Goal: Task Accomplishment & Management: Complete application form

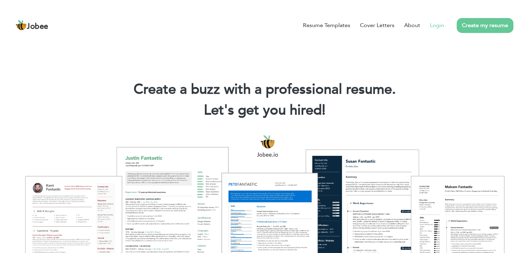
click at [436, 24] on link "Login" at bounding box center [437, 25] width 14 height 8
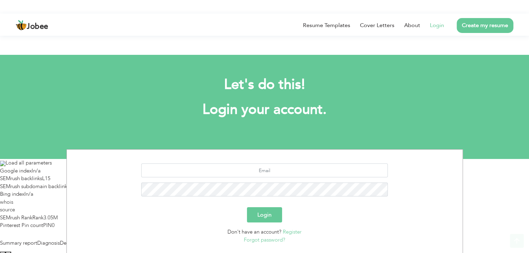
scroll to position [45, 0]
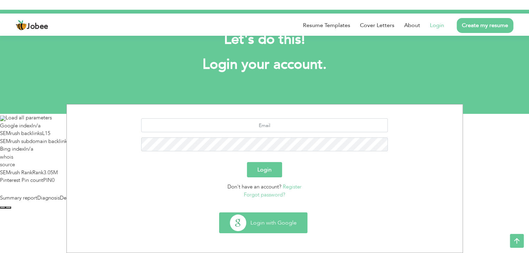
click at [253, 219] on button "Login with Google" at bounding box center [263, 223] width 88 height 20
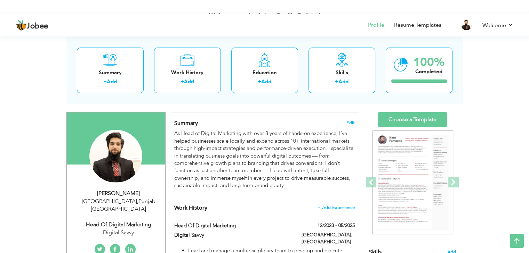
scroll to position [53, 0]
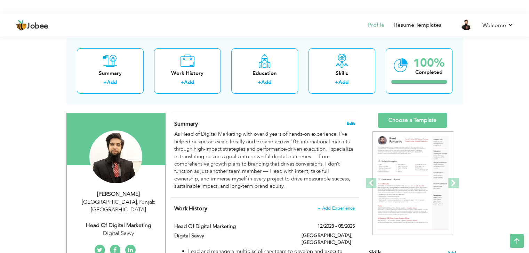
click at [350, 121] on span "Edit" at bounding box center [350, 123] width 8 height 5
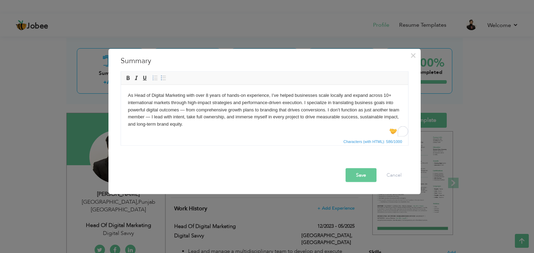
click at [198, 129] on html "As Head of Digital Marketing with over 8 years of hands-on experience, I’ve hel…" at bounding box center [264, 110] width 287 height 50
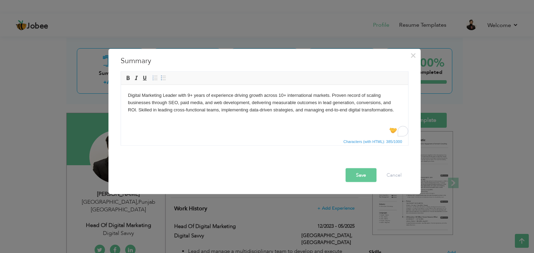
click at [359, 174] on button "Save" at bounding box center [360, 175] width 31 height 14
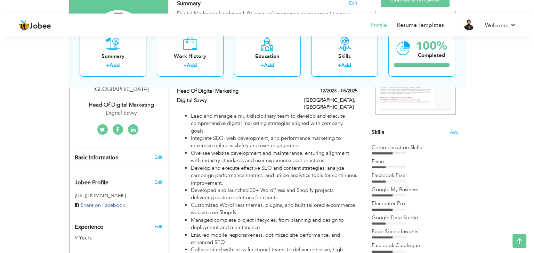
scroll to position [174, 0]
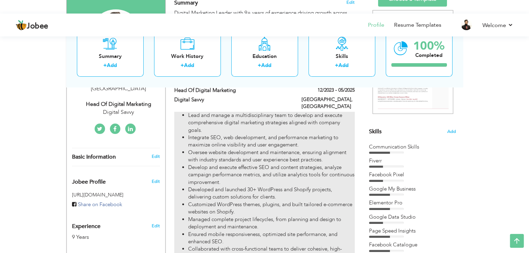
click at [321, 134] on li "Integrate SEO, web development, and performance marketing to maximize online vi…" at bounding box center [271, 141] width 166 height 15
type input "Head of Digital Marketing"
type input "Digital Savvy"
type input "12/2023"
type input "05/2025"
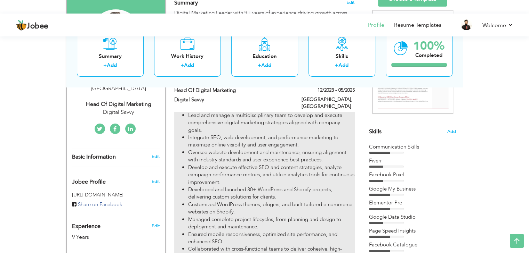
type input "[GEOGRAPHIC_DATA]"
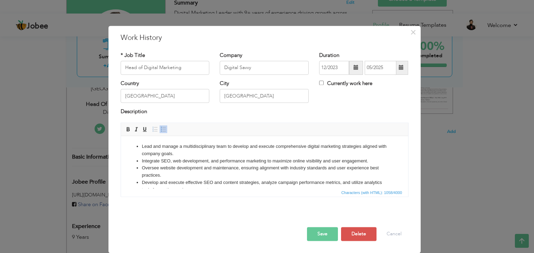
click at [269, 141] on html "Lead and manage a multidisciplinary team to develop and execute comprehensive d…" at bounding box center [264, 186] width 287 height 101
click at [271, 160] on li "Integrate SEO, web development, and performance marketing to maximize online vi…" at bounding box center [263, 161] width 245 height 7
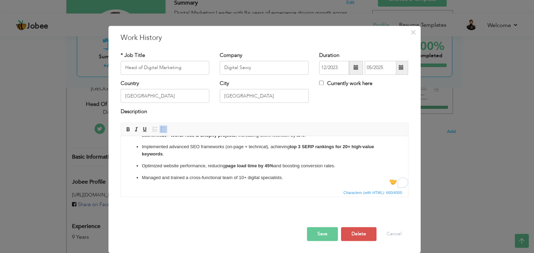
scroll to position [30, 0]
click at [327, 236] on button "Save" at bounding box center [322, 234] width 31 height 14
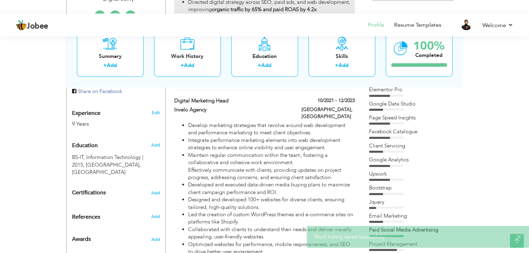
scroll to position [288, 0]
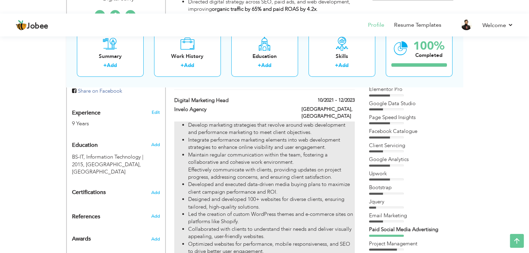
click at [275, 152] on li "Maintain regular communication within the team, fostering a collaborative and c…" at bounding box center [271, 167] width 166 height 30
type input "Digital Marketing Head"
type input "Invelo Agency"
type input "10/2021"
type input "12/2023"
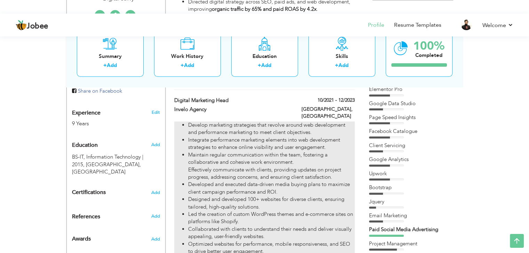
type input "[GEOGRAPHIC_DATA]"
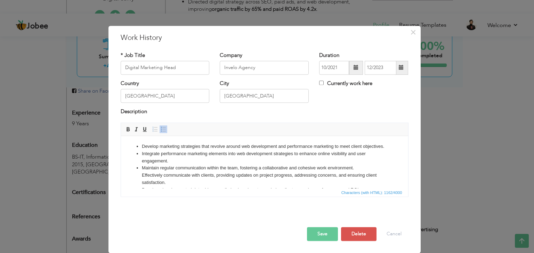
click at [248, 180] on li "Maintain regular communication within the team, fostering a collaborative and c…" at bounding box center [263, 176] width 245 height 22
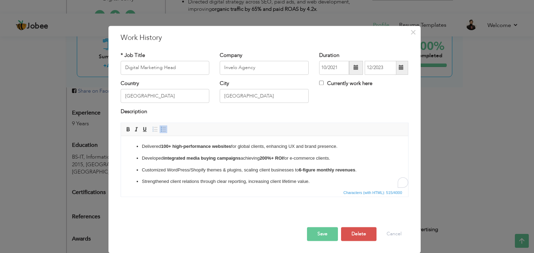
click at [325, 232] on button "Save" at bounding box center [322, 234] width 31 height 14
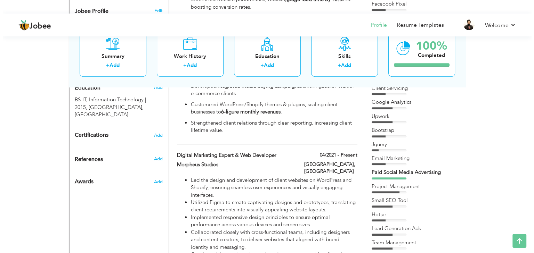
scroll to position [345, 0]
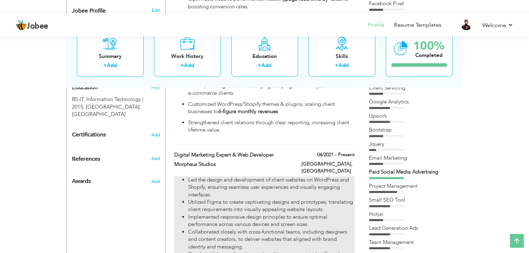
click at [267, 214] on li "Implemented responsive design principles to ensure optimal performance across v…" at bounding box center [271, 221] width 166 height 15
type input "Digital Marketing Expert & Web Developer"
type input "Morpheus Studios"
type input "04/2021"
type input "[GEOGRAPHIC_DATA]"
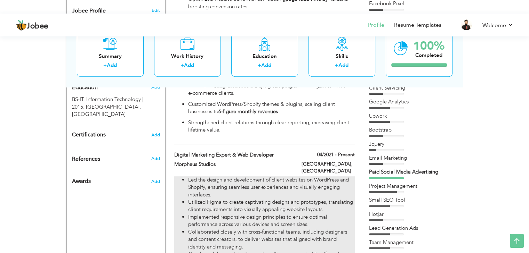
type input "[GEOGRAPHIC_DATA]"
checkbox input "true"
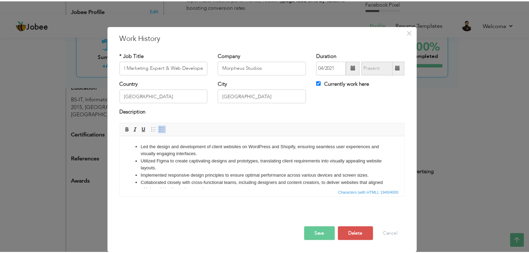
scroll to position [0, 0]
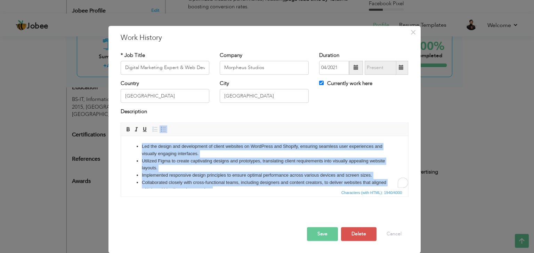
click at [232, 172] on li "Utilized Figma to create captivating designs and prototypes, translating client…" at bounding box center [263, 165] width 245 height 15
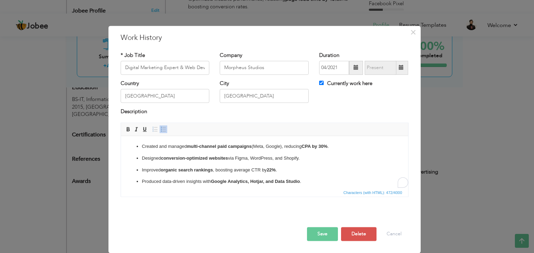
click at [327, 233] on button "Save" at bounding box center [322, 234] width 31 height 14
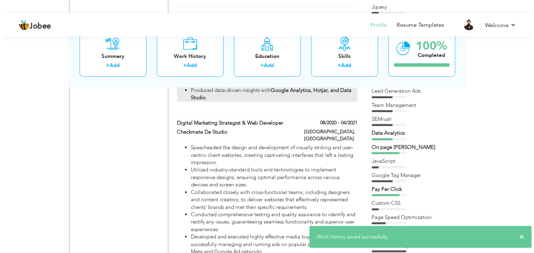
scroll to position [483, 0]
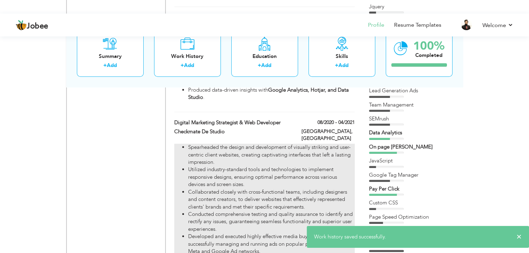
click at [230, 166] on li "Utilized industry-standard tools and technologies to implement responsive desig…" at bounding box center [271, 177] width 166 height 22
type input "Digital Marketing Strategist & Web Developer"
type input "Checkmate De Studio"
type input "08/2020"
type input "04/2021"
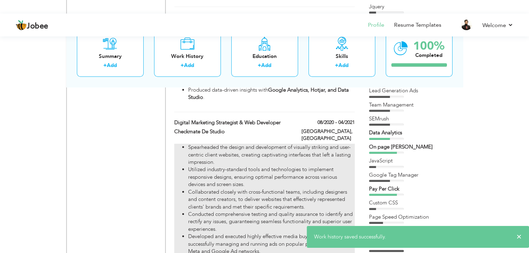
checkbox input "false"
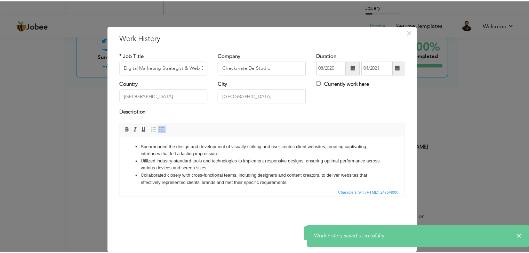
scroll to position [0, 0]
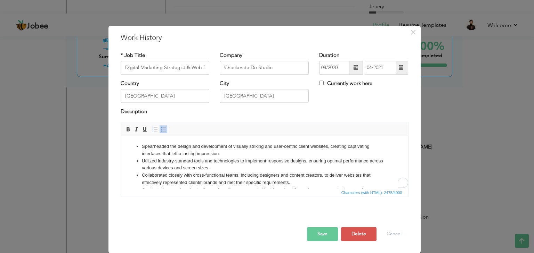
click at [213, 174] on li "Collaborated closely with cross-functional teams, including designers and conte…" at bounding box center [263, 179] width 245 height 15
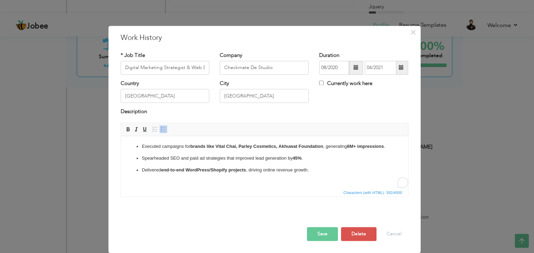
click at [316, 233] on button "Save" at bounding box center [322, 234] width 31 height 14
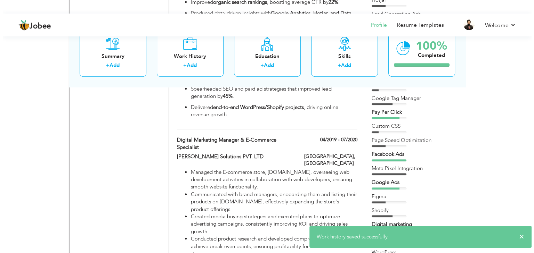
scroll to position [562, 0]
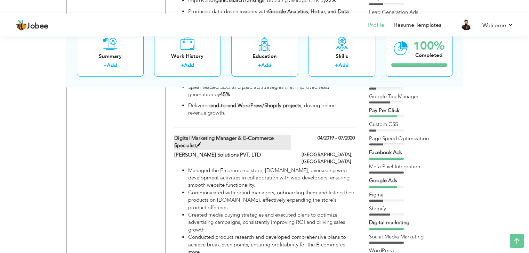
click at [245, 135] on label "Digital Marketing Manager & E-commerce Specialist" at bounding box center [232, 142] width 117 height 15
type input "Digital Marketing Manager & E-commerce Specialist"
type input "Momin Solutions PVT. LTD"
type input "04/2019"
type input "07/2020"
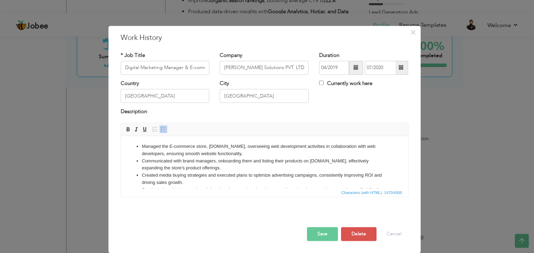
type input "Other Roles"
click at [354, 62] on span at bounding box center [356, 68] width 14 height 14
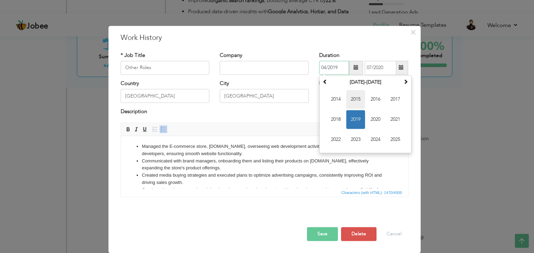
click at [356, 97] on span "2015" at bounding box center [355, 99] width 19 height 19
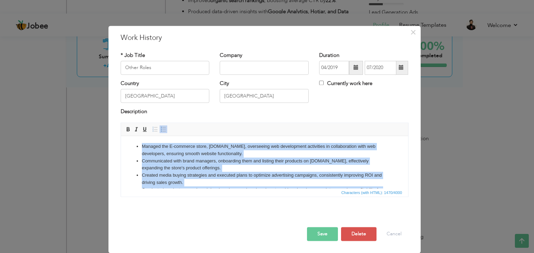
click at [244, 172] on li "Communicated with brand managers, onboarding them and listing their products on…" at bounding box center [263, 165] width 245 height 15
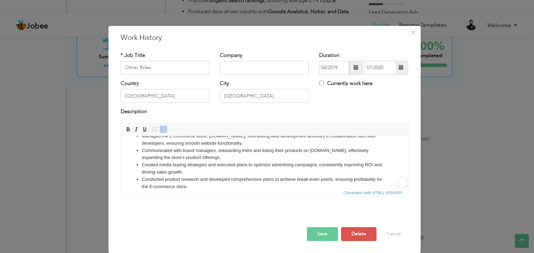
scroll to position [10, 0]
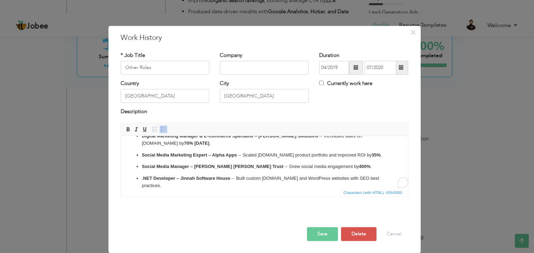
click at [321, 236] on button "Save" at bounding box center [322, 234] width 31 height 14
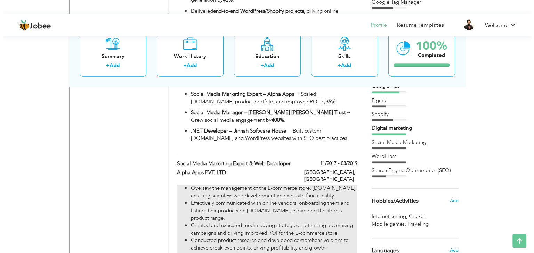
scroll to position [646, 0]
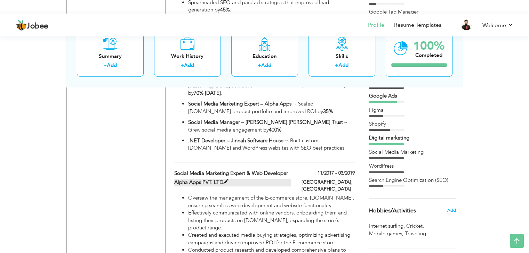
click at [279, 179] on label "Alpha Apps PVT. LTD" at bounding box center [232, 182] width 117 height 7
type input "Social Media Marketing Expert & Web Developer"
type input "Alpha Apps PVT. LTD"
type input "11/2017"
type input "03/2019"
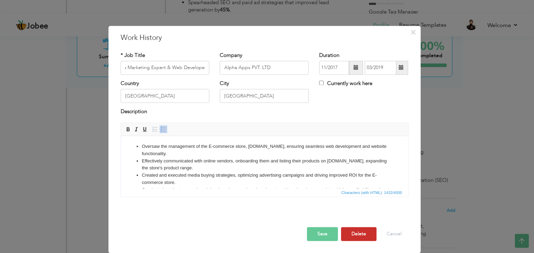
scroll to position [0, 0]
click at [356, 232] on button "Delete" at bounding box center [358, 234] width 35 height 14
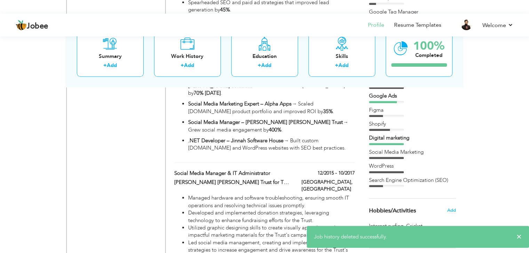
click at [307, 179] on div "Lahore, Pakistan" at bounding box center [328, 187] width 64 height 16
type input "Social Media Manager & IT Administrator"
type input "Aziz Jehan Begum Trust for The Blind"
type input "12/2015"
type input "10/2017"
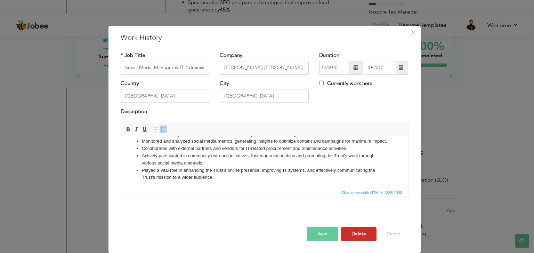
click at [358, 237] on button "Delete" at bounding box center [358, 234] width 35 height 14
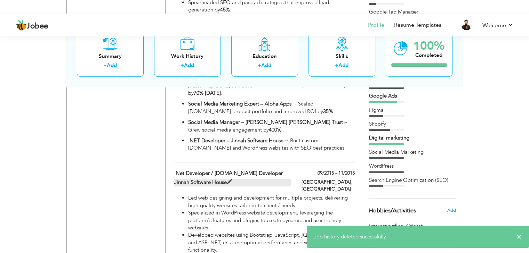
click at [276, 179] on label "Jinnah Software House" at bounding box center [232, 182] width 117 height 7
type input ".Net Developer / ASP.Net Developer"
type input "Jinnah Software House"
type input "09/2015"
type input "11/2015"
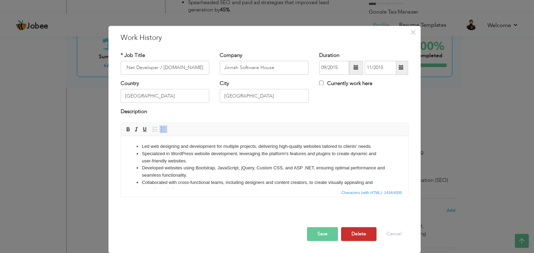
click at [357, 239] on button "Delete" at bounding box center [358, 234] width 35 height 14
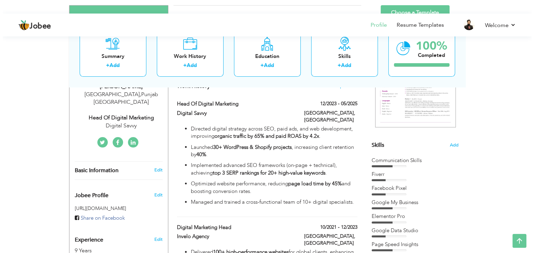
scroll to position [160, 0]
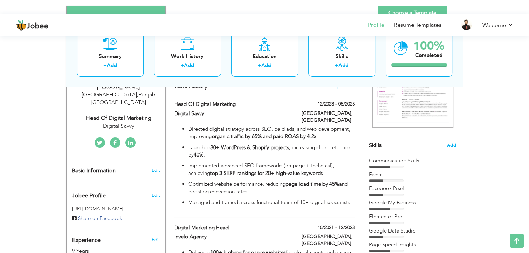
click at [448, 144] on span "Add" at bounding box center [451, 145] width 9 height 7
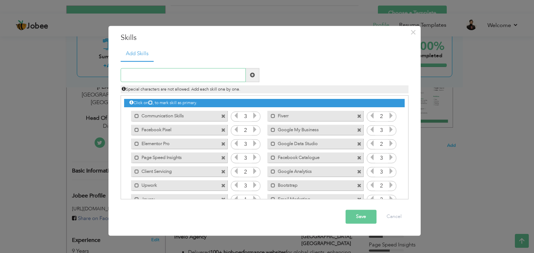
paste input "Digital Strategy"
type input "Digital Strategy"
click at [251, 75] on span at bounding box center [252, 75] width 5 height 5
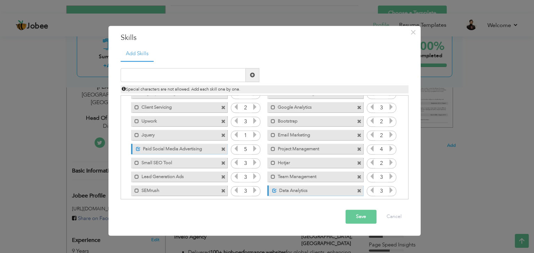
scroll to position [0, 0]
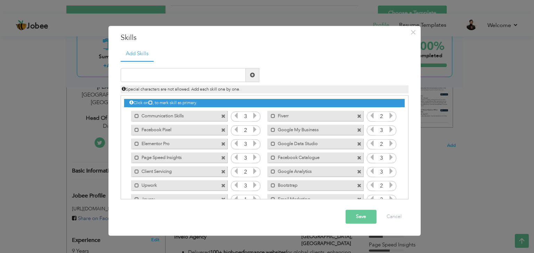
click at [223, 117] on span at bounding box center [223, 116] width 5 height 5
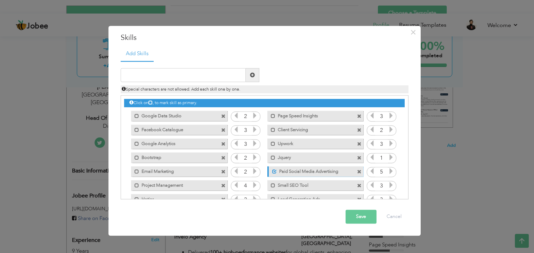
click at [223, 117] on span at bounding box center [223, 116] width 5 height 5
click at [357, 117] on span at bounding box center [359, 116] width 5 height 5
click at [223, 117] on span at bounding box center [223, 116] width 5 height 5
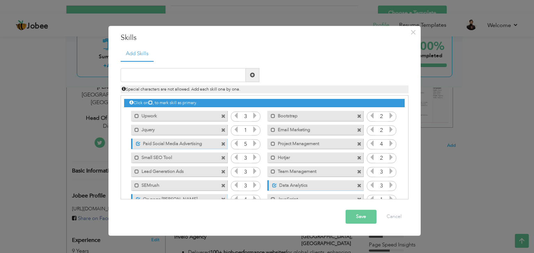
click at [223, 117] on span at bounding box center [223, 116] width 5 height 5
click at [357, 117] on span at bounding box center [359, 116] width 5 height 5
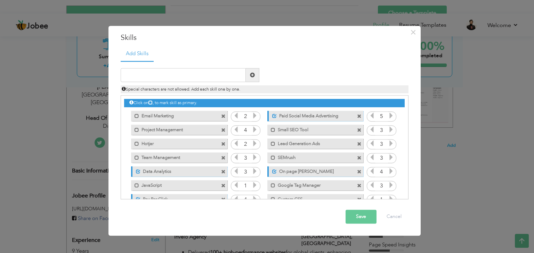
click at [223, 117] on span at bounding box center [223, 116] width 5 height 5
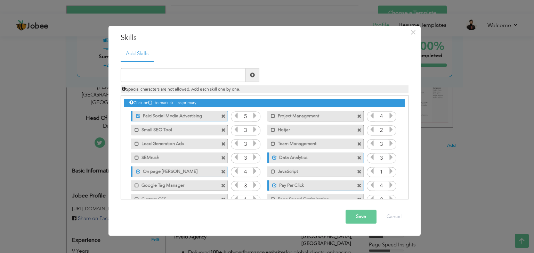
click at [223, 117] on span at bounding box center [223, 116] width 5 height 5
click at [357, 117] on span at bounding box center [359, 116] width 5 height 5
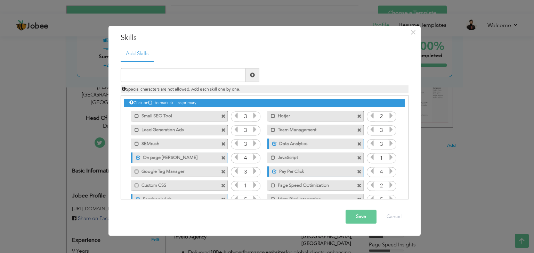
click at [223, 117] on span at bounding box center [223, 116] width 5 height 5
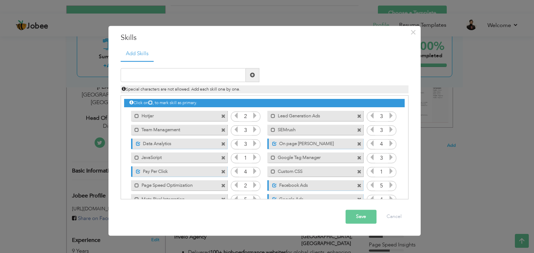
click at [223, 117] on span at bounding box center [223, 116] width 5 height 5
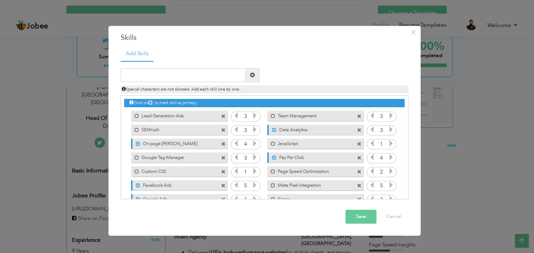
click at [223, 117] on span at bounding box center [223, 116] width 5 height 5
click at [357, 117] on span at bounding box center [359, 116] width 5 height 5
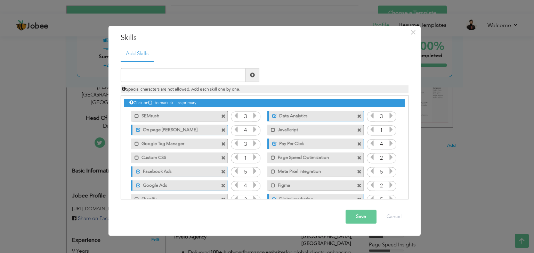
click at [223, 117] on span at bounding box center [223, 116] width 5 height 5
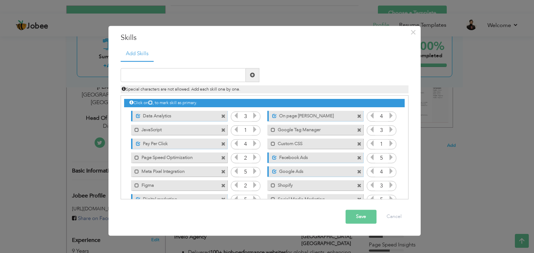
click at [223, 117] on span at bounding box center [223, 116] width 5 height 5
click at [357, 117] on span at bounding box center [359, 116] width 5 height 5
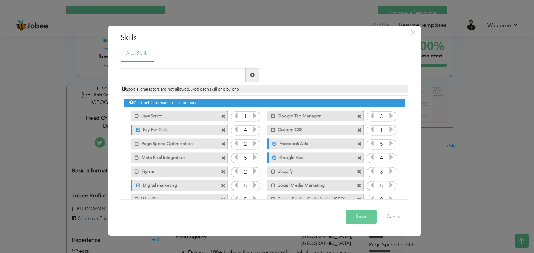
click at [223, 117] on span at bounding box center [223, 116] width 5 height 5
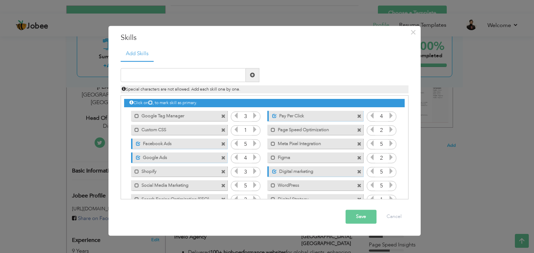
click at [223, 117] on span at bounding box center [223, 116] width 5 height 5
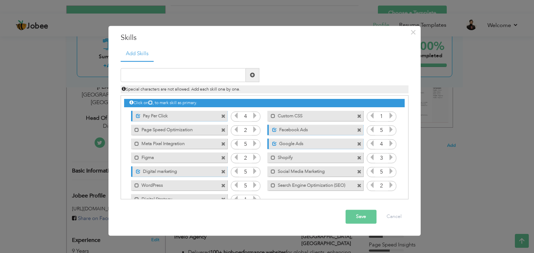
click at [223, 117] on span at bounding box center [223, 116] width 5 height 5
click at [357, 117] on span at bounding box center [359, 116] width 5 height 5
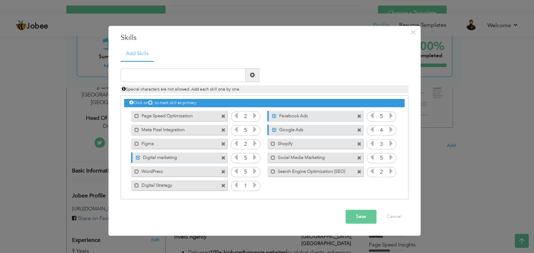
click at [223, 117] on span at bounding box center [223, 116] width 5 height 5
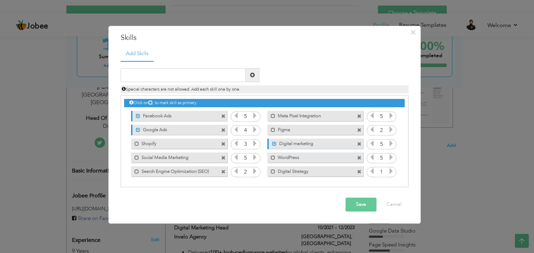
click at [223, 117] on span at bounding box center [223, 116] width 5 height 5
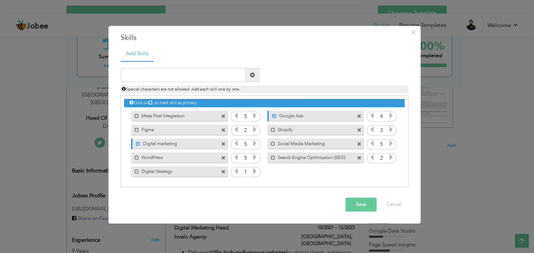
click at [223, 117] on span at bounding box center [223, 116] width 5 height 5
click at [357, 117] on span at bounding box center [360, 114] width 6 height 7
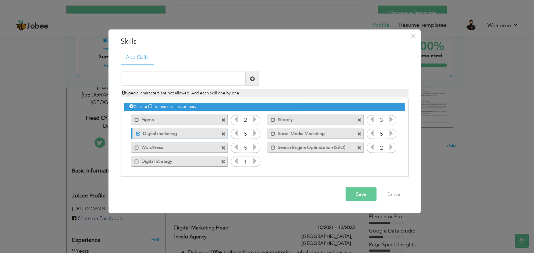
click at [223, 117] on span at bounding box center [224, 117] width 6 height 7
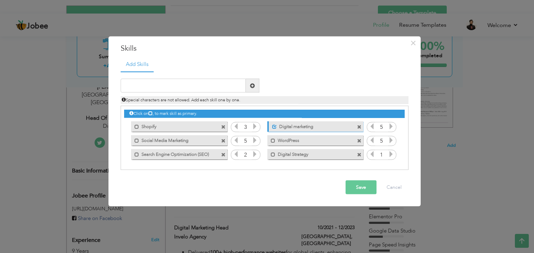
click at [223, 117] on div "Click on , to mark skill as primary." at bounding box center [264, 114] width 280 height 8
click at [222, 126] on span at bounding box center [223, 127] width 5 height 5
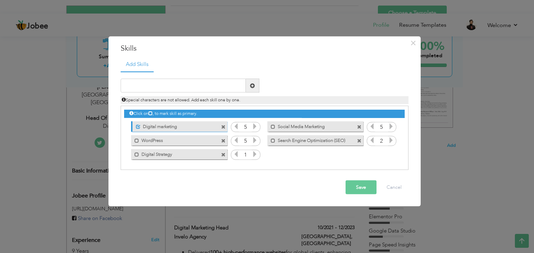
click at [222, 141] on span at bounding box center [223, 141] width 5 height 5
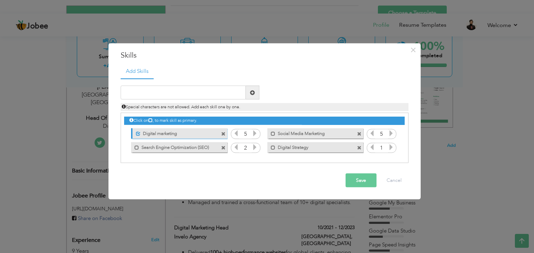
click at [222, 149] on span at bounding box center [223, 148] width 5 height 5
click at [359, 133] on span at bounding box center [359, 134] width 5 height 5
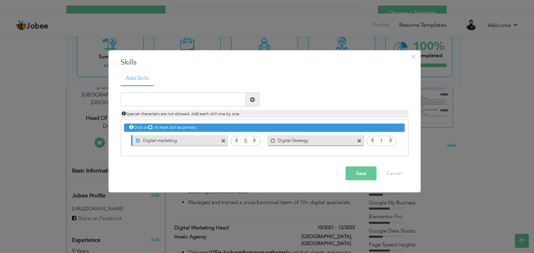
click at [224, 141] on span at bounding box center [223, 141] width 5 height 5
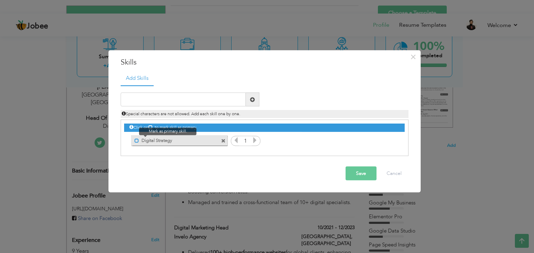
click at [135, 141] on span at bounding box center [136, 140] width 5 height 5
click at [137, 140] on span at bounding box center [138, 140] width 5 height 5
click at [183, 100] on input "text" at bounding box center [183, 100] width 125 height 14
paste input "Paid Media (Google Ads, Meta Ads)"
type input "Paid Media (Google Ads, Meta Ads)"
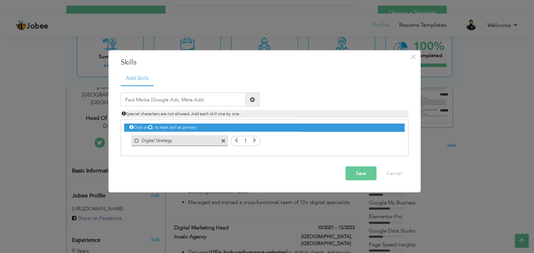
click at [255, 100] on span at bounding box center [253, 100] width 14 height 14
click at [188, 100] on input "text" at bounding box center [183, 100] width 125 height 14
paste input "Paid Media (Google Ads, Meta Ads)"
drag, startPoint x: 209, startPoint y: 99, endPoint x: 150, endPoint y: 99, distance: 58.0
click at [150, 99] on input "Paid Media (Google Ads, Meta Ads)" at bounding box center [183, 100] width 125 height 14
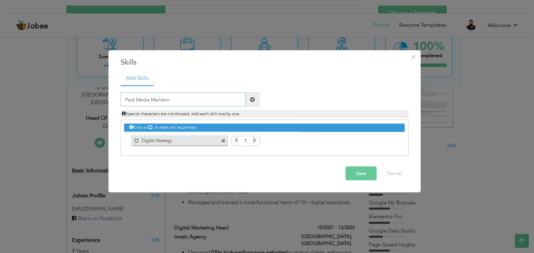
type input "Paid Media Marketing"
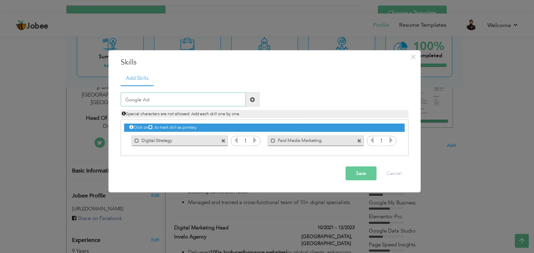
type input "Google Ads"
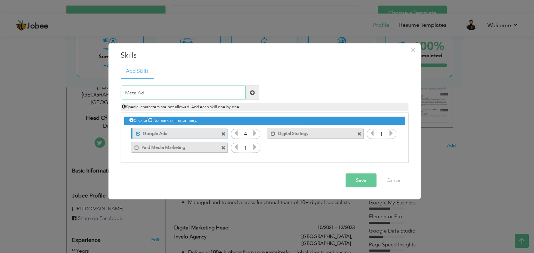
type input "Meta Ads"
type input "SEO & CRO"
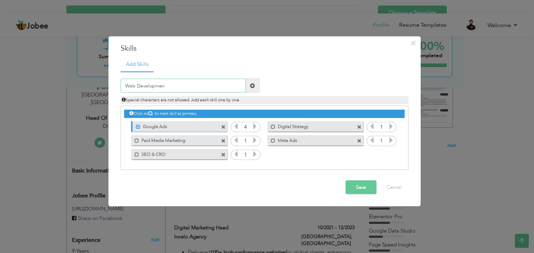
type input "Web Development"
type input "WordPress"
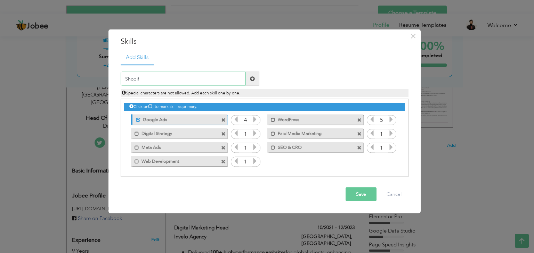
type input "Shopify"
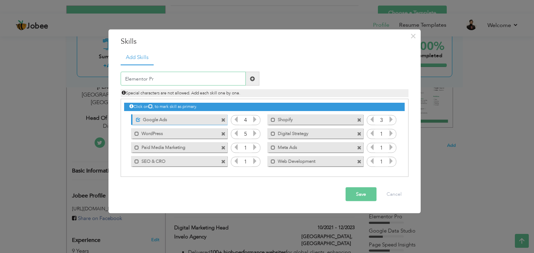
type input "Elementor Pro"
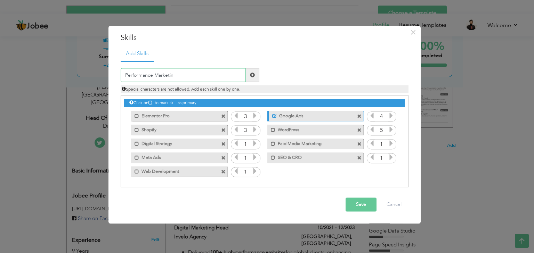
type input "Performance Marketing"
type input "Analytics"
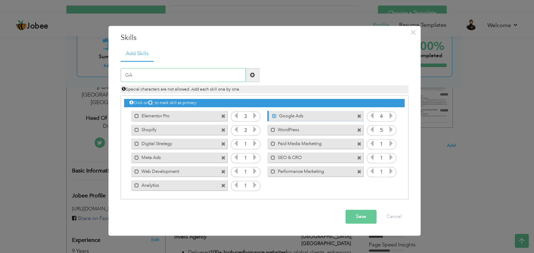
type input "GA4"
type input "Google Tag Manager"
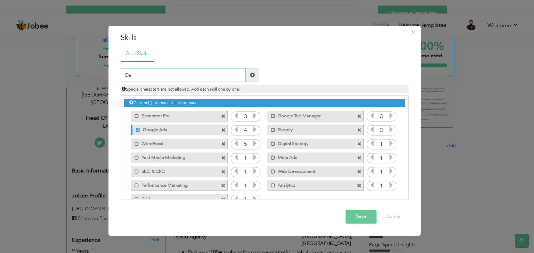
type input "D"
type input "Looker Studio"
type input "Ecommerce Marketing"
type input "D"
type input "Social Media Marketing"
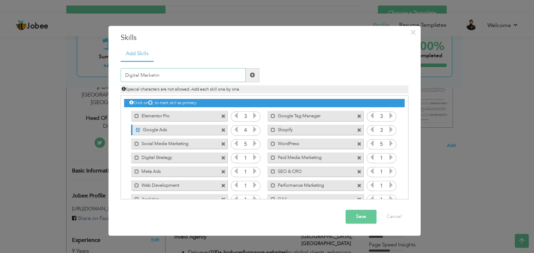
type input "Digital Marketing"
click at [138, 129] on span at bounding box center [138, 130] width 5 height 5
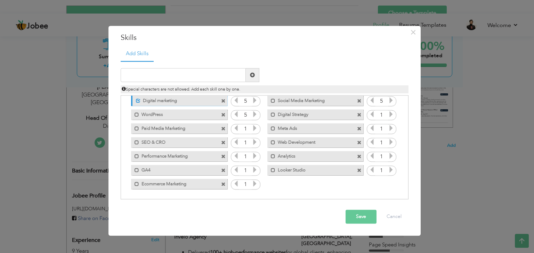
click at [361, 218] on button "Save" at bounding box center [360, 217] width 31 height 14
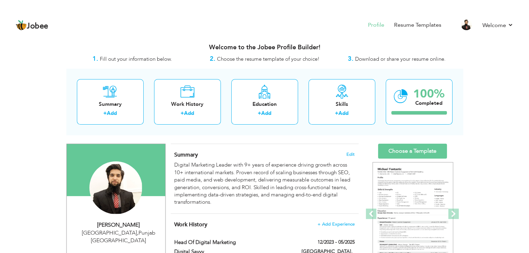
scroll to position [27, 0]
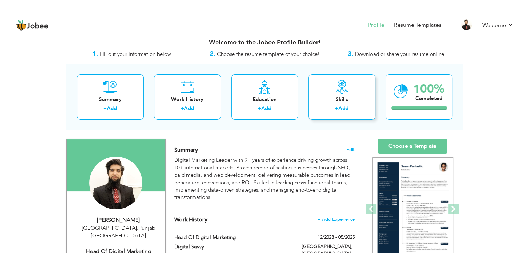
click at [340, 108] on link "Add" at bounding box center [343, 108] width 10 height 7
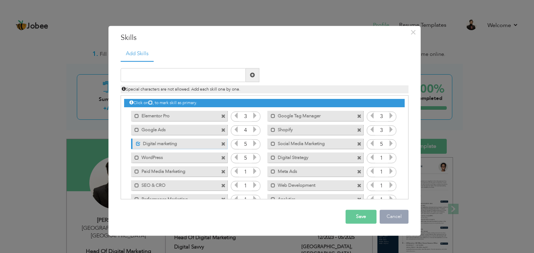
click at [401, 222] on button "Cancel" at bounding box center [393, 217] width 29 height 14
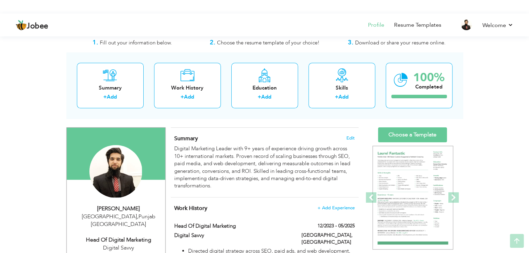
scroll to position [40, 0]
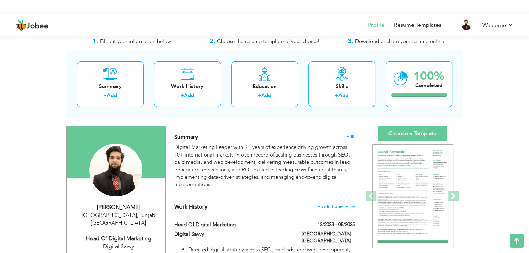
click at [355, 136] on div "Summary Edit Digital Marketing Leader with 9+ years of experience driving growt…" at bounding box center [265, 161] width 188 height 70
click at [351, 136] on span "Edit" at bounding box center [350, 136] width 8 height 5
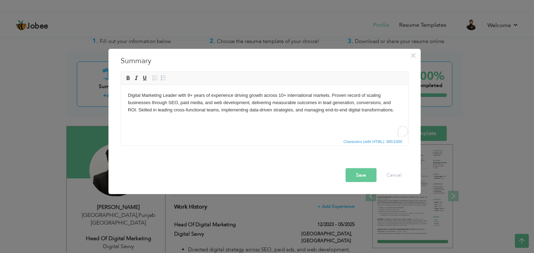
click at [396, 120] on html "Digital Marketing Leader with 9+ years of experience driving growth across 10+ …" at bounding box center [264, 102] width 287 height 35
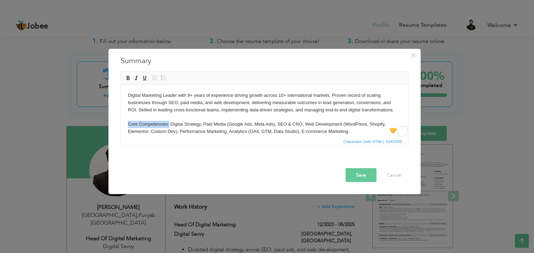
drag, startPoint x: 169, startPoint y: 124, endPoint x: 126, endPoint y: 124, distance: 42.4
click at [126, 124] on html "Digital Marketing Leader with 9+ years of experience driving growth across 10+ …" at bounding box center [264, 113] width 287 height 57
click at [128, 79] on span at bounding box center [128, 78] width 6 height 6
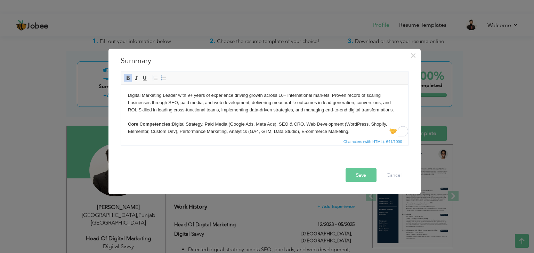
click at [361, 175] on button "Save" at bounding box center [360, 175] width 31 height 14
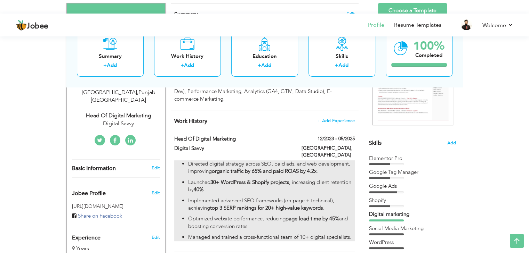
scroll to position [107, 0]
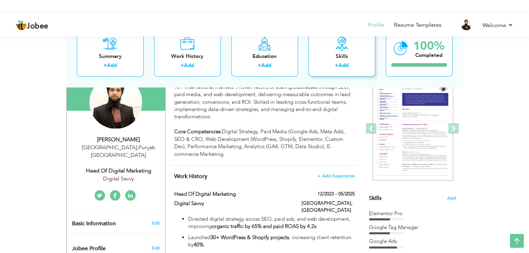
click at [331, 56] on div "Skills" at bounding box center [342, 56] width 56 height 7
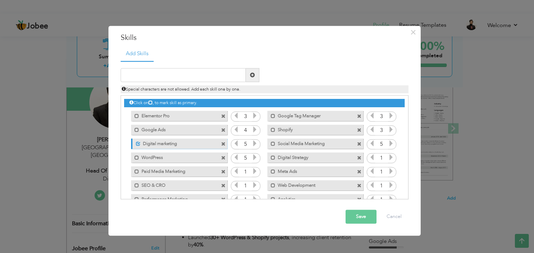
click at [243, 116] on input "3" at bounding box center [245, 117] width 13 height 10
click at [222, 117] on span at bounding box center [223, 116] width 5 height 5
click at [357, 117] on span at bounding box center [359, 116] width 5 height 5
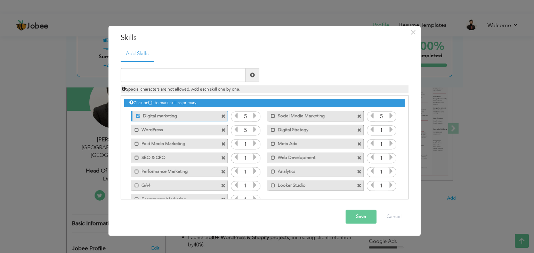
click at [222, 117] on span at bounding box center [223, 116] width 5 height 5
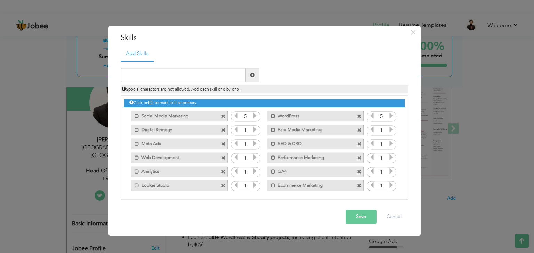
click at [222, 117] on span at bounding box center [223, 116] width 5 height 5
click at [357, 117] on span at bounding box center [359, 116] width 5 height 5
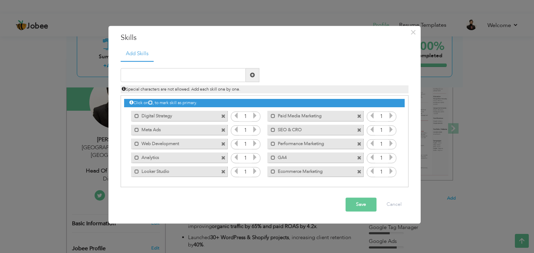
click at [222, 117] on span at bounding box center [223, 116] width 5 height 5
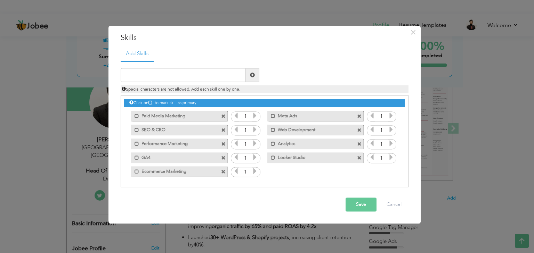
click at [222, 117] on span at bounding box center [223, 116] width 5 height 5
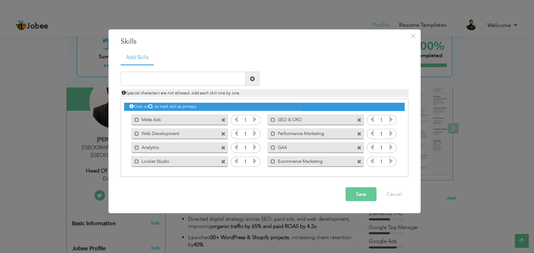
click at [222, 118] on span at bounding box center [223, 120] width 5 height 5
click at [357, 118] on span at bounding box center [359, 120] width 5 height 5
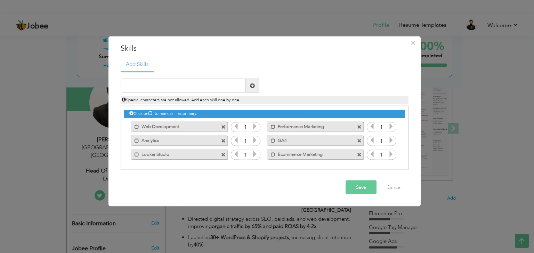
click at [222, 117] on div "Click on , to mark skill as primary." at bounding box center [264, 114] width 280 height 8
click at [222, 125] on span at bounding box center [223, 127] width 5 height 5
click at [357, 125] on span at bounding box center [359, 127] width 5 height 5
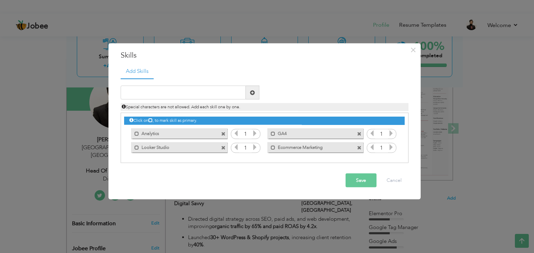
click at [222, 125] on div "Click on , to mark skill as primary. Mark as primary skill. Elementor Pro 3 3 4…" at bounding box center [264, 133] width 280 height 41
click at [223, 133] on span at bounding box center [223, 134] width 5 height 5
click at [357, 133] on span at bounding box center [359, 134] width 5 height 5
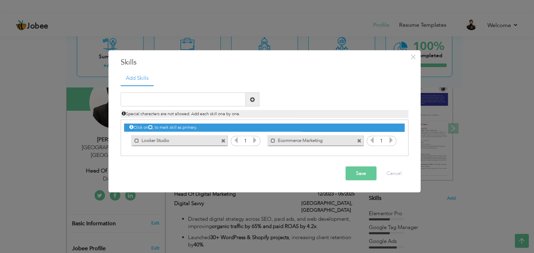
click at [222, 142] on span at bounding box center [223, 141] width 5 height 5
click at [224, 142] on span at bounding box center [223, 141] width 5 height 5
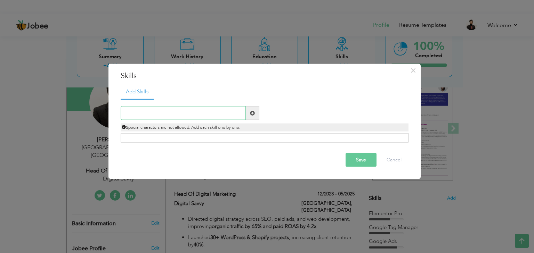
click at [169, 112] on input "text" at bounding box center [183, 113] width 125 height 14
paste input "Digital Marketing:"
type input "Digital Marketing"
click at [254, 112] on span at bounding box center [252, 113] width 5 height 5
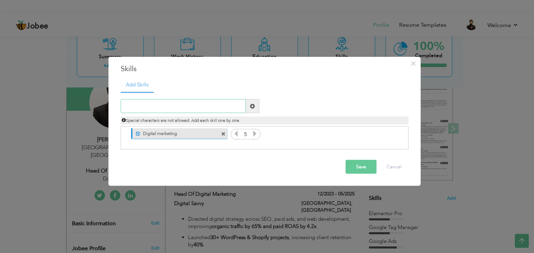
click at [183, 104] on input "text" at bounding box center [183, 106] width 125 height 14
type input "SEO"
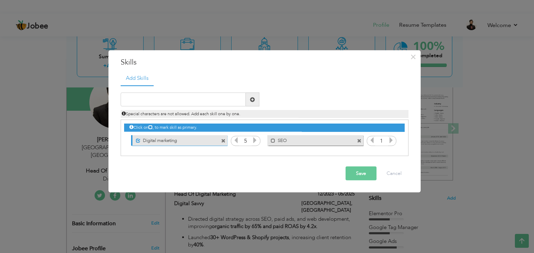
drag, startPoint x: 382, startPoint y: 138, endPoint x: 371, endPoint y: 141, distance: 11.6
click at [371, 141] on div "1" at bounding box center [382, 141] width 30 height 10
click at [392, 139] on icon at bounding box center [391, 140] width 6 height 6
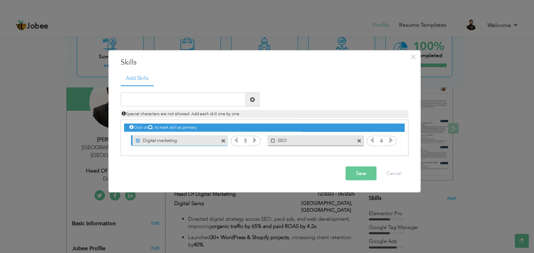
click at [392, 139] on icon at bounding box center [391, 140] width 6 height 6
click at [373, 141] on icon at bounding box center [372, 140] width 6 height 6
click at [140, 104] on input "text" at bounding box center [183, 100] width 125 height 14
type input "PPC"
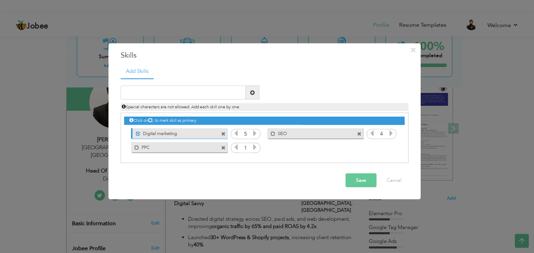
drag, startPoint x: 248, startPoint y: 147, endPoint x: 242, endPoint y: 148, distance: 5.9
click at [242, 148] on input "1" at bounding box center [245, 148] width 13 height 10
click at [253, 149] on icon at bounding box center [255, 147] width 6 height 6
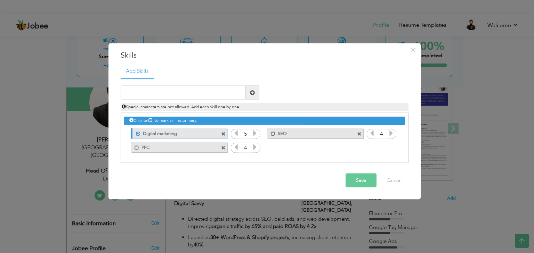
click at [253, 149] on icon at bounding box center [255, 147] width 6 height 6
click at [234, 146] on icon at bounding box center [236, 147] width 6 height 6
click at [194, 90] on input "text" at bounding box center [183, 93] width 125 height 14
type input "Social Media Marketing"
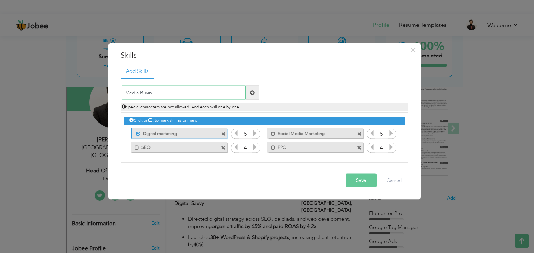
type input "Media Buying"
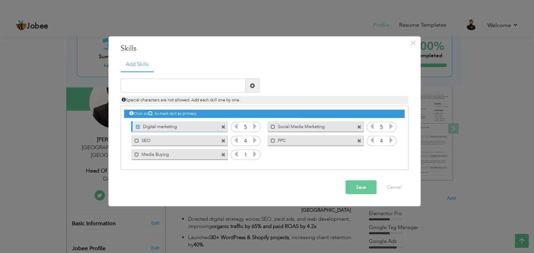
click at [256, 155] on icon at bounding box center [255, 154] width 6 height 6
click at [166, 79] on input "text" at bounding box center [183, 86] width 125 height 14
type input "M"
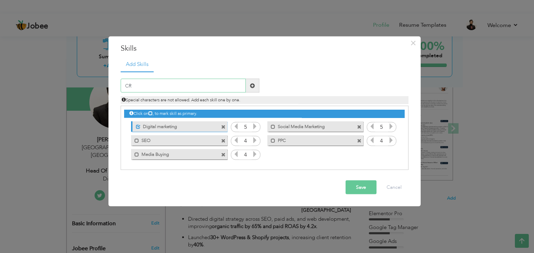
type input "CRO"
click at [393, 154] on icon at bounding box center [391, 154] width 6 height 6
click at [358, 188] on button "Save" at bounding box center [360, 188] width 31 height 14
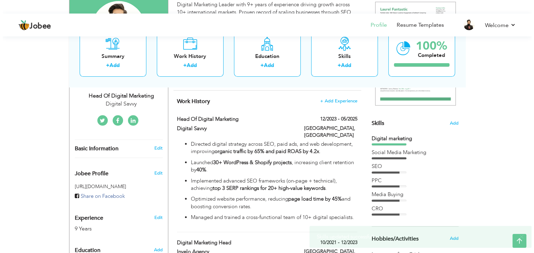
scroll to position [182, 0]
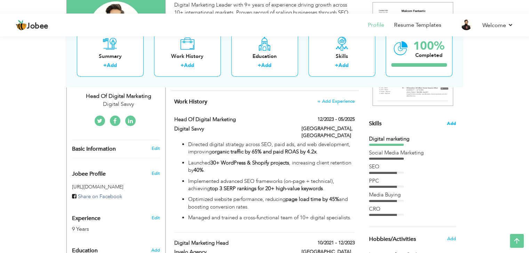
click at [451, 124] on span "Add" at bounding box center [451, 124] width 9 height 7
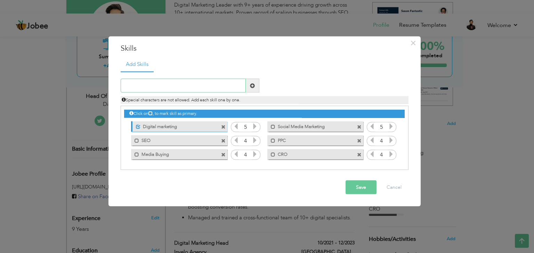
paste input "Tools & Analytics"
type input "Tools & Analytics"
click at [255, 88] on span at bounding box center [253, 86] width 14 height 14
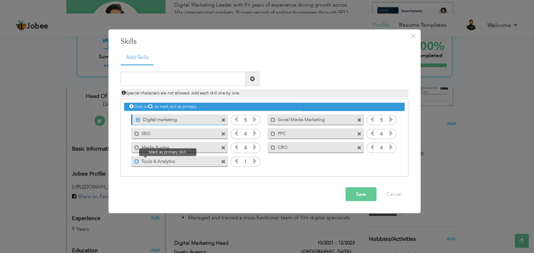
click at [138, 161] on span at bounding box center [136, 161] width 5 height 5
click at [254, 161] on icon at bounding box center [255, 161] width 6 height 6
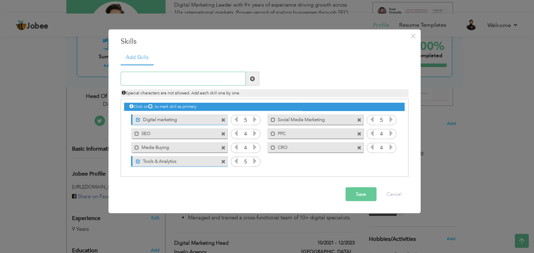
click at [177, 75] on input "text" at bounding box center [183, 79] width 125 height 14
type input "Google Analytics"
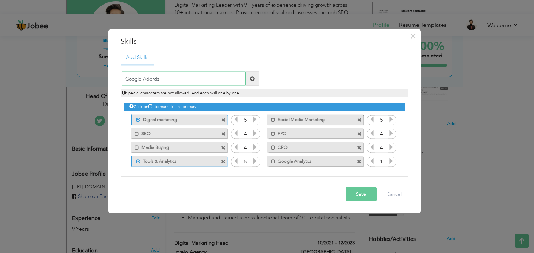
type input "Google Adwords"
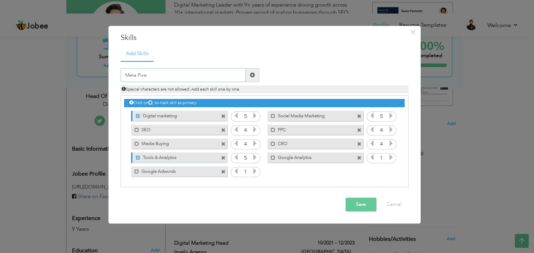
type input "Meta Pixel"
type input "Google Tag Manager"
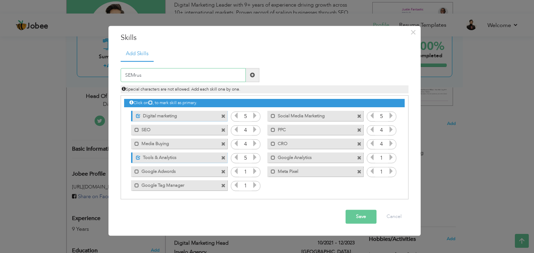
type input "SEMrush"
type input "Looker Studio"
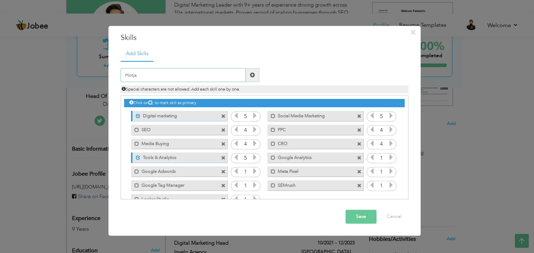
type input "Hotjar"
drag, startPoint x: 383, startPoint y: 157, endPoint x: 375, endPoint y: 158, distance: 8.0
click at [375, 158] on input "1" at bounding box center [381, 159] width 13 height 10
click at [391, 158] on icon at bounding box center [391, 158] width 6 height 6
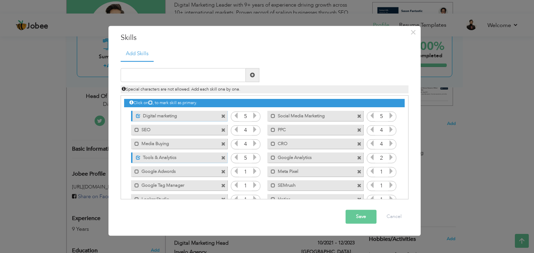
click at [391, 158] on icon at bounding box center [391, 158] width 6 height 6
click at [254, 172] on icon at bounding box center [255, 172] width 6 height 6
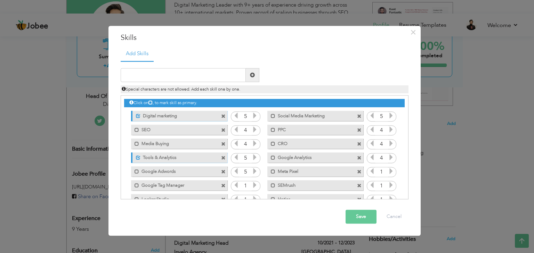
click at [234, 171] on icon at bounding box center [236, 172] width 6 height 6
click at [388, 169] on icon at bounding box center [391, 172] width 6 height 6
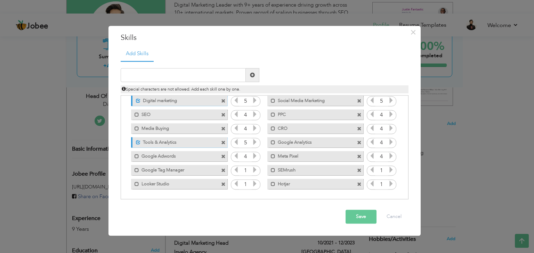
click at [254, 173] on icon at bounding box center [255, 170] width 6 height 6
click at [389, 170] on icon at bounding box center [391, 170] width 6 height 6
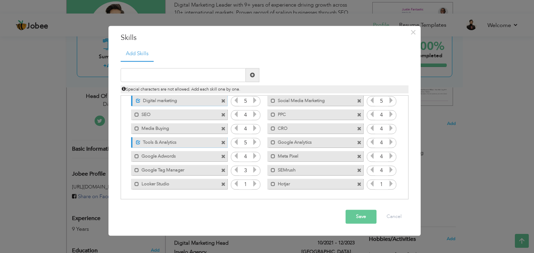
click at [389, 170] on icon at bounding box center [391, 170] width 6 height 6
click at [254, 185] on icon at bounding box center [255, 184] width 6 height 6
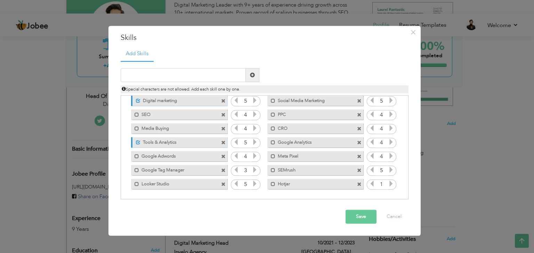
click at [389, 183] on icon at bounding box center [391, 184] width 6 height 6
click at [152, 77] on input "text" at bounding box center [183, 75] width 125 height 14
paste input "Web Development"
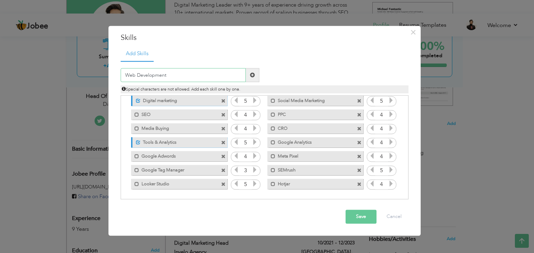
type input "Web Development"
click at [250, 77] on span at bounding box center [253, 75] width 14 height 14
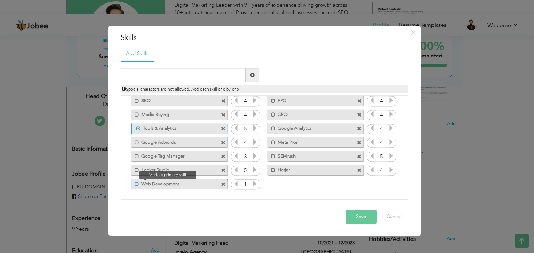
click at [136, 182] on span at bounding box center [136, 184] width 5 height 5
click at [254, 184] on icon at bounding box center [255, 184] width 6 height 6
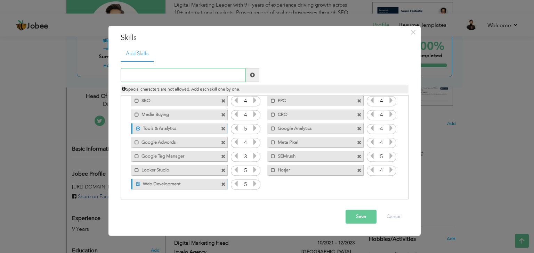
click at [164, 80] on input "text" at bounding box center [183, 75] width 125 height 14
type input "WordPress"
click at [257, 74] on span at bounding box center [253, 75] width 14 height 14
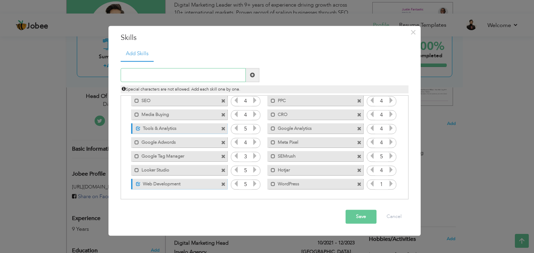
click at [159, 73] on input "text" at bounding box center [183, 75] width 125 height 14
type input "Shopify"
click at [251, 78] on span at bounding box center [253, 75] width 14 height 14
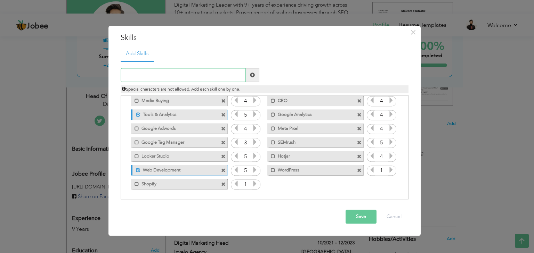
click at [189, 71] on input "text" at bounding box center [183, 75] width 125 height 14
type input "Elementor Pro"
click at [250, 75] on span at bounding box center [252, 75] width 5 height 5
click at [187, 75] on input "text" at bounding box center [183, 75] width 125 height 14
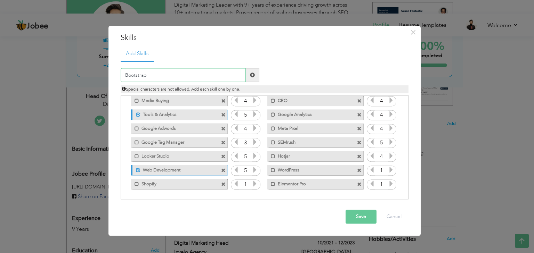
type input "Bootstrap"
click at [248, 77] on span at bounding box center [253, 75] width 14 height 14
click at [161, 79] on input "text" at bounding box center [183, 75] width 125 height 14
type input "JavaScript"
click at [255, 75] on span at bounding box center [253, 75] width 14 height 14
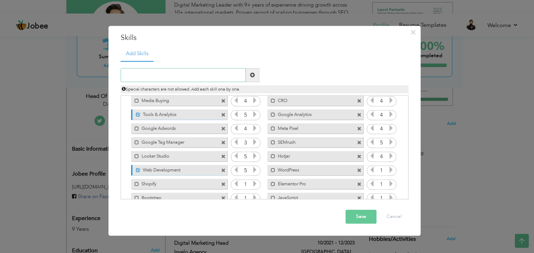
click at [217, 75] on input "text" at bounding box center [183, 75] width 125 height 14
type input "jQuery"
click at [259, 72] on div "jQuery" at bounding box center [189, 75] width 149 height 14
click at [256, 73] on span at bounding box center [253, 75] width 14 height 14
click at [186, 74] on input "text" at bounding box center [183, 75] width 125 height 14
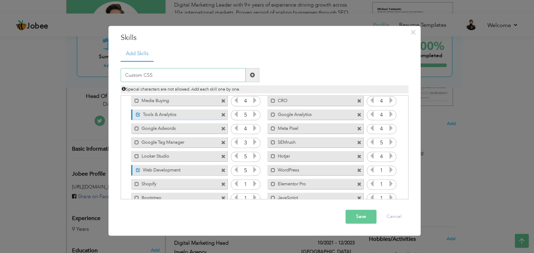
type input "Custom CSS"
click at [248, 75] on span at bounding box center [253, 75] width 14 height 14
click at [200, 76] on input "text" at bounding box center [183, 75] width 125 height 14
type input "PhP"
click at [253, 76] on span at bounding box center [252, 75] width 5 height 5
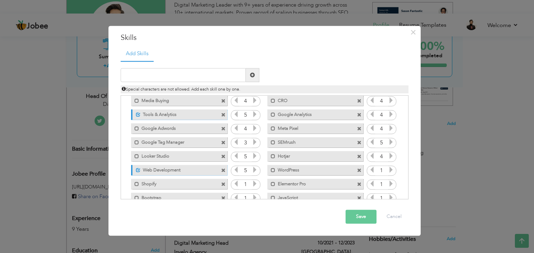
scroll to position [85, 0]
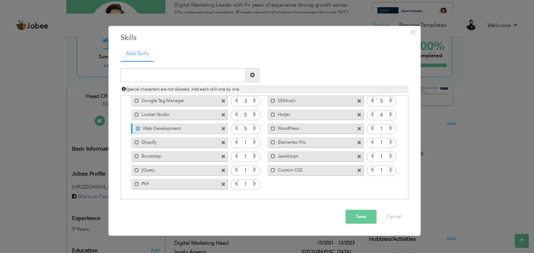
click at [390, 129] on icon at bounding box center [391, 128] width 6 height 6
click at [255, 142] on icon at bounding box center [255, 142] width 6 height 6
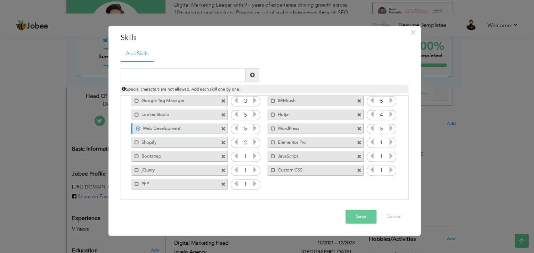
click at [255, 142] on icon at bounding box center [255, 142] width 6 height 6
click at [389, 142] on icon at bounding box center [391, 142] width 6 height 6
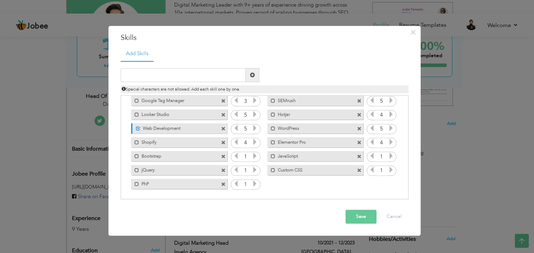
click at [389, 142] on icon at bounding box center [391, 142] width 6 height 6
click at [254, 156] on icon at bounding box center [255, 156] width 6 height 6
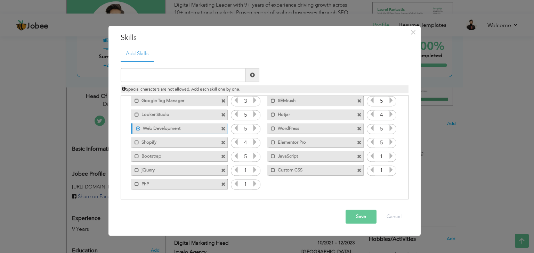
click at [234, 156] on icon at bounding box center [236, 156] width 6 height 6
click at [388, 156] on icon at bounding box center [391, 156] width 6 height 6
click at [254, 169] on icon at bounding box center [255, 170] width 6 height 6
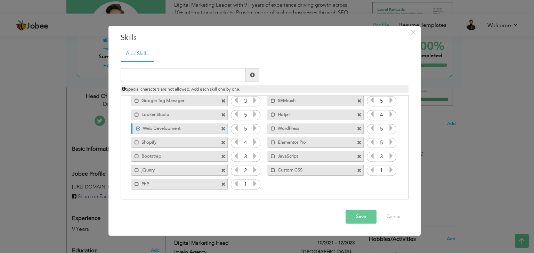
click at [254, 169] on icon at bounding box center [255, 170] width 6 height 6
click at [390, 170] on icon at bounding box center [391, 170] width 6 height 6
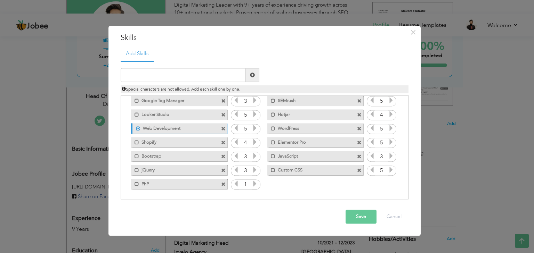
click at [253, 185] on icon at bounding box center [255, 184] width 6 height 6
click at [168, 72] on input "text" at bounding box center [183, 75] width 125 height 14
type input "Design & UX"
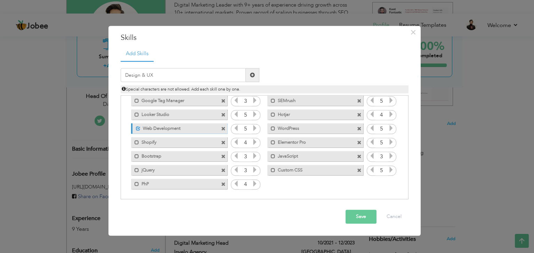
click at [254, 75] on span at bounding box center [252, 75] width 5 height 5
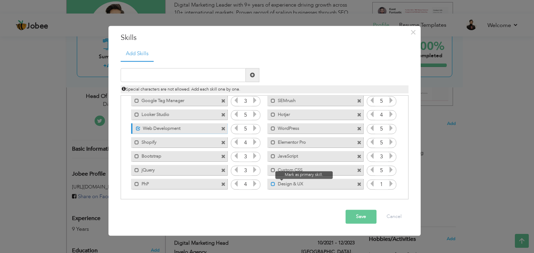
click at [271, 183] on span at bounding box center [273, 184] width 5 height 5
click at [389, 181] on icon at bounding box center [391, 184] width 6 height 6
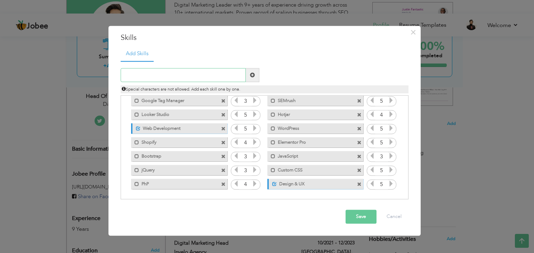
click at [174, 75] on input "text" at bounding box center [183, 75] width 125 height 14
type input "Canva"
type input "Figma"
type input "Adobe Photoshop"
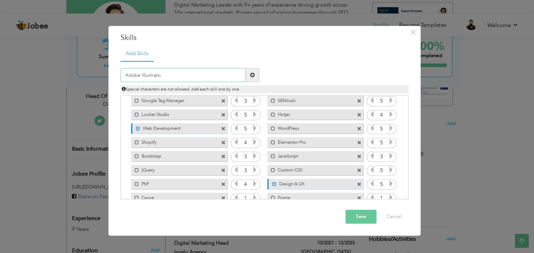
type input "Adobe Illustrator"
type input "CapCut Pro"
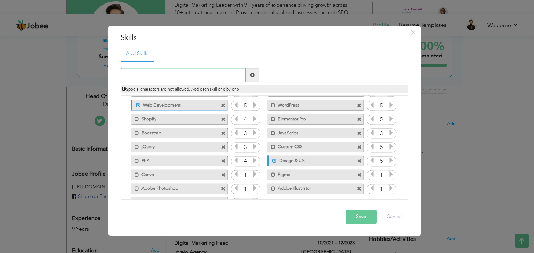
scroll to position [126, 0]
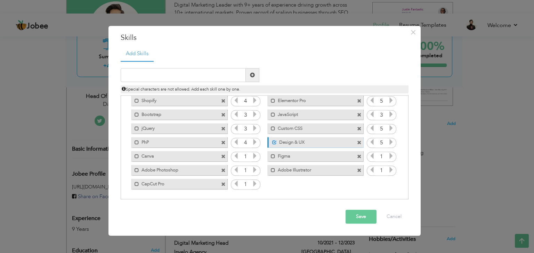
click at [252, 155] on icon at bounding box center [255, 156] width 6 height 6
click at [391, 156] on icon at bounding box center [391, 156] width 6 height 6
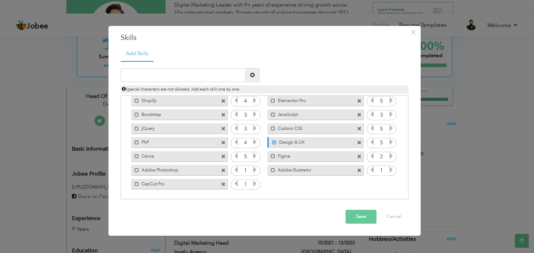
click at [391, 156] on icon at bounding box center [391, 156] width 6 height 6
click at [369, 157] on icon at bounding box center [372, 156] width 6 height 6
click at [254, 170] on icon at bounding box center [255, 170] width 6 height 6
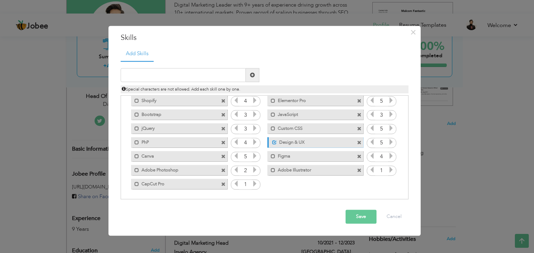
click at [254, 170] on icon at bounding box center [255, 170] width 6 height 6
click at [389, 168] on icon at bounding box center [391, 170] width 6 height 6
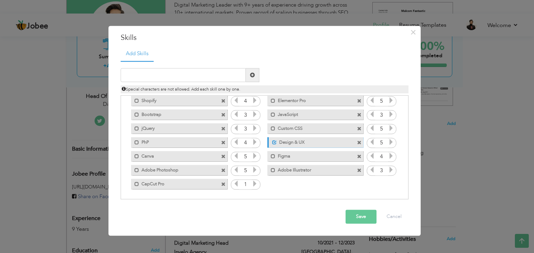
click at [389, 168] on icon at bounding box center [391, 170] width 6 height 6
click at [252, 182] on icon at bounding box center [255, 184] width 6 height 6
click at [175, 81] on input "text" at bounding box center [183, 75] width 125 height 14
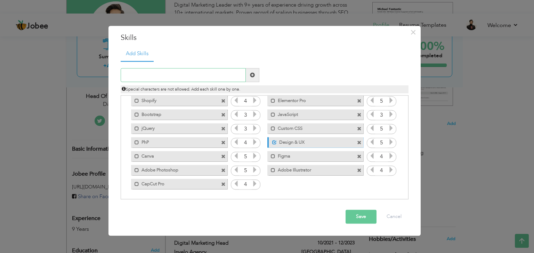
paste input "Other"
type input "Other"
click at [252, 74] on span at bounding box center [252, 75] width 5 height 5
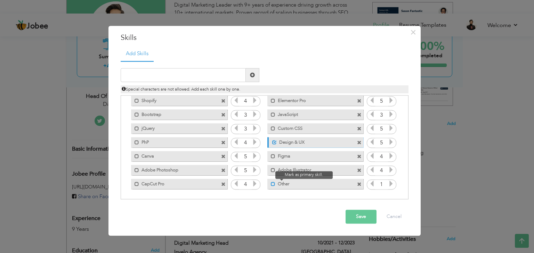
click at [271, 185] on span at bounding box center [273, 184] width 5 height 5
click at [155, 75] on input "text" at bounding box center [183, 75] width 125 height 14
type input "Email Marketing"
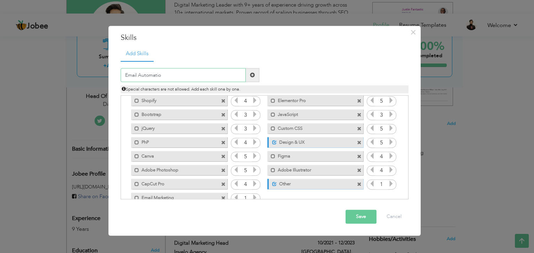
type input "Email Automation"
type input "Page Speed Optimization"
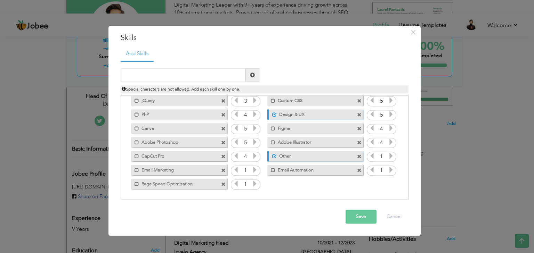
click at [253, 170] on icon at bounding box center [255, 170] width 6 height 6
click at [389, 169] on icon at bounding box center [391, 170] width 6 height 6
click at [254, 184] on icon at bounding box center [255, 184] width 6 height 6
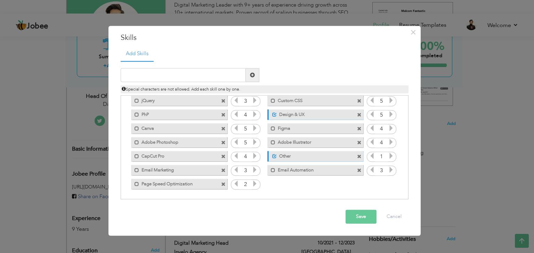
click at [254, 184] on icon at bounding box center [255, 184] width 6 height 6
click at [389, 160] on icon at bounding box center [391, 156] width 6 height 6
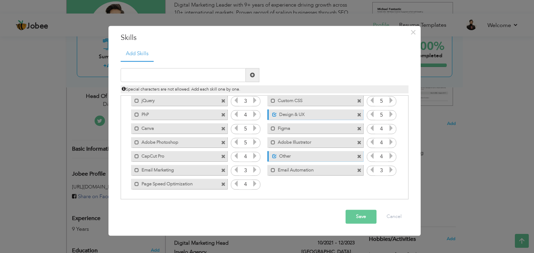
click at [389, 157] on icon at bounding box center [391, 156] width 6 height 6
click at [364, 223] on button "Save" at bounding box center [360, 217] width 31 height 14
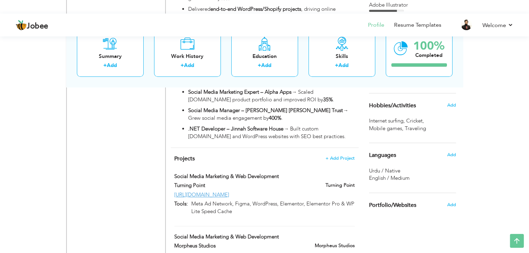
scroll to position [695, 0]
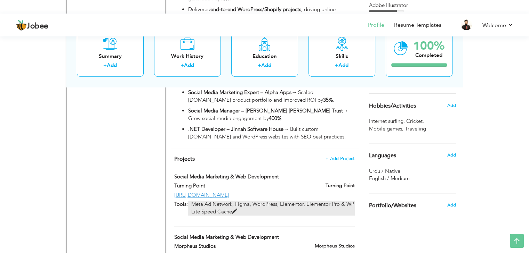
drag, startPoint x: 167, startPoint y: 131, endPoint x: 257, endPoint y: 168, distance: 97.1
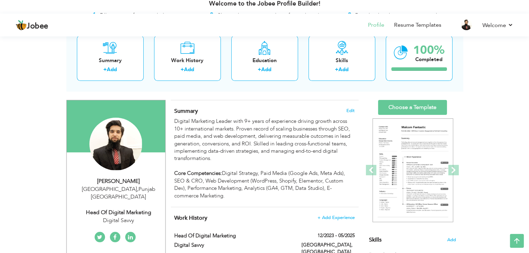
scroll to position [65, 0]
click at [414, 103] on link "Choose a Template" at bounding box center [412, 107] width 69 height 15
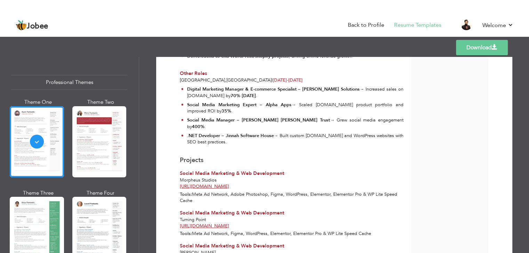
scroll to position [664, 0]
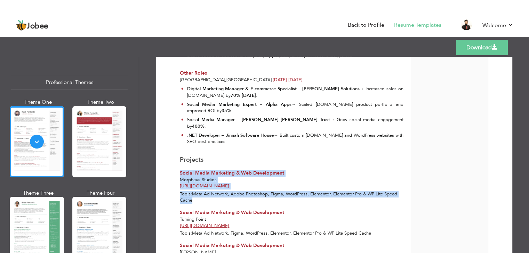
drag, startPoint x: 175, startPoint y: 166, endPoint x: 206, endPoint y: 195, distance: 42.5
click at [206, 195] on div "Projects Social Media Marketing & Web Development Morpheus Studios http://morph…" at bounding box center [291, 180] width 231 height 48
copy div "Social Media Marketing & Web Development Morpheus Studios http://morpheusstudio…"
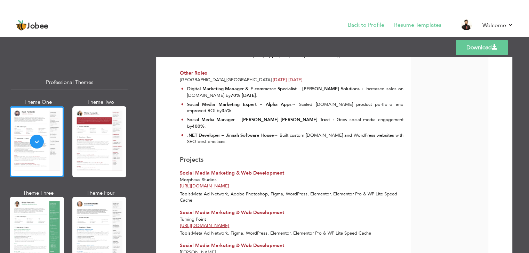
click at [367, 29] on li "Back to Profile" at bounding box center [361, 25] width 46 height 19
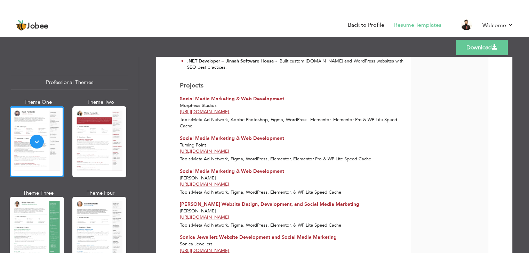
scroll to position [741, 0]
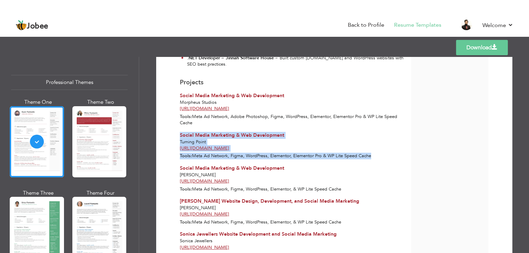
drag, startPoint x: 177, startPoint y: 128, endPoint x: 373, endPoint y: 151, distance: 196.9
click at [373, 151] on div "Social Media Marketing & Web Development Turning Point https://turningpointreal…" at bounding box center [291, 146] width 231 height 28
copy div "Social Media Marketing & Web Development Turning Point https://turningpointreal…"
click at [496, 47] on span at bounding box center [494, 47] width 6 height 6
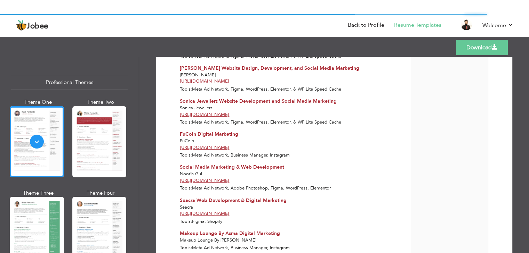
scroll to position [877, 0]
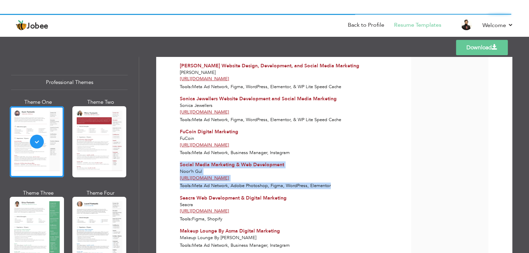
drag, startPoint x: 176, startPoint y: 160, endPoint x: 339, endPoint y: 177, distance: 164.2
click at [339, 177] on div "Social Media Marketing & Web Development Noor’h Gul https://noorhgul.co/ Tools:…" at bounding box center [291, 176] width 231 height 28
copy div "Social Media Marketing & Web Development Noor’h Gul https://noorhgul.co/ Tools:…"
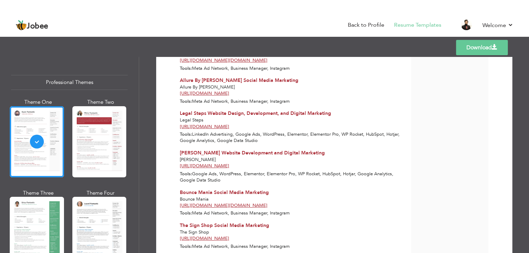
scroll to position [1121, 0]
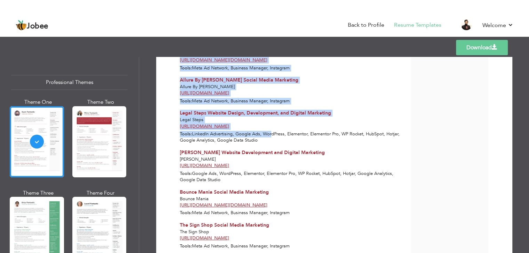
drag, startPoint x: 173, startPoint y: 106, endPoint x: 272, endPoint y: 124, distance: 100.6
click at [272, 124] on div "Legal Steps Website Design, Development, and Digital Marketing Legal Steps http…" at bounding box center [291, 127] width 231 height 34
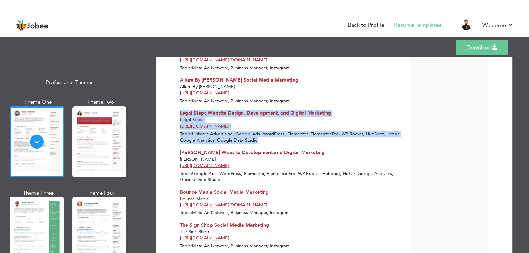
drag, startPoint x: 262, startPoint y: 136, endPoint x: 176, endPoint y: 108, distance: 90.4
click at [176, 110] on div "Legal Steps Website Design, Development, and Digital Marketing Legal Steps http…" at bounding box center [291, 127] width 231 height 34
copy div "Legal Steps Website Design, Development, and Digital Marketing Legal Steps http…"
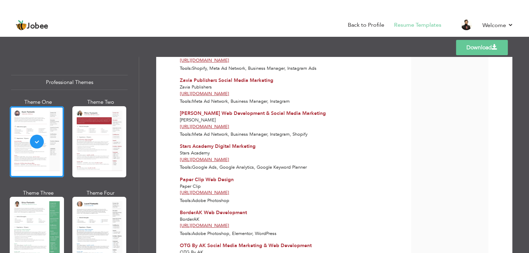
scroll to position [2205, 0]
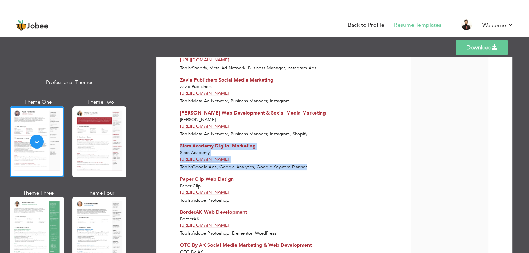
drag, startPoint x: 174, startPoint y: 141, endPoint x: 311, endPoint y: 159, distance: 138.0
click at [311, 159] on div "Stars Academy Digital Marketing Stars Academy https://www.facebook.com/StarsAca…" at bounding box center [291, 157] width 231 height 28
copy div "Stars Academy Digital Marketing Stars Academy https://www.facebook.com/StarsAca…"
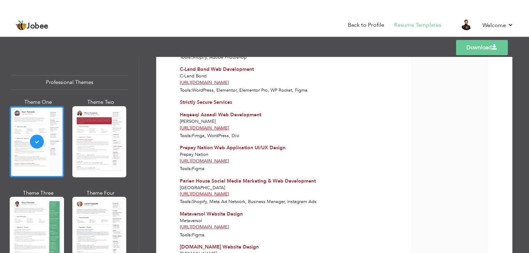
scroll to position [2974, 0]
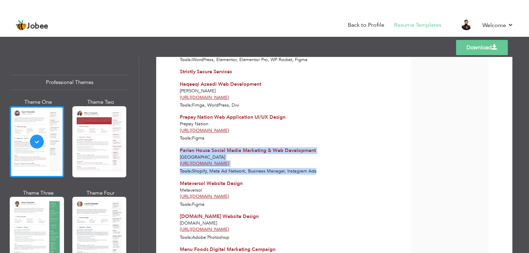
drag, startPoint x: 177, startPoint y: 142, endPoint x: 318, endPoint y: 162, distance: 142.4
click at [318, 162] on div "Parien House Social Media Marketing & Web Development Parien House https://pari…" at bounding box center [291, 161] width 231 height 28
copy div "Parien House Social Media Marketing & Web Development Parien House https://pari…"
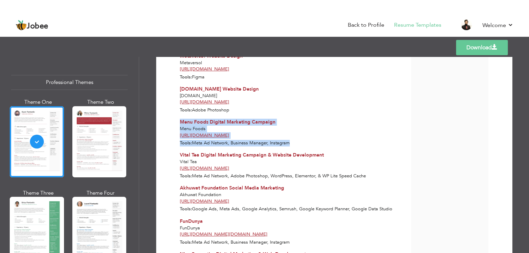
drag, startPoint x: 179, startPoint y: 116, endPoint x: 302, endPoint y: 138, distance: 125.2
click at [302, 138] on div "Menu Foods Digital Marketing Campaign Menu Foods https://menu.com.pk/ Tools: Me…" at bounding box center [291, 133] width 231 height 28
copy div "Menu Foods Digital Marketing Campaign Menu Foods https://menu.com.pk/ Tools: Me…"
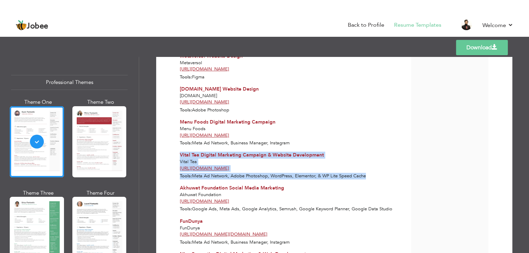
drag, startPoint x: 177, startPoint y: 146, endPoint x: 369, endPoint y: 171, distance: 193.7
click at [369, 171] on div "Vital Tea Digital Marketing Campaign & Website Development Vital Tea https://vi…" at bounding box center [291, 166] width 231 height 28
copy div "Vital Tea Digital Marketing Campaign & Website Development Vital Tea https://vi…"
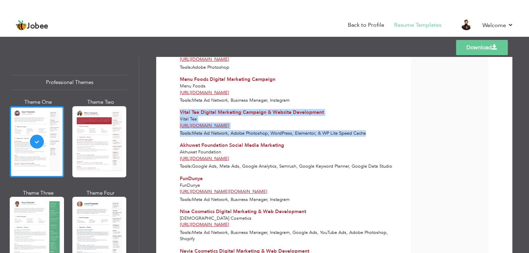
scroll to position [3145, 0]
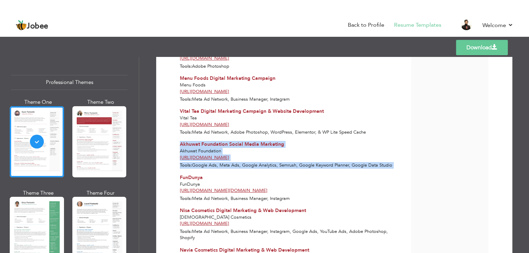
drag, startPoint x: 178, startPoint y: 139, endPoint x: 400, endPoint y: 162, distance: 222.9
click at [400, 162] on div "Akhuwat Foundation Social Media Marketing Akhuwat Foundation https://www.facebo…" at bounding box center [291, 155] width 231 height 28
copy div "Akhuwat Foundation Social Media Marketing Akhuwat Foundation https://www.facebo…"
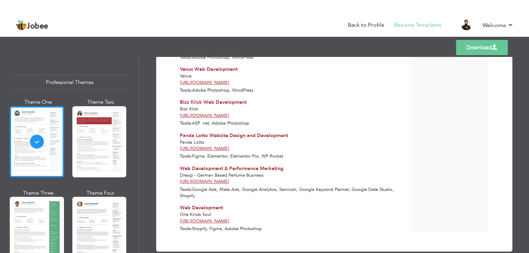
scroll to position [27, 0]
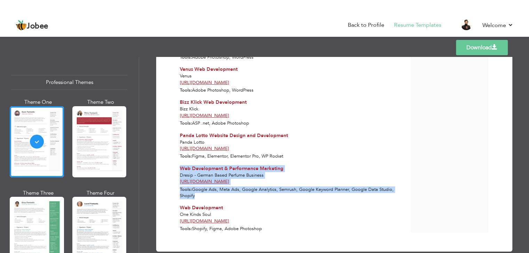
drag, startPoint x: 177, startPoint y: 155, endPoint x: 295, endPoint y: 183, distance: 121.0
click at [295, 183] on div "Web Development & Performance Marketing Dresip - German Based Perfume Business …" at bounding box center [291, 182] width 231 height 34
copy div "Web Development & Performance Marketing Dresip - German Based Perfume Business …"
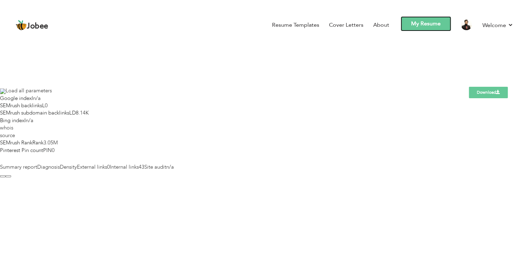
click at [419, 24] on link "My Resume" at bounding box center [425, 23] width 50 height 15
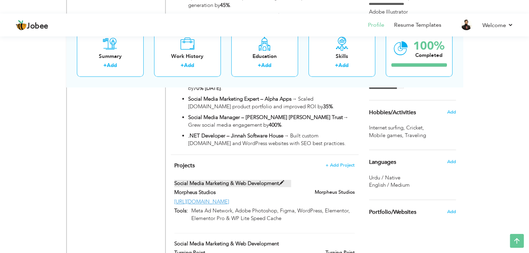
click at [283, 181] on span at bounding box center [281, 183] width 5 height 5
type input "Social Media Marketing & Web Development"
type input "Morpheus Studios"
type input "http://morpheusstudios.co/"
type input "Meta Ad Network, Adobe Photoshop, Figma, WordPress, Elementor, Elementor Pro & …"
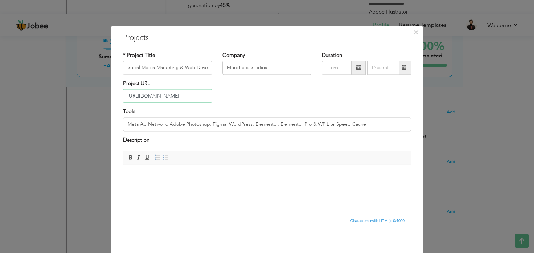
click at [133, 96] on input "http://morpheusstudios.co/" at bounding box center [167, 96] width 89 height 14
type input "[URL][DOMAIN_NAME]"
click at [164, 180] on html at bounding box center [266, 174] width 287 height 21
paste body "To enrich screen reader interactions, please activate Accessibility in Grammarl…"
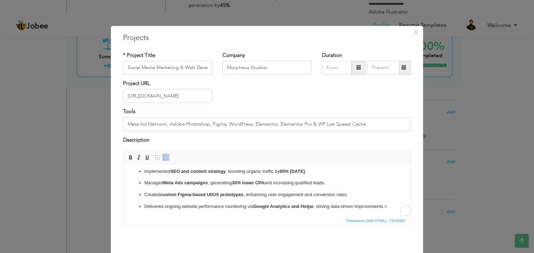
scroll to position [22, 0]
click at [224, 126] on input "Meta Ad Network, Adobe Photoshop, Figma, WordPress, Elementor, Elementor Pro & …" at bounding box center [267, 124] width 288 height 14
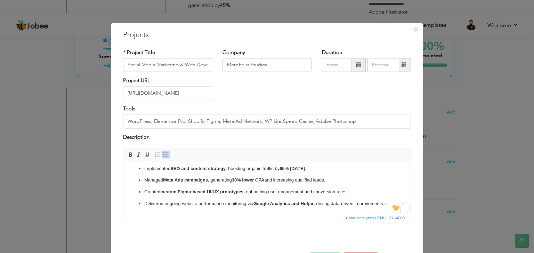
scroll to position [28, 0]
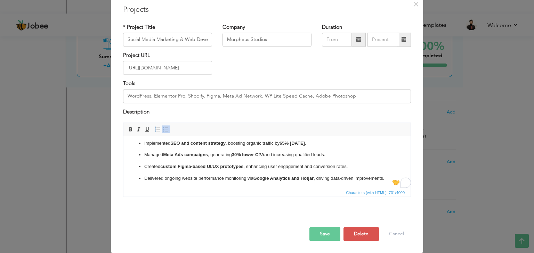
type input "WordPress, Elementor Pro, Shopify, Figma, Meta Ad Network, WP Lite Speed Cache,…"
click at [324, 233] on button "Save" at bounding box center [324, 235] width 31 height 14
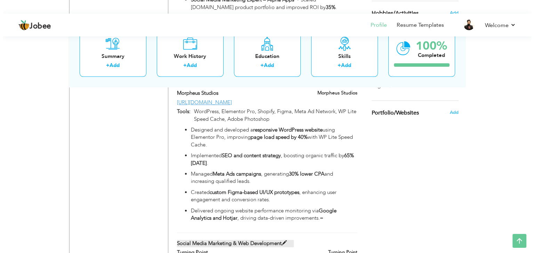
scroll to position [857, 0]
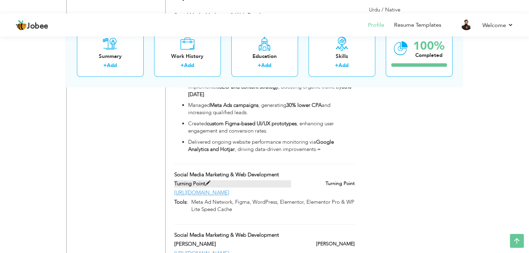
click at [208, 181] on span at bounding box center [207, 183] width 5 height 5
type input "Turning Point"
type input "[URL][DOMAIN_NAME]"
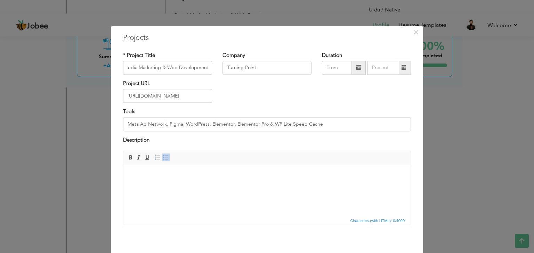
scroll to position [0, 0]
click at [239, 186] on html at bounding box center [266, 174] width 287 height 21
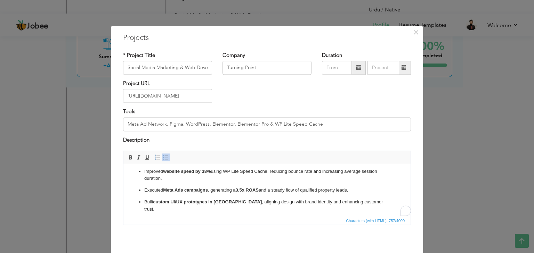
scroll to position [22, 0]
click at [328, 125] on input "Meta Ad Network, Figma, WordPress, Elementor, Elementor Pro & WP Lite Speed Cac…" at bounding box center [267, 124] width 288 height 14
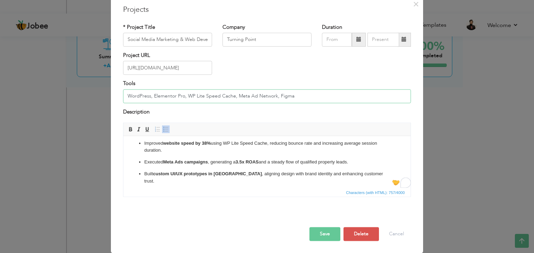
type input "WordPress, Elementor Pro, WP Lite Speed Cache, Meta Ad Network, Figma"
click at [323, 236] on button "Save" at bounding box center [324, 235] width 31 height 14
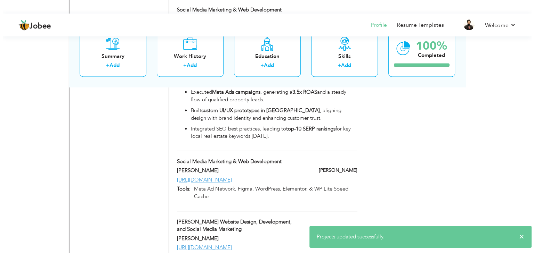
scroll to position [1022, 0]
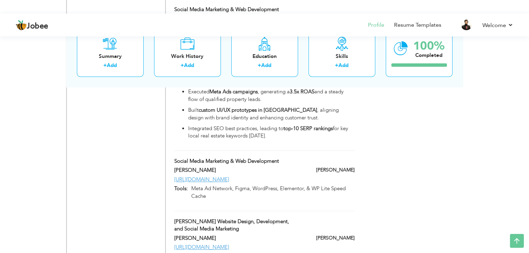
click at [302, 167] on div "Zenia Couture" at bounding box center [328, 171] width 64 height 9
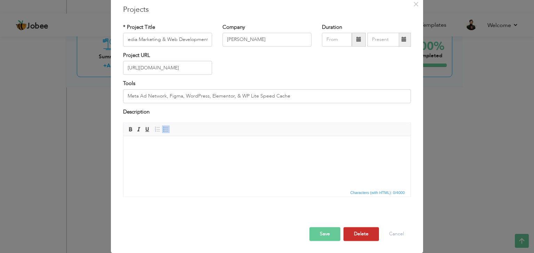
scroll to position [0, 0]
click at [357, 230] on button "Delete" at bounding box center [360, 235] width 35 height 14
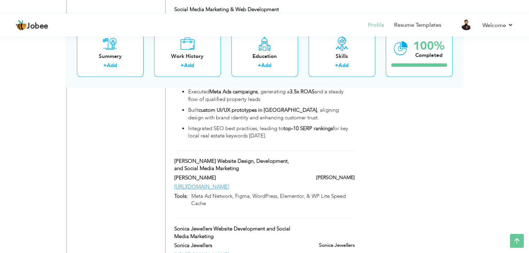
click at [300, 158] on div "Fazal Jewellers Website Design, Development, and Social Media Marketing" at bounding box center [264, 166] width 190 height 17
type input "Fazal Jewellers Website Design, Development, and Social Media Marketing"
type input "Fazal Jewellers"
type input "https://fazaljeweller.com/"
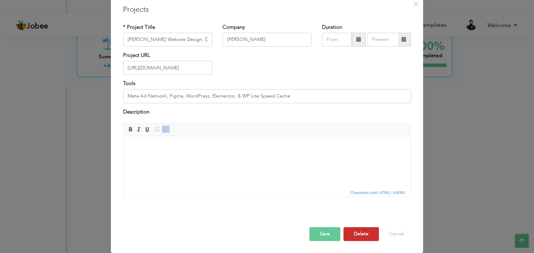
click at [356, 236] on button "Delete" at bounding box center [360, 235] width 35 height 14
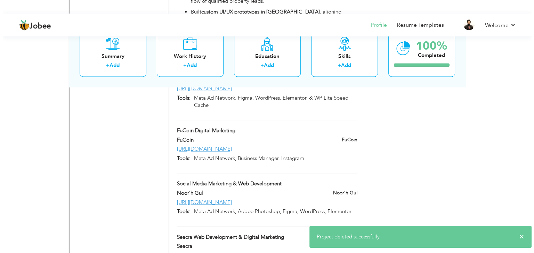
scroll to position [1121, 0]
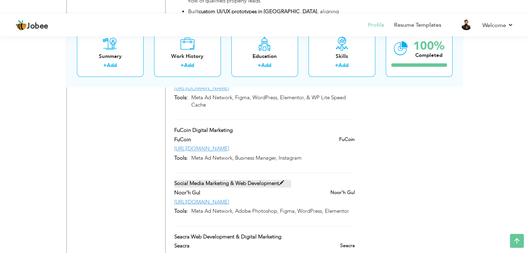
click at [281, 181] on span at bounding box center [281, 183] width 5 height 5
type input "Social Media Marketing & Web Development"
type input "Noor’h Gul"
type input "[URL][DOMAIN_NAME]"
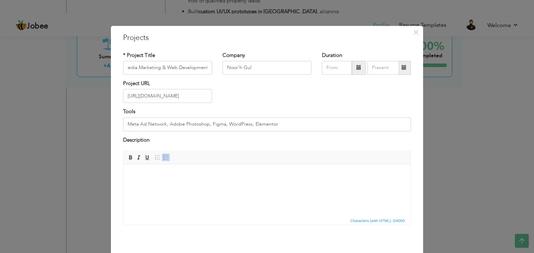
scroll to position [0, 0]
click at [219, 171] on html at bounding box center [266, 174] width 287 height 21
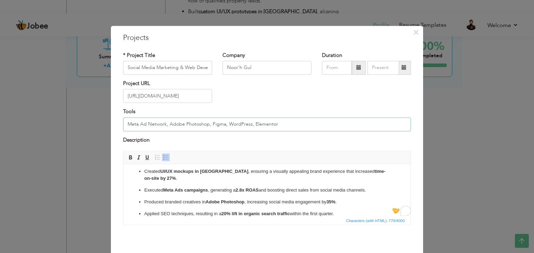
click at [289, 126] on input "Meta Ad Network, Adobe Photoshop, Figma, WordPress, Elementor" at bounding box center [267, 124] width 288 height 14
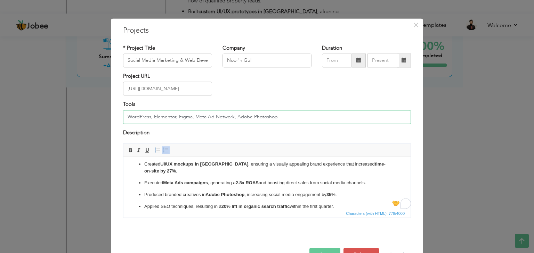
scroll to position [28, 0]
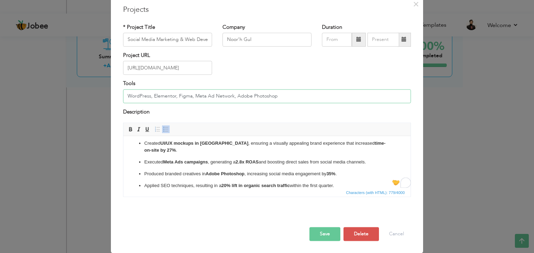
type input "WordPress, Elementor, Figma, Meta Ad Network, Adobe Photoshop"
drag, startPoint x: 238, startPoint y: 163, endPoint x: 244, endPoint y: 163, distance: 5.6
click at [244, 163] on strong "2.8x ROAS" at bounding box center [247, 162] width 23 height 5
click at [328, 233] on button "Save" at bounding box center [324, 235] width 31 height 14
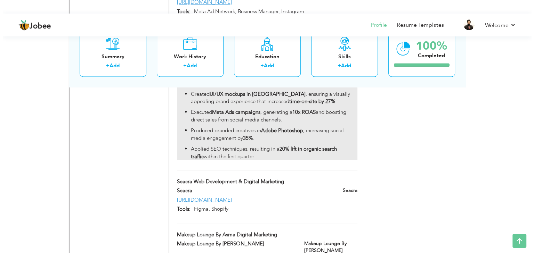
scroll to position [1268, 0]
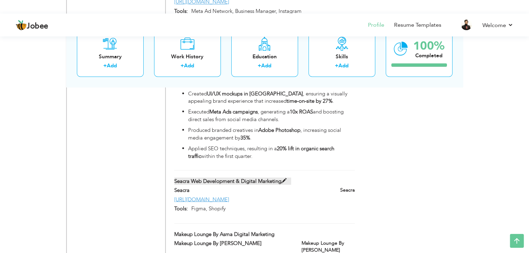
click at [284, 178] on span at bounding box center [283, 180] width 5 height 5
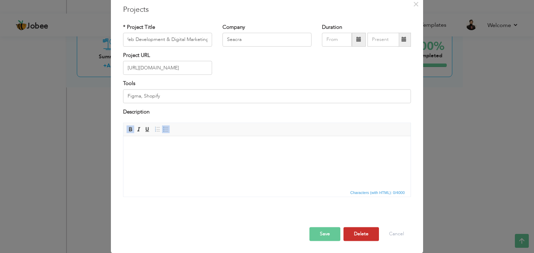
scroll to position [0, 0]
click at [368, 228] on button "Delete" at bounding box center [360, 235] width 35 height 14
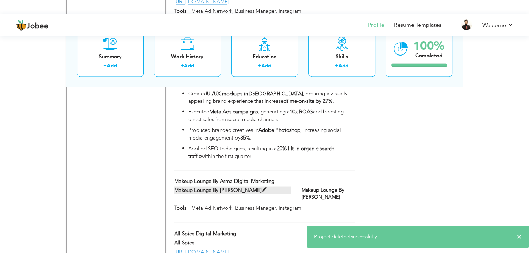
click at [261, 187] on span at bounding box center [263, 189] width 5 height 5
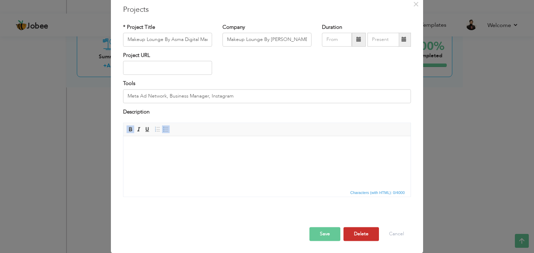
click at [359, 234] on button "Delete" at bounding box center [360, 235] width 35 height 14
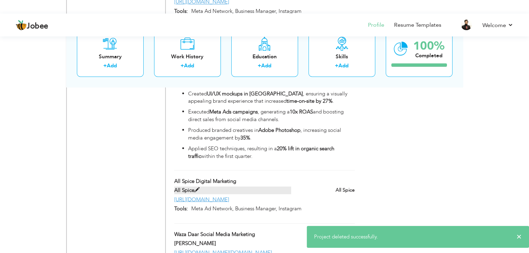
click at [198, 187] on span at bounding box center [196, 189] width 5 height 5
type input "All Spice Digital Marketing"
type input "All Spice"
type input "https://allspice.pk/"
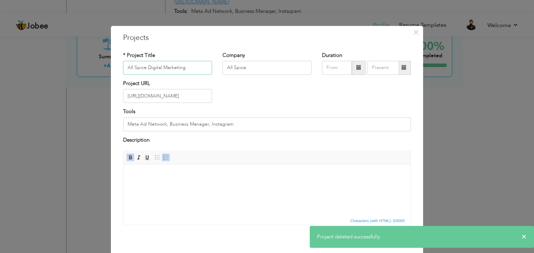
scroll to position [28, 0]
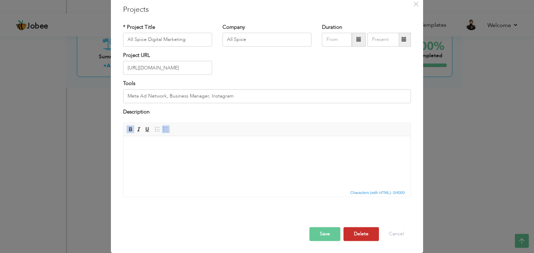
click at [360, 230] on button "Delete" at bounding box center [360, 235] width 35 height 14
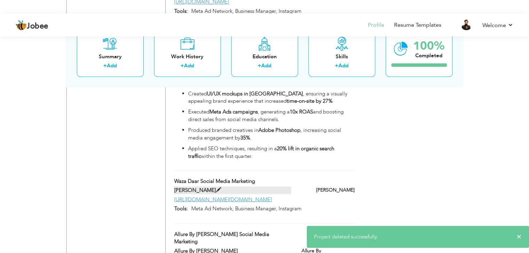
click at [243, 187] on label "Waza Daar" at bounding box center [232, 190] width 117 height 7
type input "Waza Daar Social Media Marketing"
type input "Waza Daar"
type input "https://www.instagram.com/wazadaar.official/"
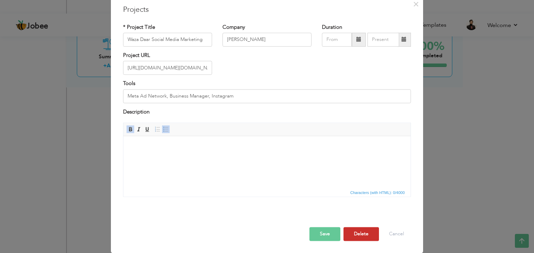
click at [364, 237] on button "Delete" at bounding box center [360, 235] width 35 height 14
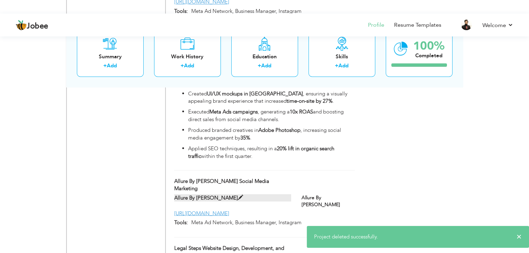
click at [219, 194] on label "Allure By Kashish" at bounding box center [232, 197] width 117 height 7
type input "Allure By Kashish Social Media Marketing"
type input "Allure By Kashish"
type input "https://www.facebook.com/Allurebykashish"
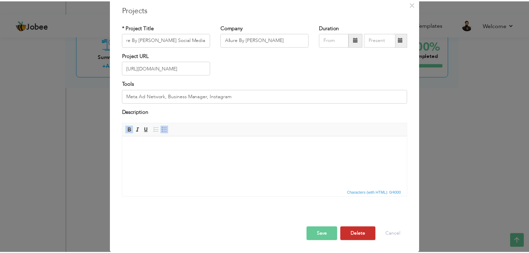
scroll to position [0, 0]
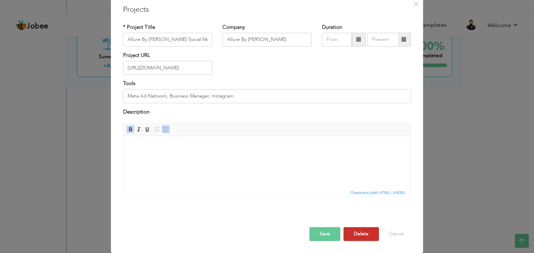
click at [363, 237] on button "Delete" at bounding box center [360, 235] width 35 height 14
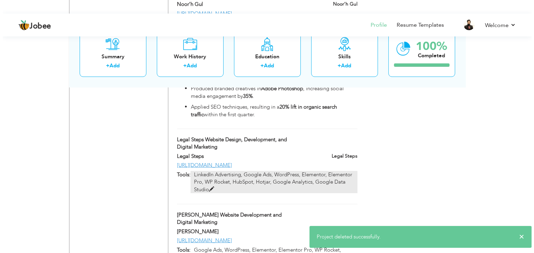
scroll to position [1310, 0]
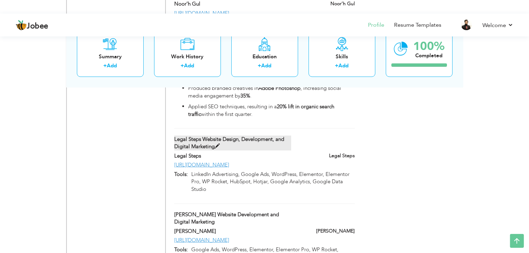
click at [217, 144] on span at bounding box center [216, 146] width 5 height 5
type input "Legal Steps Website Design, Development, and Digital Marketing"
type input "Legal Steps"
type input "[URL][DOMAIN_NAME]"
type input "LinkedIn Advertising, Google Ads, WordPress, Elementor, Elementor Pro, WP Rocke…"
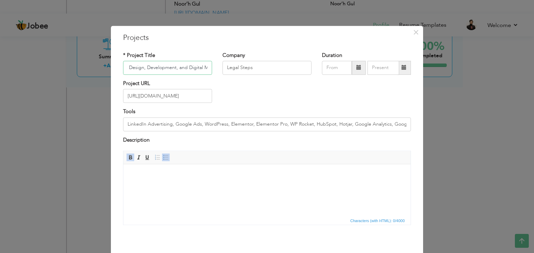
scroll to position [0, 35]
type input "Website Design, Development, and Digital Marketing"
click at [202, 186] on html at bounding box center [266, 174] width 287 height 21
click at [218, 186] on html at bounding box center [266, 174] width 287 height 21
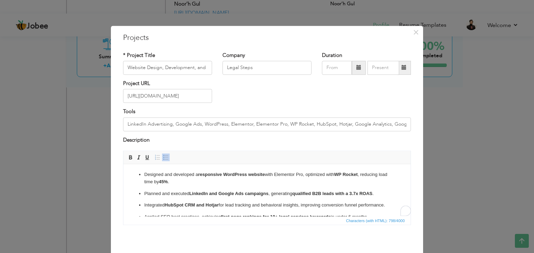
scroll to position [29, 0]
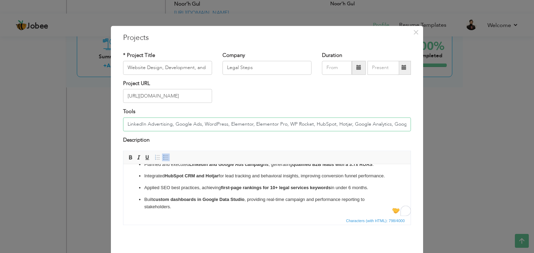
click at [235, 128] on input "LinkedIn Advertising, Google Ads, WordPress, Elementor, Elementor Pro, WP Rocke…" at bounding box center [267, 124] width 288 height 14
paste input "WordPress, Elementor Pro, WP Rocket, LinkedIn Ads, Google Ads"
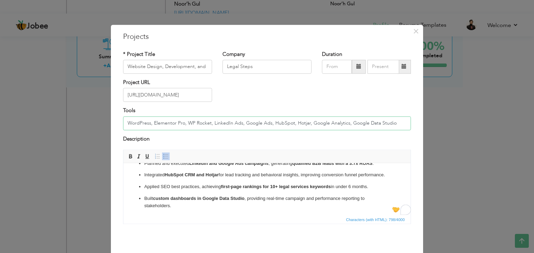
scroll to position [28, 0]
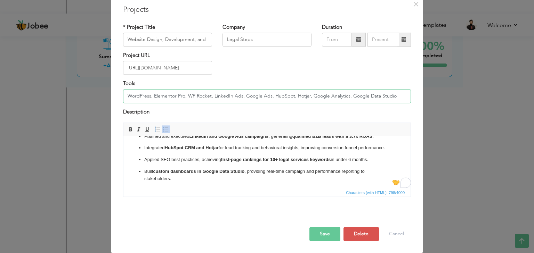
type input "WordPress, Elementor Pro, WP Rocket, LinkedIn Ads, Google Ads, HubSpot, Hotjar,…"
click at [319, 237] on button "Save" at bounding box center [324, 235] width 31 height 14
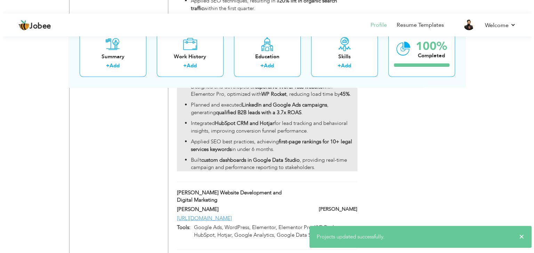
scroll to position [1418, 0]
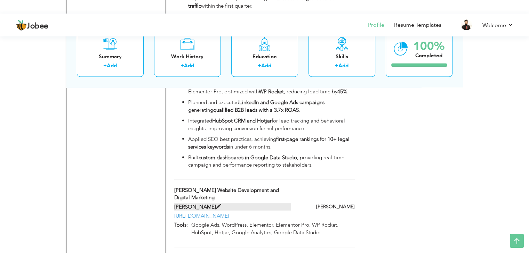
click at [216, 204] on span at bounding box center [218, 206] width 5 height 5
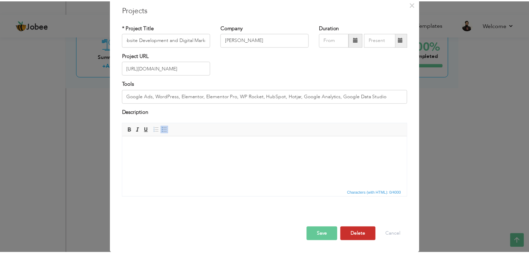
scroll to position [0, 0]
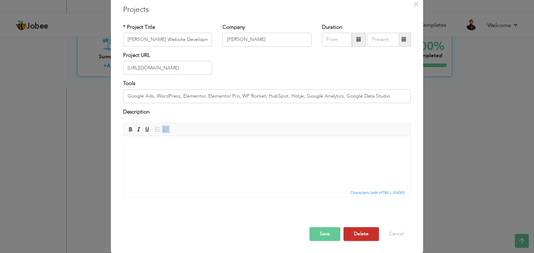
click at [361, 235] on button "Delete" at bounding box center [360, 235] width 35 height 14
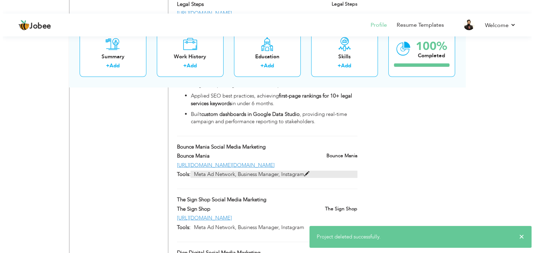
scroll to position [1462, 0]
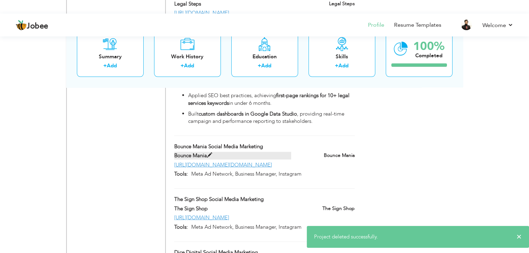
click at [211, 153] on span at bounding box center [209, 155] width 5 height 5
type input "Bounce Mania Social Media Marketing"
type input "Bounce Mania"
type input "https://www.facebook.com/bouncemania.uk"
type input "Meta Ad Network, Business Manager, Instagram"
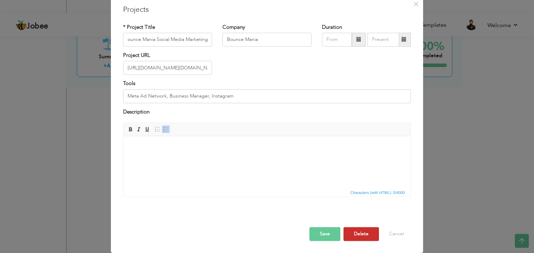
scroll to position [0, 0]
click at [355, 237] on button "Delete" at bounding box center [360, 235] width 35 height 14
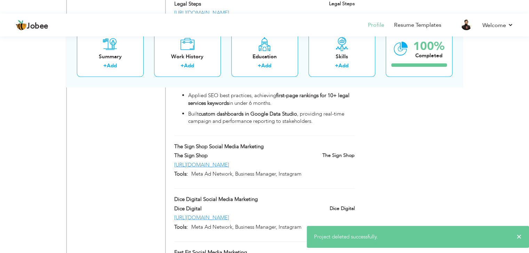
click at [212, 143] on div "The Sign Shop Social Media Marketing" at bounding box center [232, 147] width 127 height 9
type input "The Sign Shop Social Media Marketing"
type input "The Sign Shop"
type input "https://www.facebook.com/profile.php?id=100086497471595"
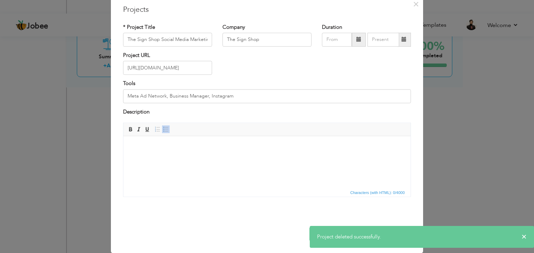
click at [358, 239] on span "Project deleted successfully." at bounding box center [349, 237] width 64 height 7
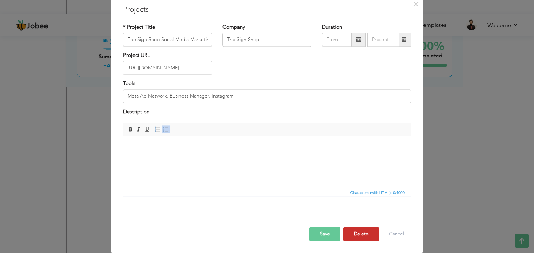
click at [360, 236] on button "Delete" at bounding box center [360, 235] width 35 height 14
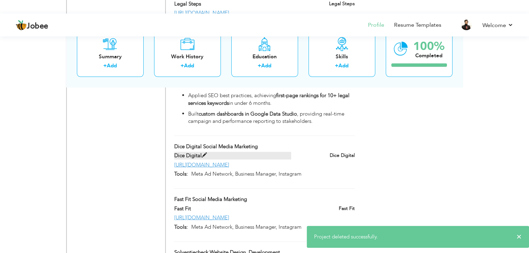
click at [205, 153] on span at bounding box center [204, 155] width 5 height 5
type input "Dice Digital Social Media Marketing"
type input "Dice Digital"
type input "https://www.facebook.com/DiceDigitalUK1"
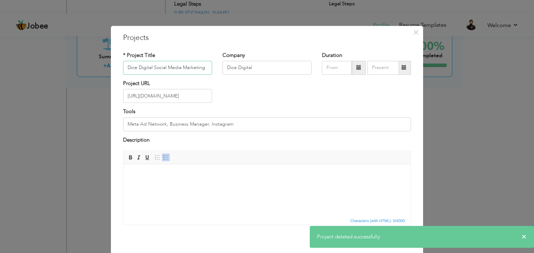
scroll to position [28, 0]
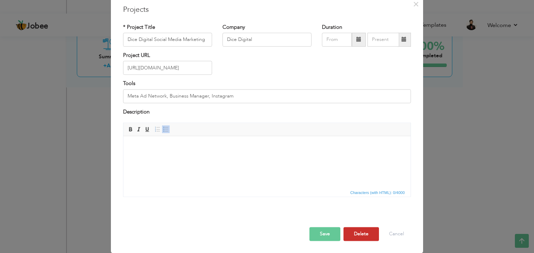
click at [364, 239] on button "Delete" at bounding box center [360, 235] width 35 height 14
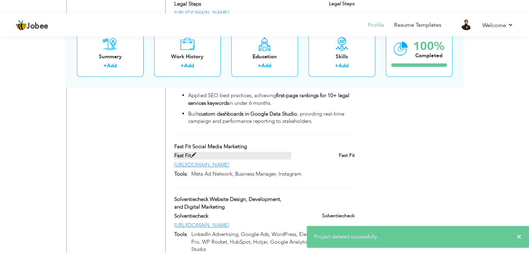
click at [194, 153] on span at bounding box center [193, 155] width 5 height 5
type input "Fast Fit Social Media Marketing"
type input "Fast Fit"
type input "https://www.facebook.com/FastFitMOT"
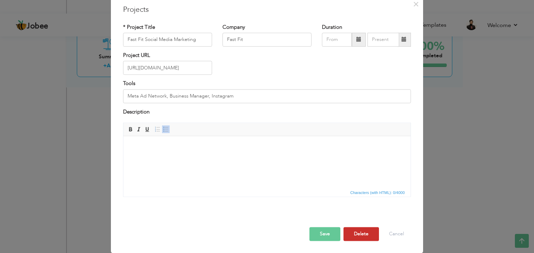
click at [368, 228] on button "Delete" at bounding box center [360, 235] width 35 height 14
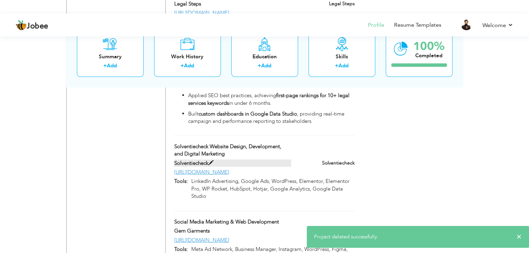
click at [211, 161] on span at bounding box center [210, 163] width 5 height 5
type input "Solventiecheck Website Design, Development, and Digital Marketing"
type input "Solventiecheck"
type input "https://solventiecheck.nl/"
type input "LinkedIn Advertising, Google Ads, WordPress, Elementor, Elementor Pro, WP Rocke…"
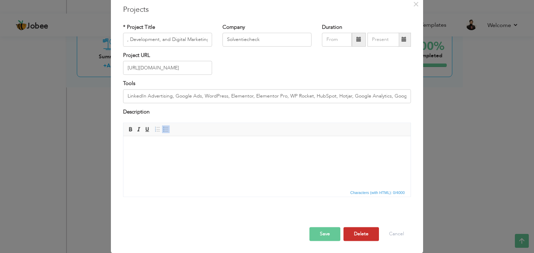
scroll to position [0, 0]
click at [361, 234] on button "Delete" at bounding box center [360, 235] width 35 height 14
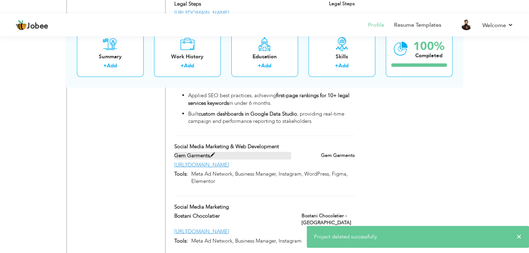
click at [214, 153] on span at bounding box center [212, 155] width 5 height 5
type input "Social Media Marketing & Web Development"
type input "Gem Garments"
type input "https://gemgarments.com/"
type input "Meta Ad Network, Business Manager, Instagram, WordPress, Figma, Elementor"
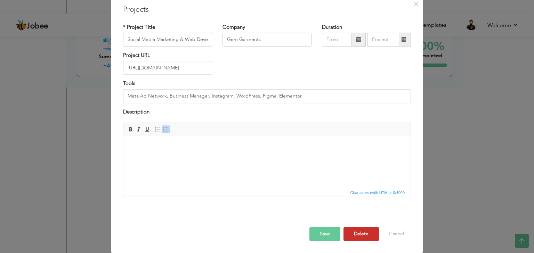
click at [357, 238] on button "Delete" at bounding box center [360, 235] width 35 height 14
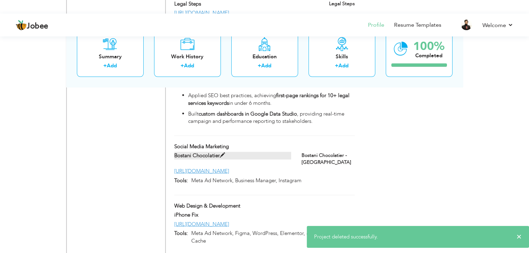
click at [223, 153] on span at bounding box center [222, 155] width 5 height 5
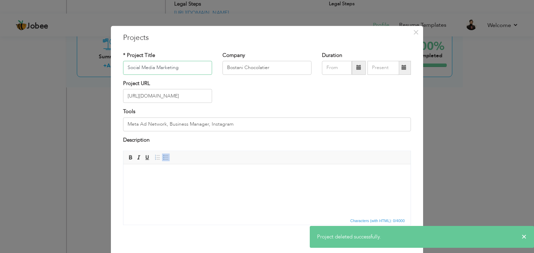
scroll to position [28, 0]
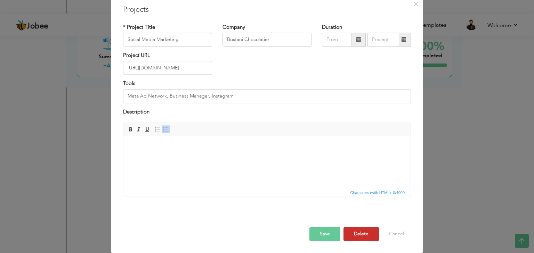
click at [359, 235] on button "Delete" at bounding box center [360, 235] width 35 height 14
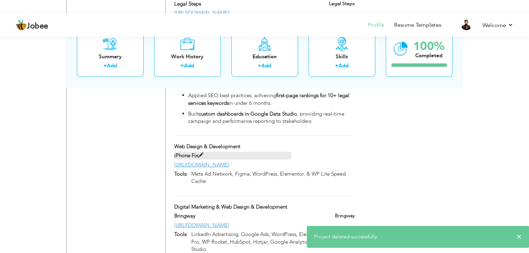
click at [202, 153] on span at bounding box center [200, 155] width 5 height 5
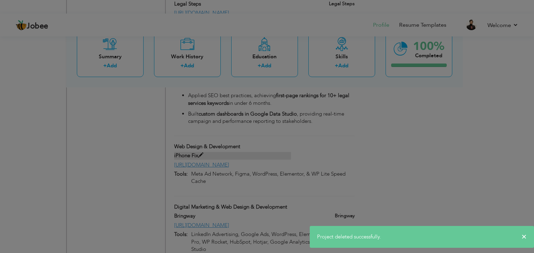
scroll to position [0, 0]
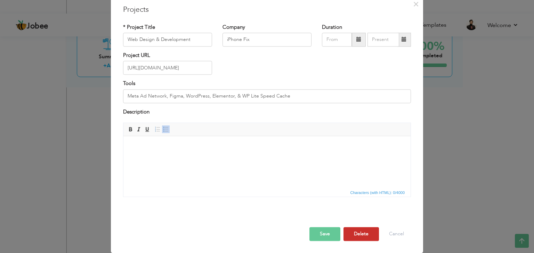
click at [363, 228] on button "Delete" at bounding box center [360, 235] width 35 height 14
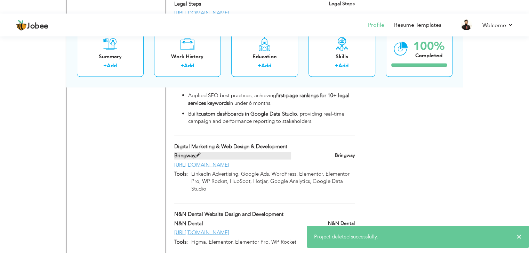
click at [197, 153] on span at bounding box center [197, 155] width 5 height 5
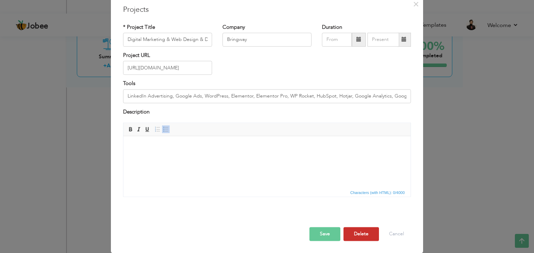
click at [365, 235] on button "Delete" at bounding box center [360, 235] width 35 height 14
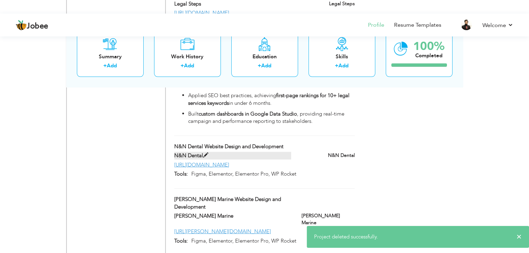
click at [206, 153] on span at bounding box center [205, 155] width 5 height 5
type input "N&N Dental Website Design and Development"
type input "N&N Dental"
type input "https://tandartspraktijknoordwijkerhout.nl/"
type input "Figma, Elementor, Elementor Pro, WP Rocket"
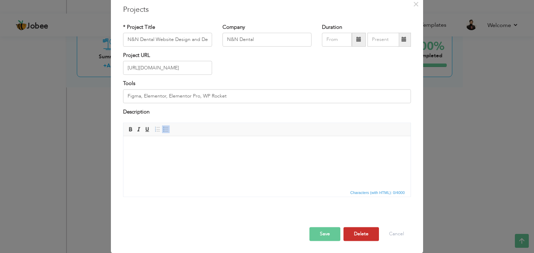
click at [368, 232] on button "Delete" at bounding box center [360, 235] width 35 height 14
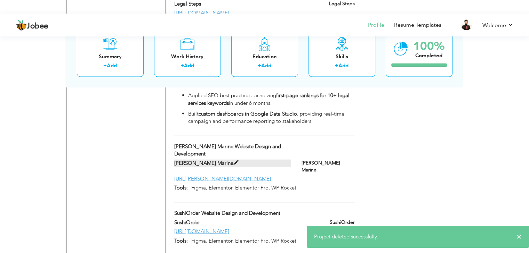
click at [233, 161] on span at bounding box center [235, 163] width 5 height 5
type input "Miron Marine Website Design and Development"
type input "Miron Marine"
type input "https://miron.inveloagency.com/"
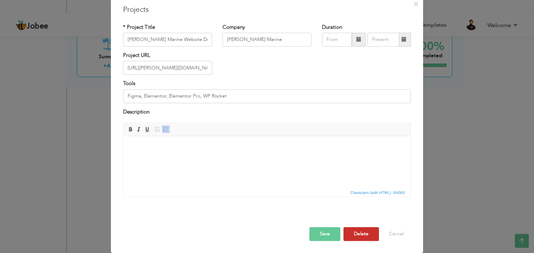
click at [363, 237] on button "Delete" at bounding box center [360, 235] width 35 height 14
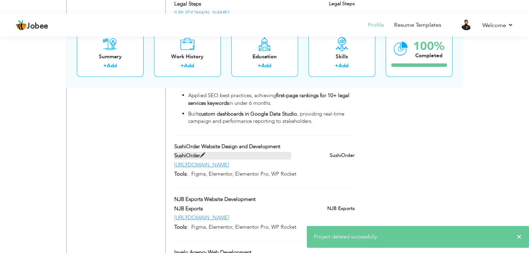
click at [206, 152] on label "SushiOrder" at bounding box center [232, 155] width 117 height 7
type input "SushiOrder Website Design and Development"
type input "SushiOrder"
type input "https://sushiorder.invelomedia.com/"
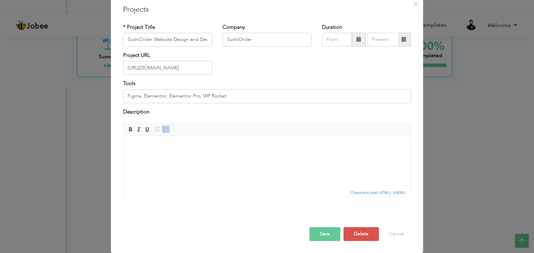
click at [364, 227] on div at bounding box center [267, 220] width 298 height 15
click at [362, 229] on button "Delete" at bounding box center [360, 235] width 35 height 14
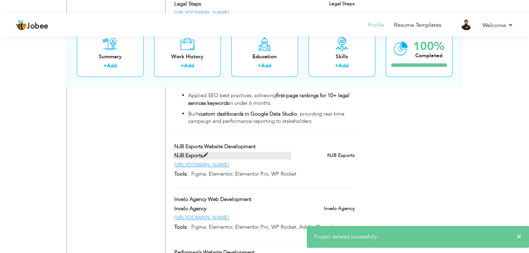
click at [206, 153] on span at bounding box center [205, 155] width 5 height 5
type input "NJB Exports Website Development"
type input "NJB Exports"
type input "https://njbexports.com/"
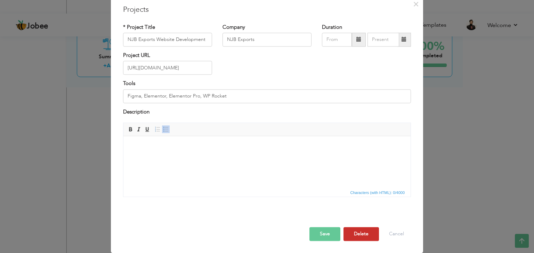
click at [364, 232] on button "Delete" at bounding box center [360, 235] width 35 height 14
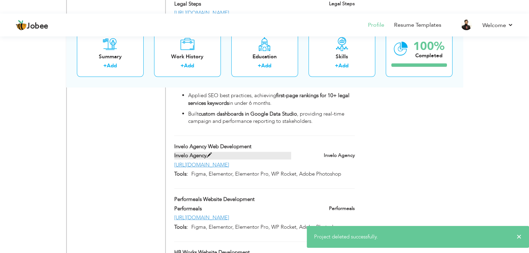
click at [211, 153] on span at bounding box center [208, 155] width 5 height 5
type input "Invelo Agency Web Development"
type input "Invelo Agency"
type input "https://www.inveloagency.com/"
type input "Figma, Elementor, Elementor Pro, WP Rocket, Adobe Photoshop"
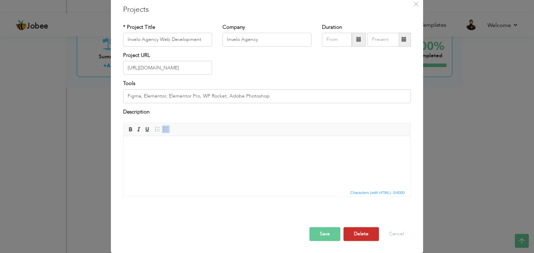
click at [363, 239] on button "Delete" at bounding box center [360, 235] width 35 height 14
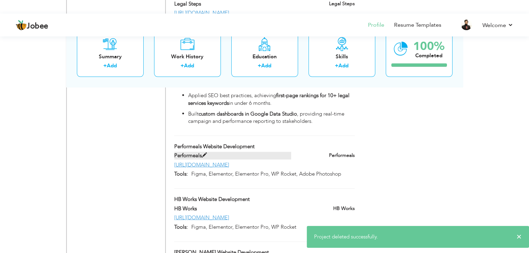
click at [203, 153] on span at bounding box center [204, 155] width 5 height 5
type input "Performeals Website Development"
type input "Performeals"
type input "https://www.performeals.com/"
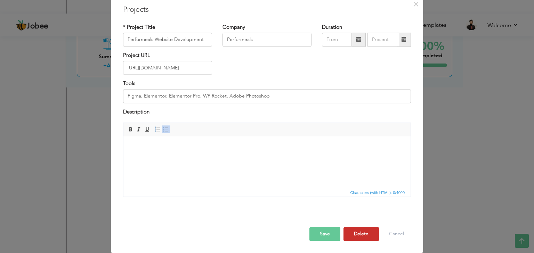
click at [362, 233] on button "Delete" at bounding box center [360, 235] width 35 height 14
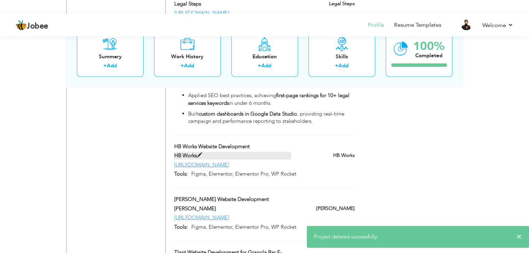
click at [202, 153] on span at bounding box center [199, 155] width 5 height 5
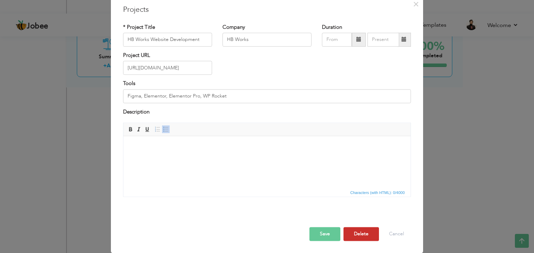
click at [354, 239] on button "Delete" at bounding box center [360, 235] width 35 height 14
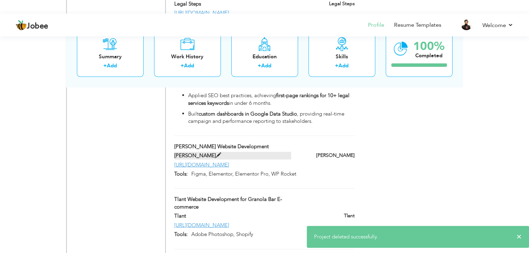
click at [216, 153] on span at bounding box center [218, 155] width 5 height 5
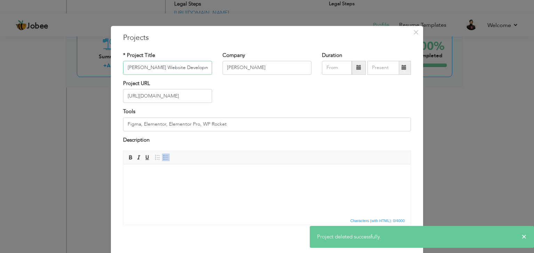
scroll to position [0, 7]
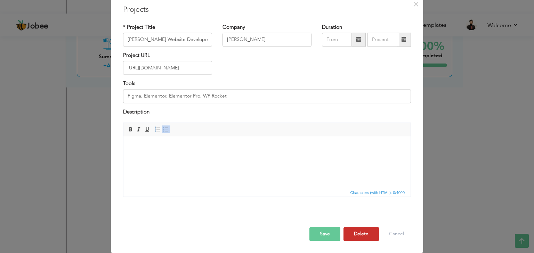
click at [361, 228] on button "Delete" at bounding box center [360, 235] width 35 height 14
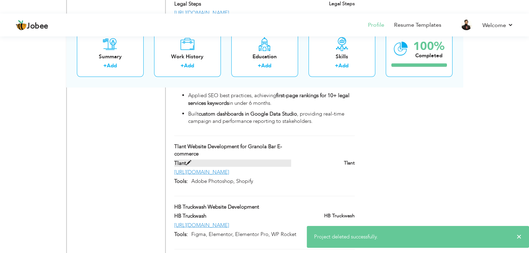
click at [191, 160] on label "Tlant" at bounding box center [232, 163] width 117 height 7
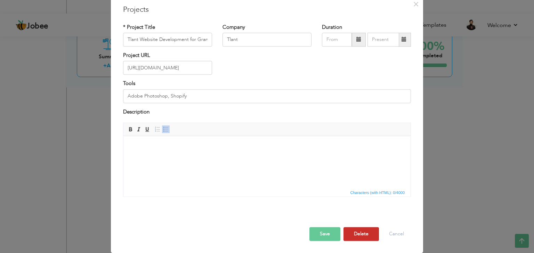
click at [359, 234] on button "Delete" at bounding box center [360, 235] width 35 height 14
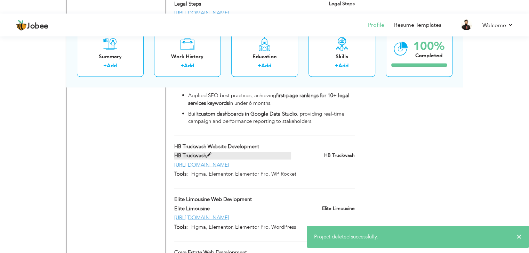
click at [207, 153] on span at bounding box center [208, 155] width 5 height 5
type input "HB Truckwash Website Development"
type input "HB Truckwash"
type input "https://hbtruckwash.com/"
type input "Figma, Elementor, Elementor Pro, WP Rocket"
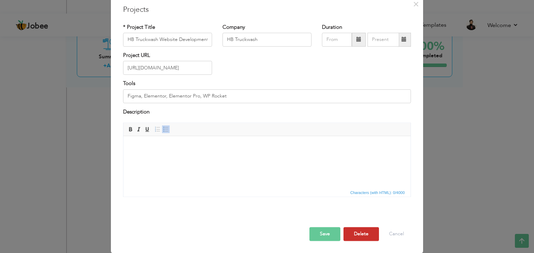
click at [355, 236] on button "Delete" at bounding box center [360, 235] width 35 height 14
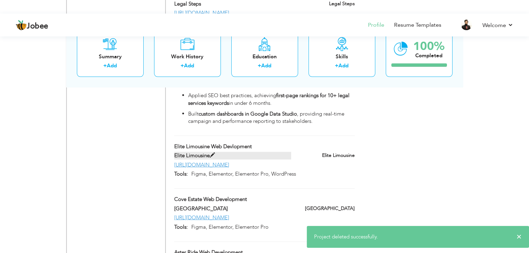
click at [210, 153] on span at bounding box center [212, 155] width 5 height 5
type input "Elite Limousine Web Devlopment"
type input "Elite Limousine"
type input "http://elite-limo.com/newdriver"
type input "Figma, Elementor, Elementor Pro, WordPress"
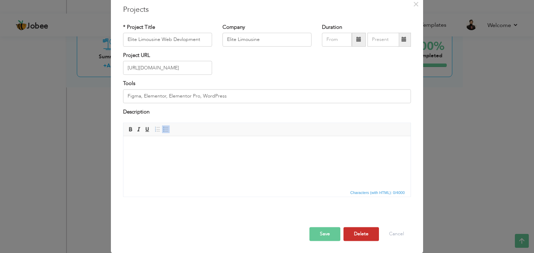
click at [356, 230] on button "Delete" at bounding box center [360, 235] width 35 height 14
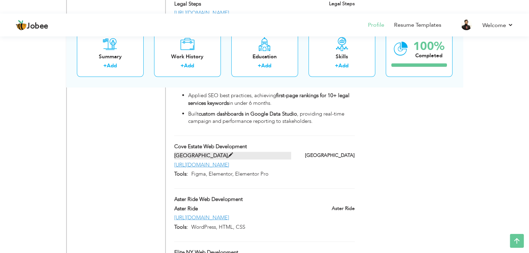
click at [228, 153] on span at bounding box center [230, 155] width 5 height 5
type input "Cove Estate Web Development"
type input "Cove Estate"
type input "https://coveestate.com/"
type input "Figma, Elementor, Elementor Pro"
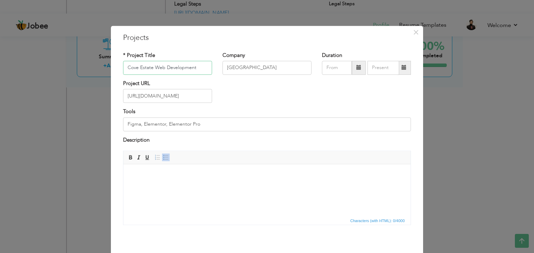
scroll to position [28, 0]
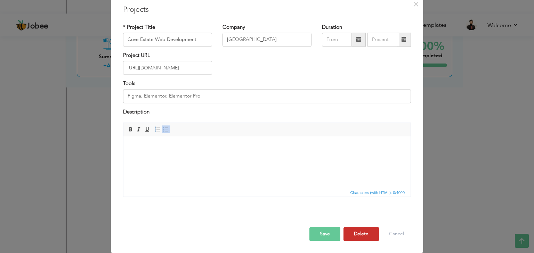
click at [362, 237] on button "Delete" at bounding box center [360, 235] width 35 height 14
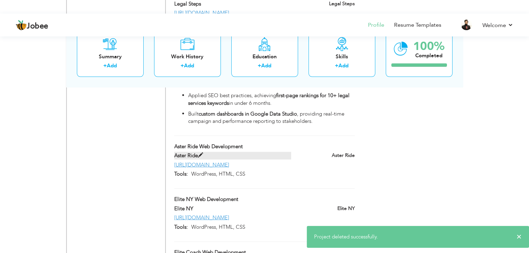
click at [201, 153] on span at bounding box center [200, 155] width 5 height 5
type input "Aster Ride Web Development"
type input "Aster Ride"
type input "http://asterride.com/"
type input "WordPress, HTML, CSS"
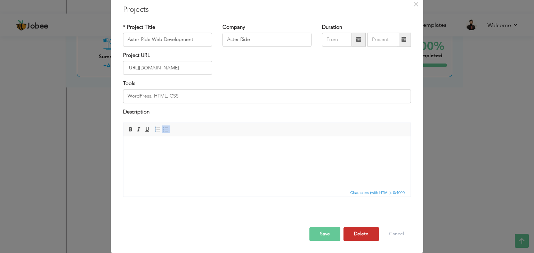
click at [359, 232] on button "Delete" at bounding box center [360, 235] width 35 height 14
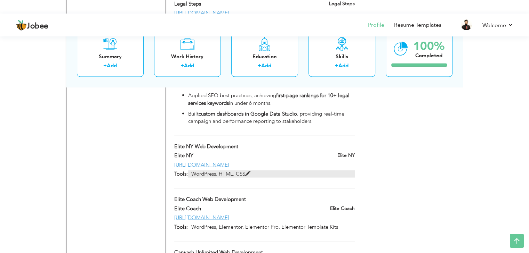
click at [249, 171] on span at bounding box center [247, 173] width 5 height 5
type input "Elite NY Web Development"
type input "Elite NY"
type input "[URL][DOMAIN_NAME]"
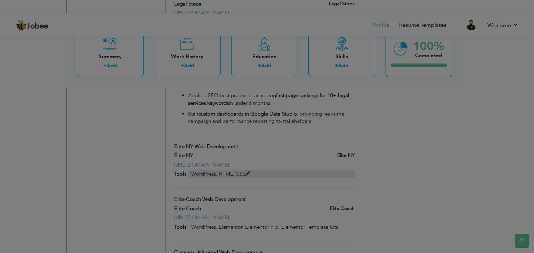
scroll to position [0, 0]
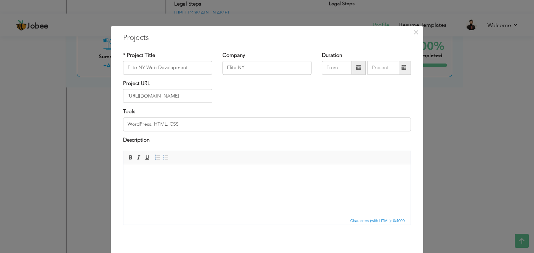
click at [237, 186] on html at bounding box center [266, 174] width 287 height 21
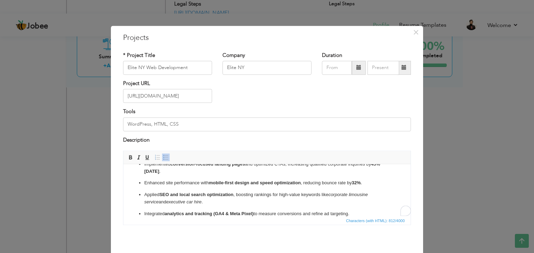
scroll to position [22, 0]
click at [220, 128] on input "WordPress, HTML, CSS" at bounding box center [267, 124] width 288 height 14
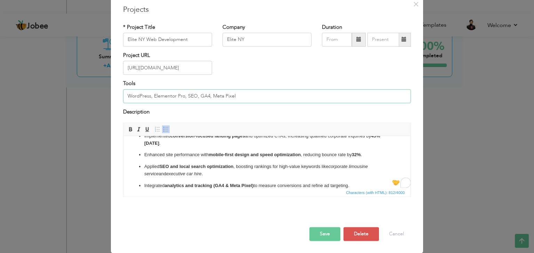
type input "WordPress, Elementor Pro, SEO, GA4, Meta Pixel"
click at [322, 233] on button "Save" at bounding box center [324, 235] width 31 height 14
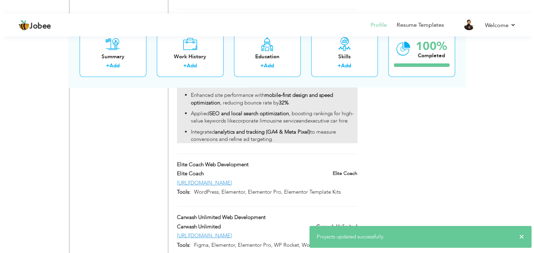
scroll to position [1588, 0]
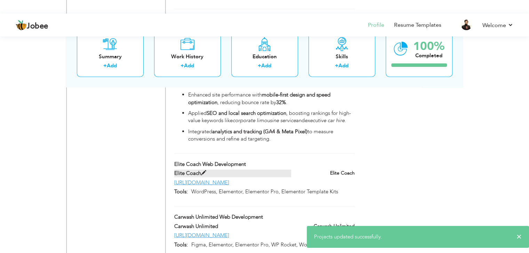
click at [204, 171] on span at bounding box center [203, 173] width 5 height 5
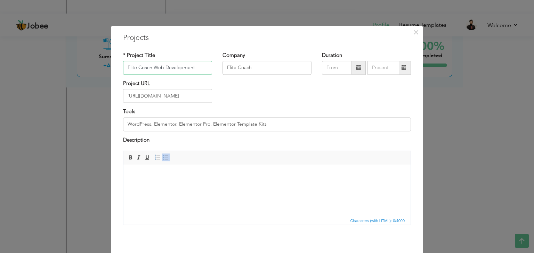
scroll to position [28, 0]
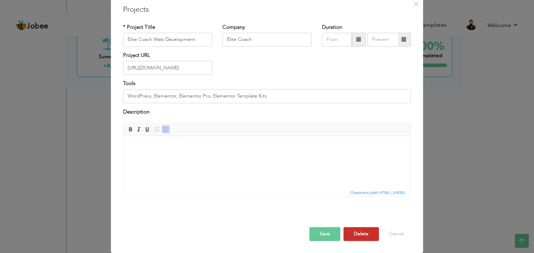
click at [354, 234] on button "Delete" at bounding box center [360, 235] width 35 height 14
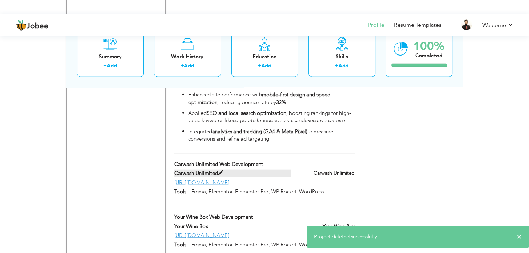
click at [220, 171] on span at bounding box center [220, 173] width 5 height 5
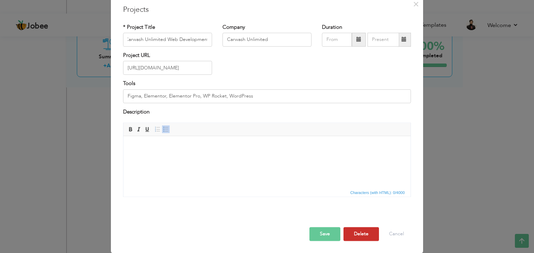
scroll to position [0, 0]
click at [357, 235] on button "Delete" at bounding box center [360, 235] width 35 height 14
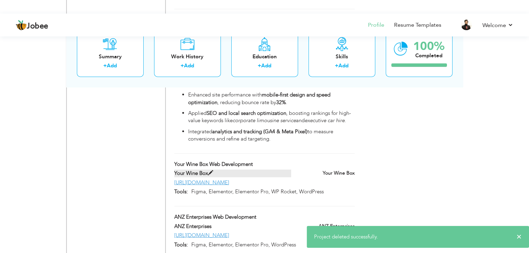
click at [207, 170] on label "Your Wine Box" at bounding box center [232, 173] width 117 height 7
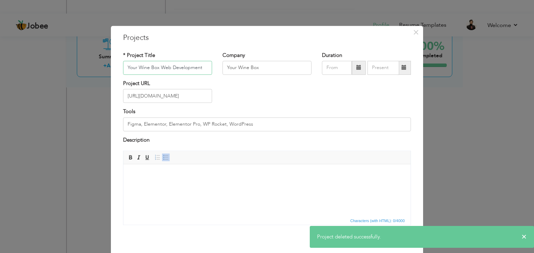
scroll to position [28, 0]
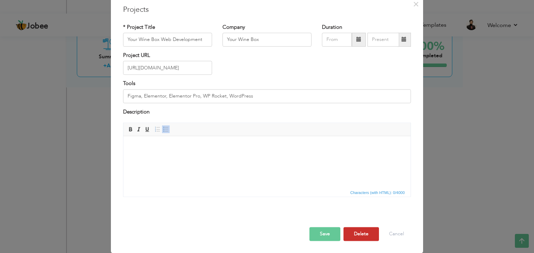
click at [356, 229] on button "Delete" at bounding box center [360, 235] width 35 height 14
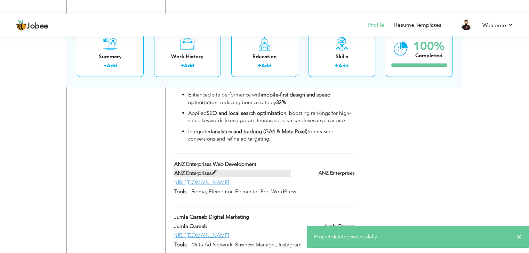
click at [216, 171] on span at bounding box center [213, 173] width 5 height 5
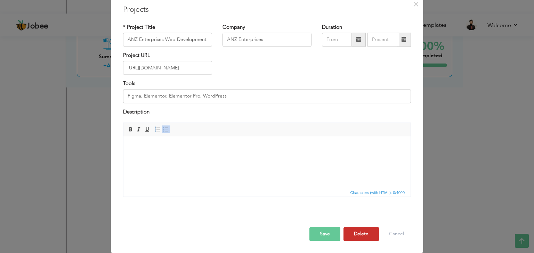
click at [361, 229] on button "Delete" at bounding box center [360, 235] width 35 height 14
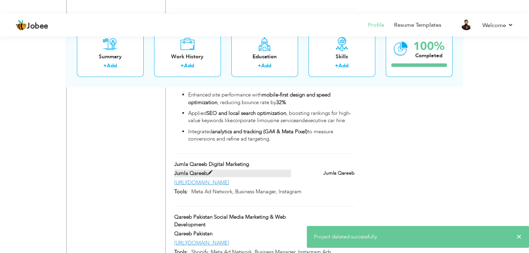
click at [212, 171] on span at bounding box center [209, 173] width 5 height 5
type input "Jumla Qareeb Digital Marketing"
type input "Jumla Qareeb"
type input "https://www.jumlah.qareeb.com/"
type input "Meta Ad Network, Business Manager, Instagram"
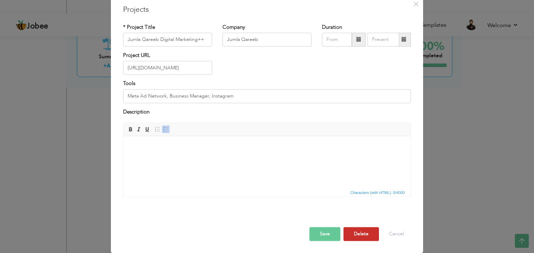
click at [360, 232] on button "Delete" at bounding box center [360, 235] width 35 height 14
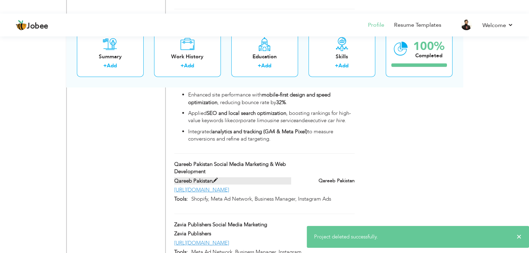
click at [217, 178] on span at bounding box center [214, 180] width 5 height 5
type input "Qareeb Pakistan Social Media Marketing & Web Development"
type input "Qareeb Pakistan"
type input "http://www.qareeb.com.pk/"
type input "Shopify, Meta Ad Network, Business Manager, Instagram Ads"
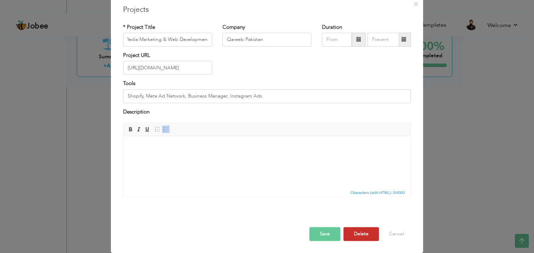
scroll to position [0, 0]
click at [359, 236] on button "Delete" at bounding box center [360, 235] width 35 height 14
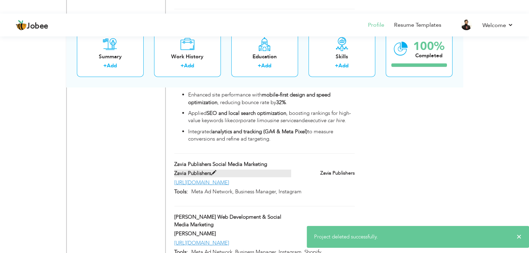
click at [214, 171] on span at bounding box center [213, 173] width 5 height 5
type input "Zavia Publishers Social Media Marketing"
type input "Zavia Publishers"
type input "https://www.facebook.com/zaviapublishers"
type input "Meta Ad Network, Business Manager, Instagram"
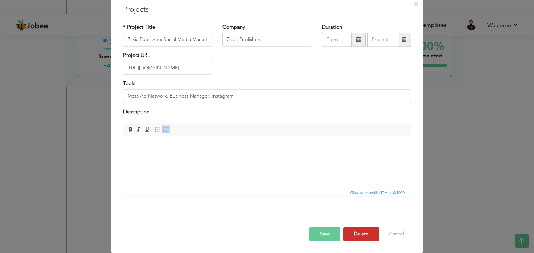
click at [358, 229] on button "Delete" at bounding box center [360, 235] width 35 height 14
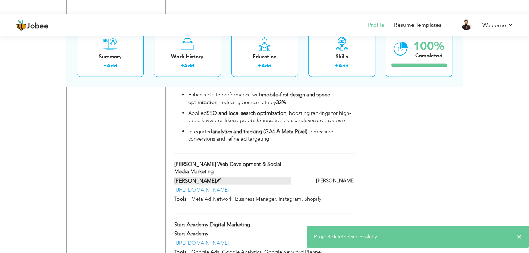
click at [216, 178] on span at bounding box center [218, 180] width 5 height 5
type input "Shahtaj Qaiser Web Development & Social Media Marketing"
type input "Shahtaj Qaiser"
type input "https://www.shahtajqaiser.com/"
type input "Meta Ad Network, Business Manager, Instagram, Shopify"
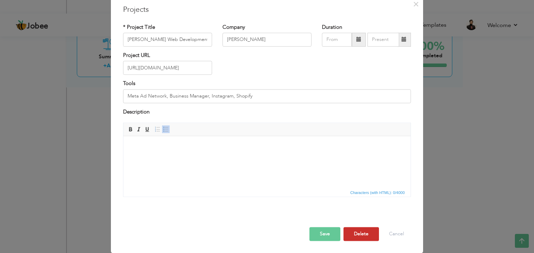
click at [362, 228] on button "Delete" at bounding box center [360, 235] width 35 height 14
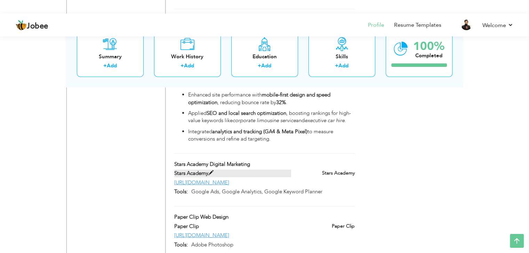
click at [215, 170] on label "Stars Academy" at bounding box center [232, 173] width 117 height 7
type input "Stars Academy Digital Marketing"
type input "Stars Academy"
type input "[URL][DOMAIN_NAME]"
type input "Google Ads, Google Analytics, Google Keyword Planner"
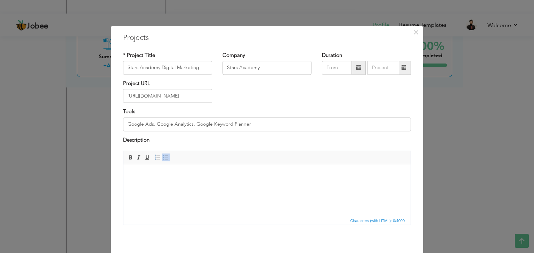
click at [259, 186] on html at bounding box center [266, 174] width 287 height 21
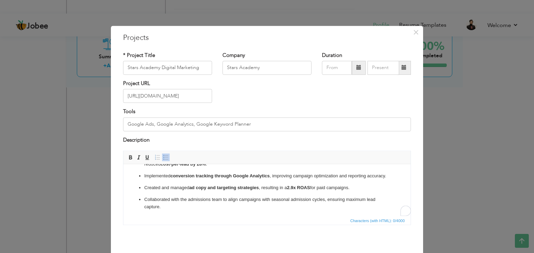
scroll to position [36, 0]
click at [262, 124] on input "Google Ads, Google Analytics, Google Keyword Planner" at bounding box center [267, 124] width 288 height 14
drag, startPoint x: 158, startPoint y: 67, endPoint x: 104, endPoint y: 67, distance: 53.9
click at [104, 67] on div "× Projects * Project Title Stars Academy Digital Marketing Company Stars Academ…" at bounding box center [267, 126] width 534 height 253
click at [180, 71] on input "Digital Marketing" at bounding box center [167, 68] width 89 height 14
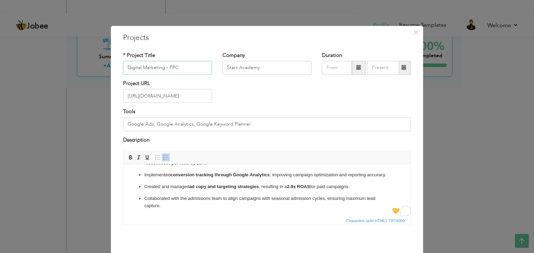
scroll to position [28, 0]
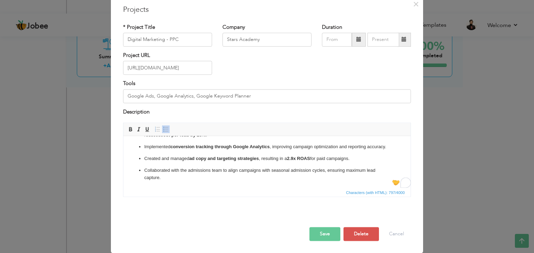
click at [325, 233] on button "Save" at bounding box center [324, 235] width 31 height 14
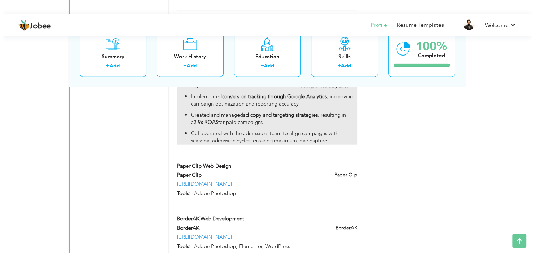
scroll to position [1731, 0]
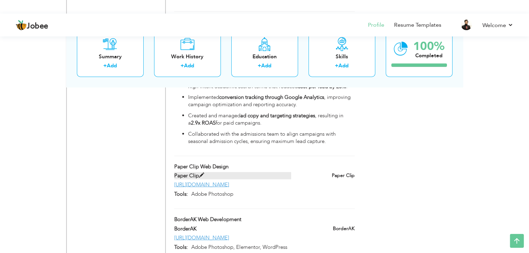
click at [204, 172] on label "Paper Clip" at bounding box center [232, 175] width 117 height 7
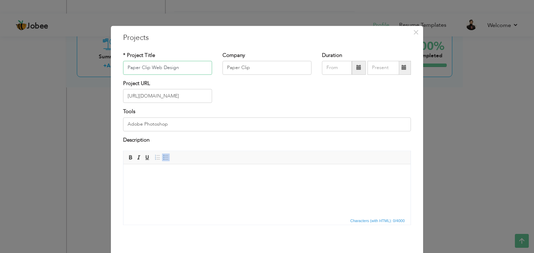
scroll to position [28, 0]
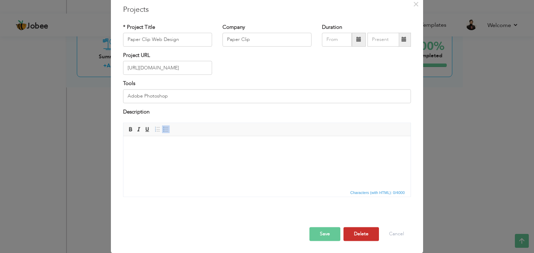
click at [351, 230] on button "Delete" at bounding box center [360, 235] width 35 height 14
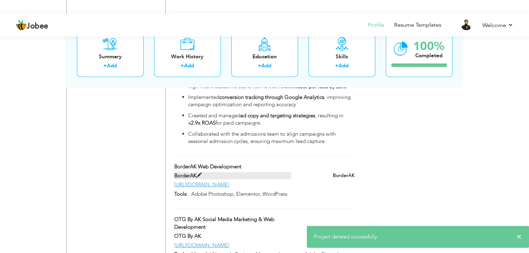
click at [201, 173] on span at bounding box center [198, 175] width 5 height 5
type input "BorderAK Web Development"
type input "BorderAK"
type input "https://borderak.com/"
type input "Adobe Photoshop, Elementor, WordPress"
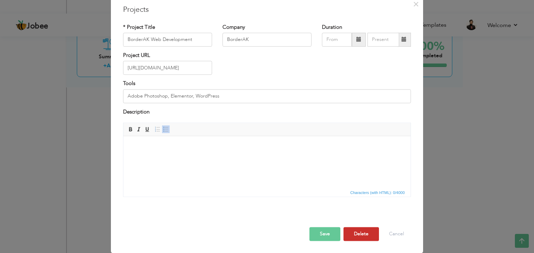
click at [360, 235] on button "Delete" at bounding box center [360, 235] width 35 height 14
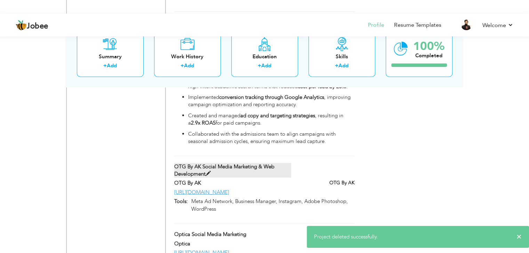
click at [207, 171] on span at bounding box center [207, 173] width 5 height 5
type input "OTG By AK Social Media Marketing & Web Development"
type input "OTG By AK"
type input "https://www.facebook.com/otgbyak/"
type input "Meta Ad Network, Business Manager, Instagram, Adobe Photoshop, WordPress"
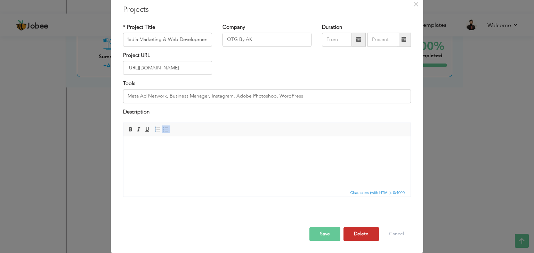
scroll to position [0, 0]
click at [360, 230] on button "Delete" at bounding box center [360, 235] width 35 height 14
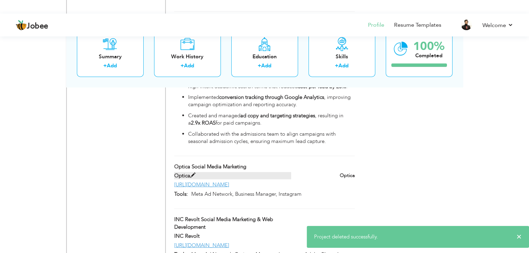
click at [193, 173] on span at bounding box center [192, 175] width 5 height 5
type input "Optica Social Media Marketing"
type input "Optica"
type input "https://www.facebook.com/opticapk"
type input "Meta Ad Network, Business Manager, Instagram"
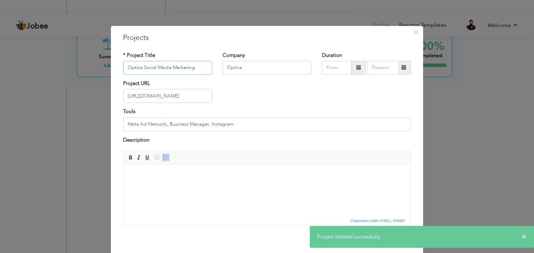
scroll to position [28, 0]
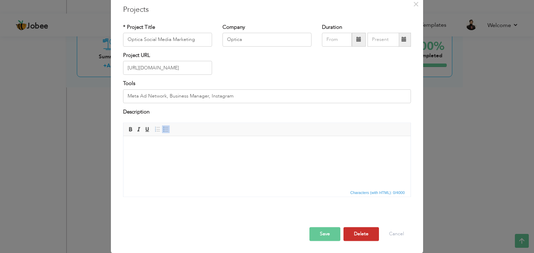
click at [354, 232] on button "Delete" at bounding box center [360, 235] width 35 height 14
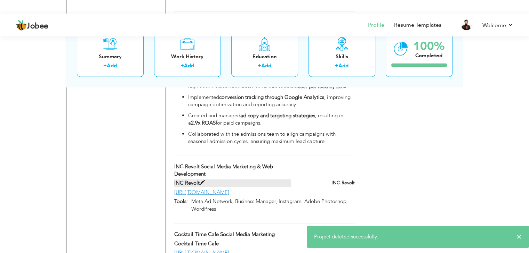
click at [205, 180] on label "INC Revolt" at bounding box center [232, 183] width 117 height 7
type input "INC Revolt Social Media Marketing & Web Development"
type input "INC Revolt"
type input "http://increvolt.store/"
type input "Meta Ad Network, Business Manager, Instagram, Adobe Photoshop, WordPress"
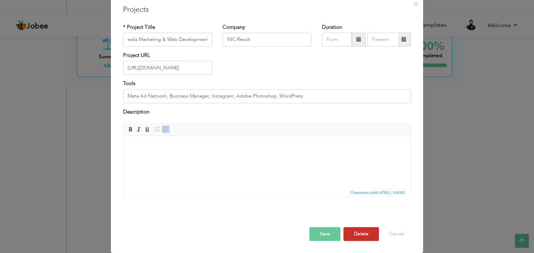
scroll to position [0, 0]
click at [353, 236] on button "Delete" at bounding box center [360, 235] width 35 height 14
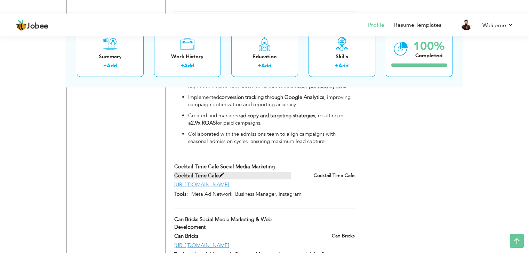
click at [222, 173] on span at bounding box center [221, 175] width 5 height 5
type input "Cocktail Time Cafe Social Media Marketing"
type input "Cocktail Time Cafe"
type input "https://www.facebook.com/CocktailTimeCafe/"
type input "Meta Ad Network, Business Manager, Instagram"
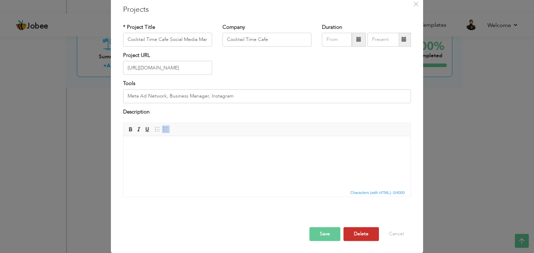
click at [367, 228] on button "Delete" at bounding box center [360, 235] width 35 height 14
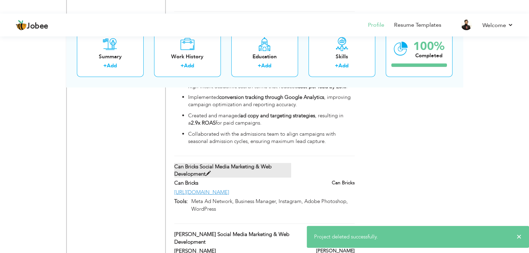
click at [207, 171] on span at bounding box center [207, 173] width 5 height 5
type input "Can Bricks Social Media Marketing & Web Development"
type input "Can Bricks"
type input "http://www.canbricks.ca/"
type input "Meta Ad Network, Business Manager, Instagram, Adobe Photoshop, WordPress"
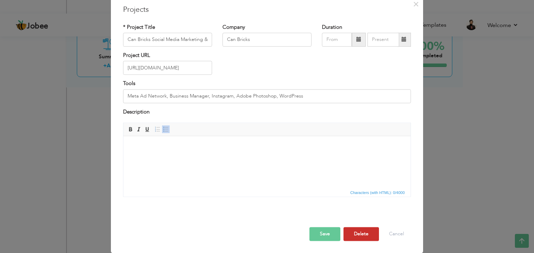
click at [354, 239] on button "Delete" at bounding box center [360, 235] width 35 height 14
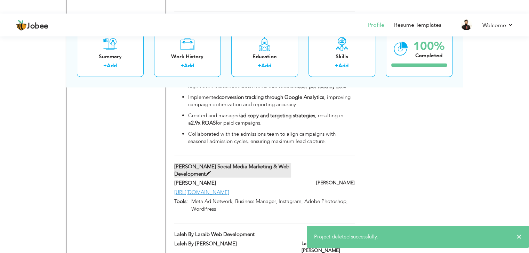
click at [206, 171] on span at bounding box center [207, 173] width 5 height 5
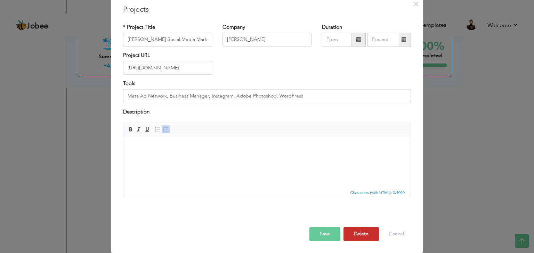
click at [358, 234] on button "Delete" at bounding box center [360, 235] width 35 height 14
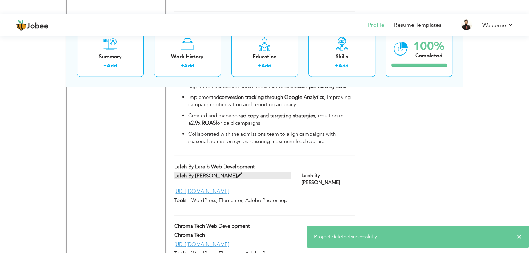
click at [214, 172] on label "Laleh By Laraib" at bounding box center [232, 175] width 117 height 7
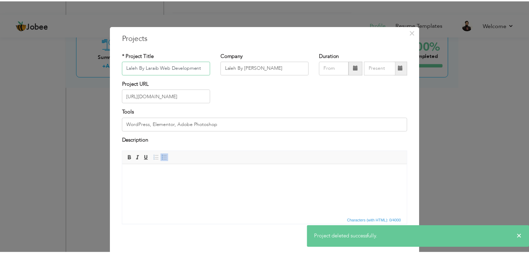
scroll to position [28, 0]
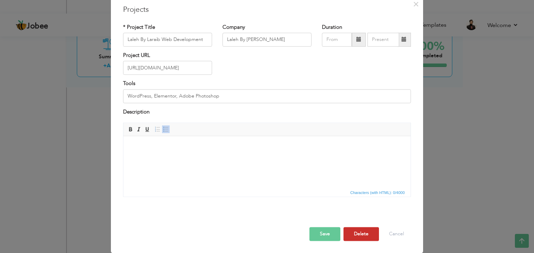
click at [359, 231] on button "Delete" at bounding box center [360, 235] width 35 height 14
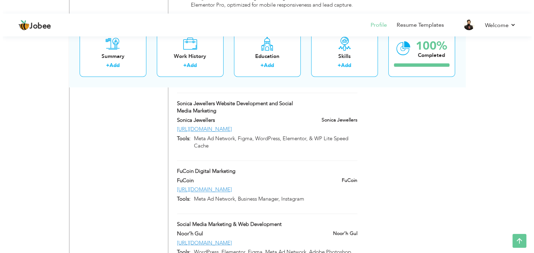
scroll to position [1080, 0]
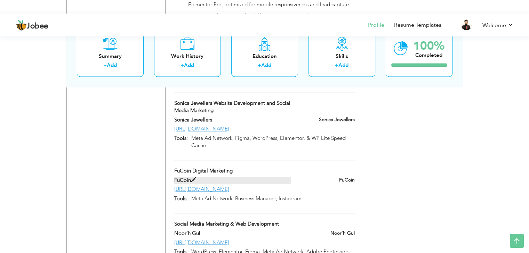
click at [192, 178] on span at bounding box center [193, 180] width 5 height 5
type input "FuCoin Digital Marketing"
type input "FuCoin"
type input "https://www.instagram.com/fucoin_official/"
type input "Meta Ad Network, Business Manager, Instagram"
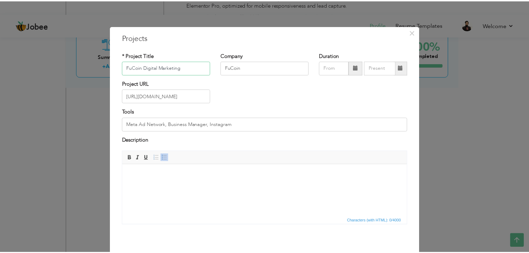
scroll to position [28, 0]
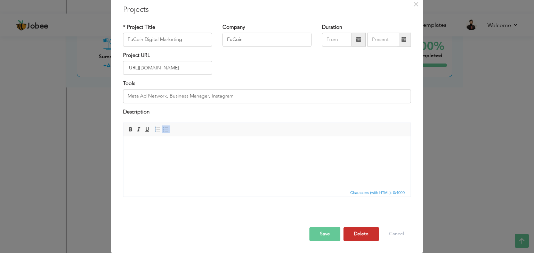
click at [363, 230] on button "Delete" at bounding box center [360, 235] width 35 height 14
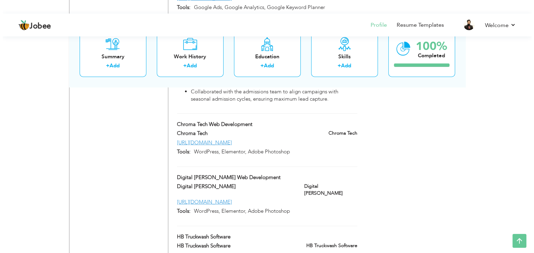
scroll to position [1694, 0]
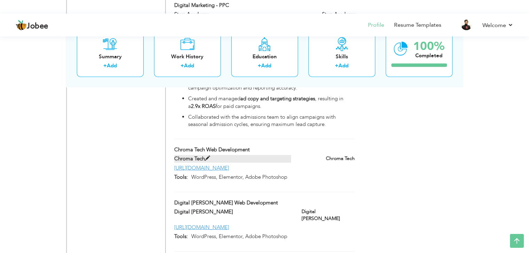
click at [206, 156] on span at bounding box center [207, 158] width 5 height 5
type input "Chroma Tech Web Development"
type input "Chroma Tech"
type input "https://chromatech.org/"
type input "WordPress, Elementor, Adobe Photoshop"
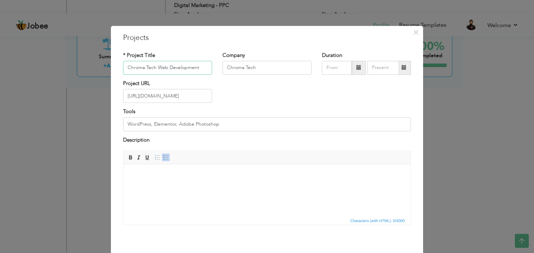
scroll to position [28, 0]
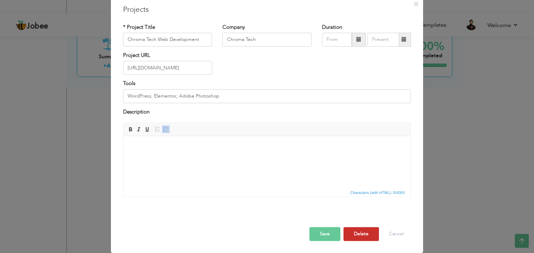
click at [366, 235] on button "Delete" at bounding box center [360, 235] width 35 height 14
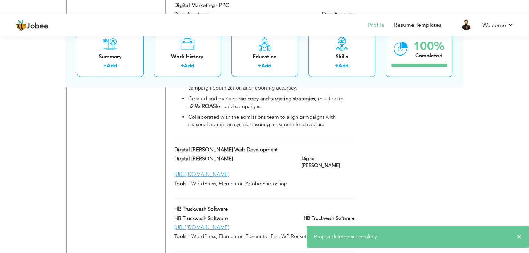
click at [212, 146] on div "Digital Khokha Web Development" at bounding box center [232, 150] width 127 height 9
type input "Digital Khokha Web Development"
type input "Digital Khokha"
type input "https://digitalkhokha.com/"
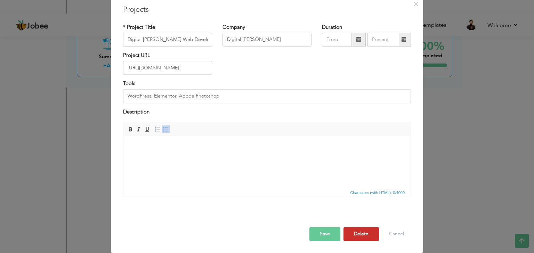
click at [364, 230] on button "Delete" at bounding box center [360, 235] width 35 height 14
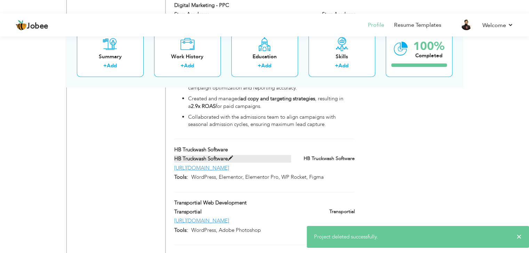
click at [232, 156] on span at bounding box center [230, 158] width 5 height 5
type input "HB Truckwash Software"
type input "https://truckwash-software.com/"
type input "WordPress, Elementor, Elementor Pro, WP Rocket, Figma"
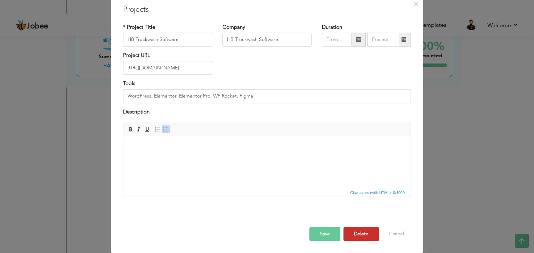
click at [358, 231] on button "Delete" at bounding box center [360, 235] width 35 height 14
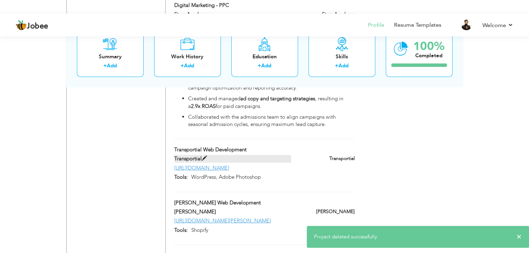
click at [207, 155] on label "Transportial" at bounding box center [232, 158] width 117 height 7
type input "Transportial Web Development"
type input "Transportial"
type input "https://transportial.com/"
type input "WordPress, Adobe Photoshop"
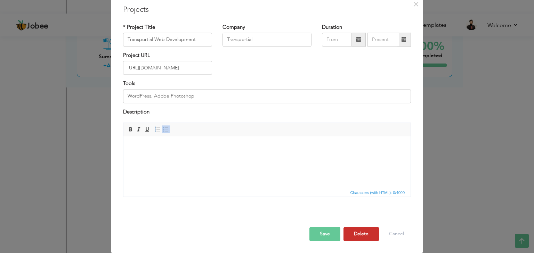
click at [359, 236] on button "Delete" at bounding box center [360, 235] width 35 height 14
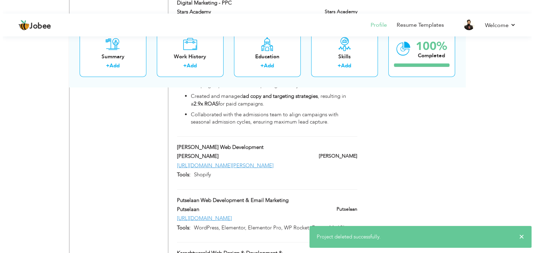
scroll to position [1696, 0]
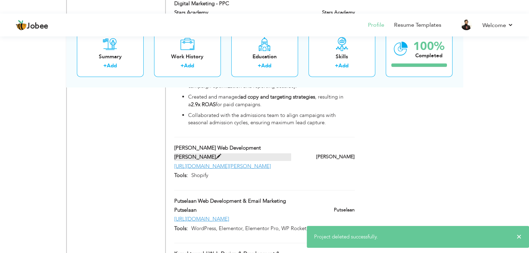
click at [216, 154] on span at bounding box center [218, 156] width 5 height 5
type input "Symone Alexis Web Development"
type input "Symone Alexis"
type input "https://symonealexis.com/collections/bracelets/products/monte-carlo-signature-b…"
type input "Shopify"
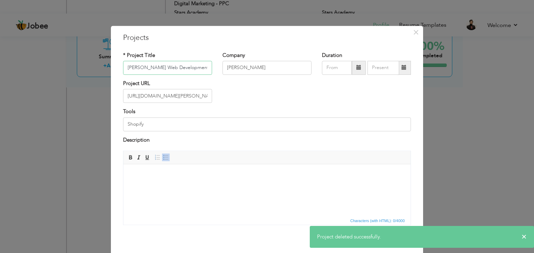
scroll to position [28, 0]
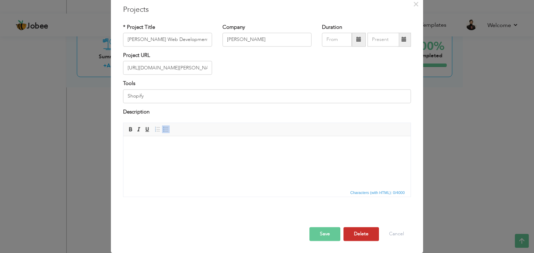
click at [361, 231] on button "Delete" at bounding box center [360, 235] width 35 height 14
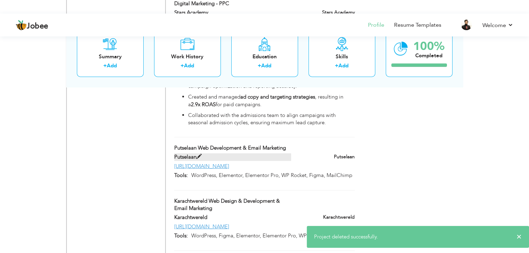
click at [202, 154] on label "Putselaan" at bounding box center [232, 157] width 117 height 7
type input "Putselaan Web Development & Email Marketing"
type input "Putselaan"
type input "https://putselaan.nl/"
type input "WordPress, Elementor, Elementor Pro, WP Rocket, Figma, MailChimp"
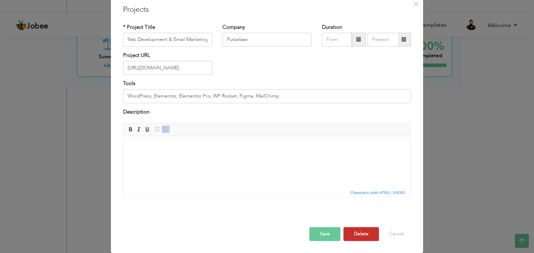
scroll to position [0, 0]
click at [358, 233] on button "Delete" at bounding box center [360, 235] width 35 height 14
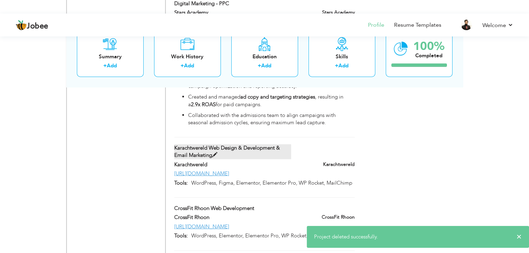
click at [213, 153] on span at bounding box center [214, 155] width 5 height 5
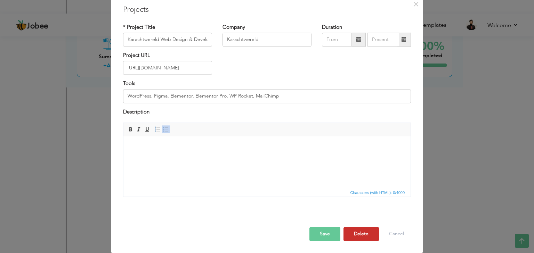
click at [356, 229] on button "Delete" at bounding box center [360, 235] width 35 height 14
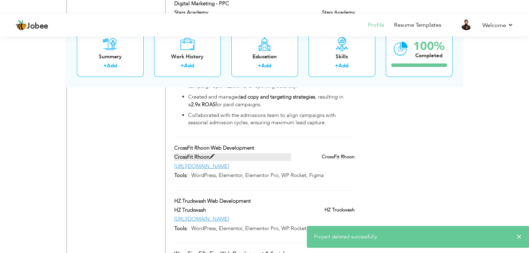
click at [211, 154] on span at bounding box center [211, 156] width 5 height 5
type input "CrossFit Rhoon Web Development"
type input "CrossFit Rhoon"
type input "https://www.crossfit-rhoon.nl/"
type input "WordPress, Elementor, Elementor Pro, WP Rocket, Figma"
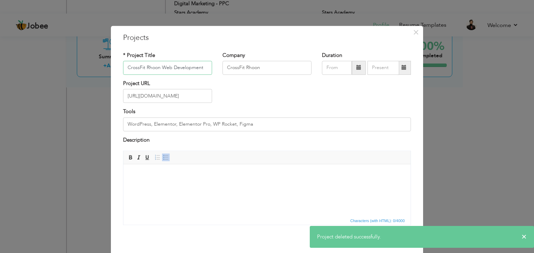
scroll to position [28, 0]
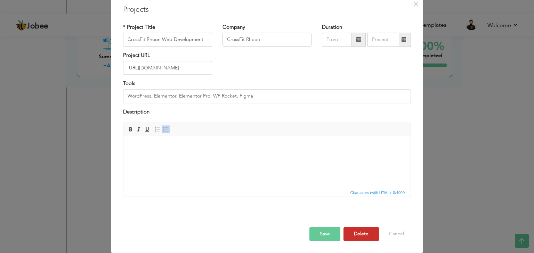
click at [352, 235] on button "Delete" at bounding box center [360, 235] width 35 height 14
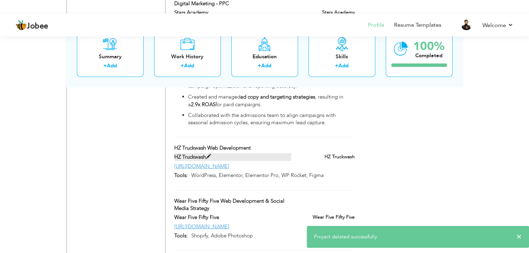
click at [211, 154] on label "HZ Truckwash" at bounding box center [232, 157] width 117 height 7
type input "HZ Truckwash Web Development"
type input "HZ Truckwash"
type input "https://www.truckwashwestland.nl/"
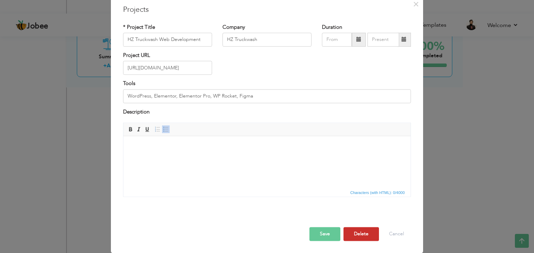
click at [360, 238] on button "Delete" at bounding box center [360, 235] width 35 height 14
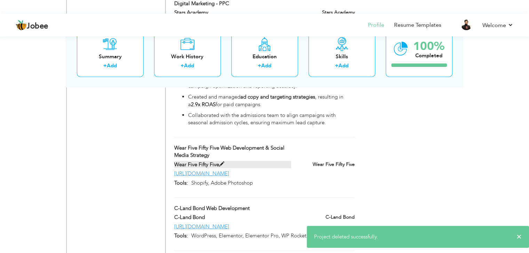
click at [226, 161] on label "Wear Five Fifty Five" at bounding box center [232, 164] width 117 height 7
type input "Wear Five Fifty Five Web Development & Social Media Strategy"
type input "Wear Five Fifty Five"
type input "https://wearfivefiftyfive.com/"
type input "Shopify, Adobe Photoshop"
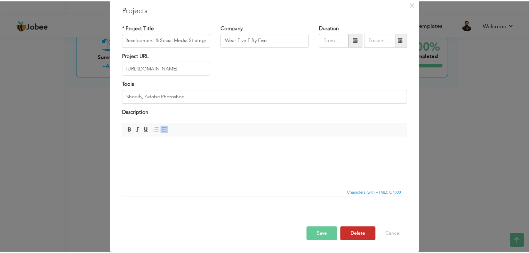
scroll to position [0, 0]
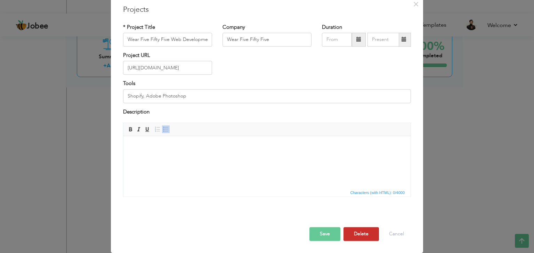
click at [356, 233] on button "Delete" at bounding box center [360, 235] width 35 height 14
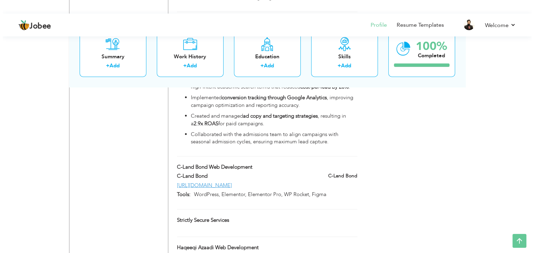
scroll to position [1677, 0]
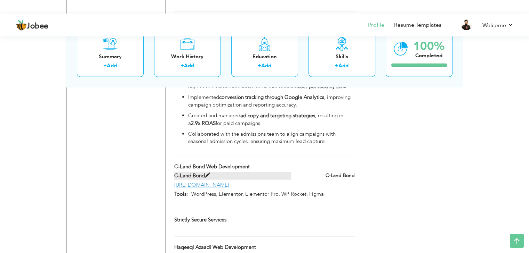
click at [209, 173] on span at bounding box center [207, 175] width 5 height 5
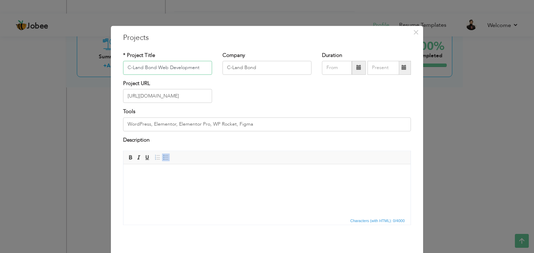
scroll to position [28, 0]
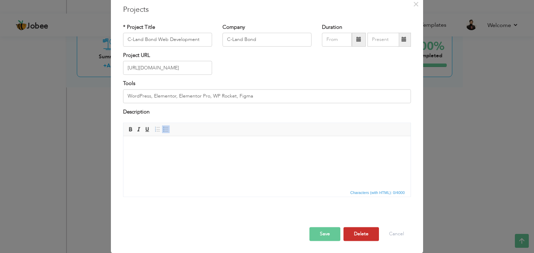
click at [360, 233] on button "Delete" at bounding box center [360, 235] width 35 height 14
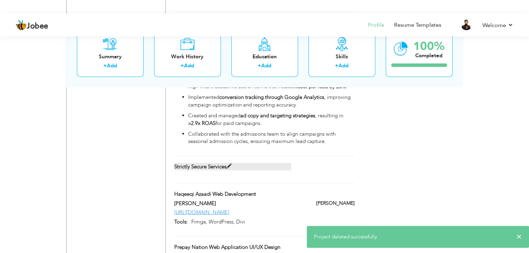
click at [233, 163] on label "Strictly Secure Services" at bounding box center [232, 166] width 117 height 7
type input "Strictly Secure Services"
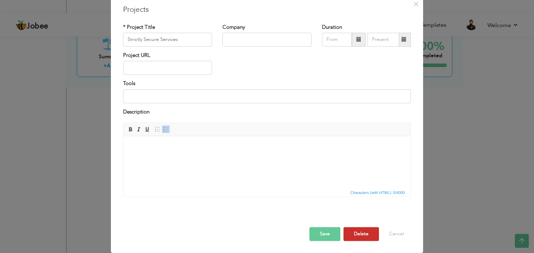
click at [352, 230] on button "Delete" at bounding box center [360, 235] width 35 height 14
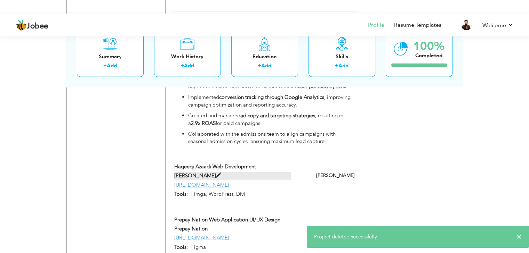
click at [216, 173] on span at bounding box center [218, 175] width 5 height 5
type input "Haqeeqi Azaadi Web Development"
type input "Haqeeqi Azaadi"
type input "https://haqeeqiazadi.pk/"
type input "Fimga, WordPress, Divi"
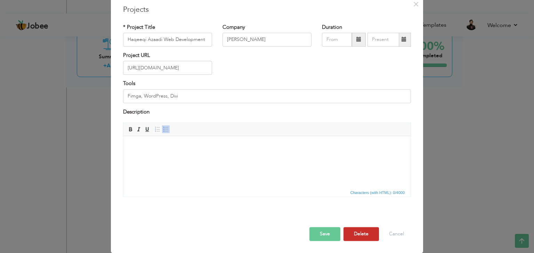
click at [356, 233] on button "Delete" at bounding box center [360, 235] width 35 height 14
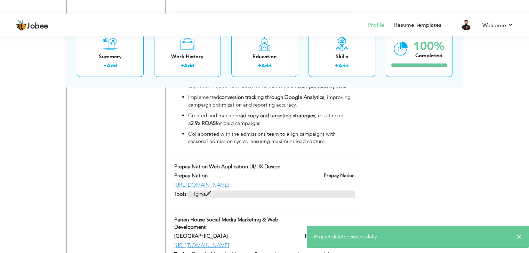
click at [207, 191] on span at bounding box center [208, 193] width 5 height 5
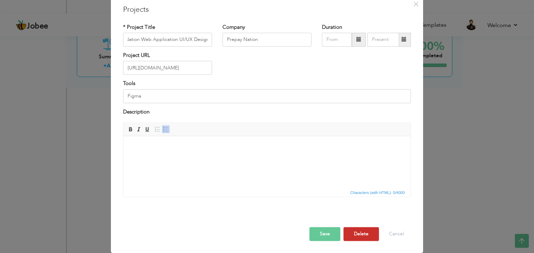
scroll to position [0, 0]
click at [354, 233] on button "Delete" at bounding box center [360, 235] width 35 height 14
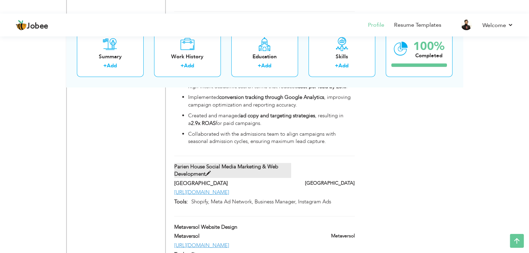
click at [208, 171] on span at bounding box center [207, 173] width 5 height 5
type input "Parien House Social Media Marketing & Web Development"
type input "[GEOGRAPHIC_DATA]"
type input "[URL][DOMAIN_NAME]"
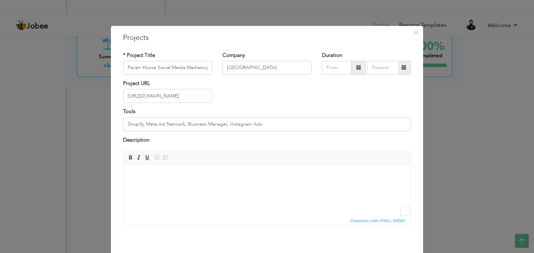
click at [232, 183] on html at bounding box center [266, 174] width 287 height 21
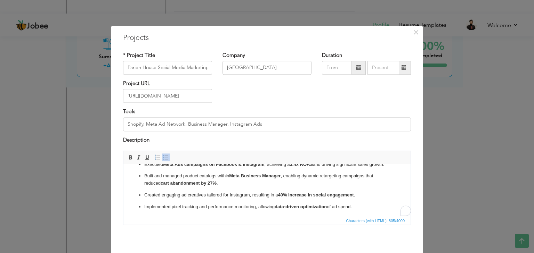
scroll to position [29, 0]
click at [262, 122] on input "Shopify, Meta Ad Network, Business Manager, Instagram Ads" at bounding box center [267, 124] width 288 height 14
type input "Shopify, Meta Ad Network, Meta Business Manager, Instagram Ads"
drag, startPoint x: 154, startPoint y: 68, endPoint x: 97, endPoint y: 68, distance: 57.0
click at [97, 68] on div "× Projects * Project Title Parien House Social Media Marketing & Web Developmen…" at bounding box center [267, 126] width 534 height 253
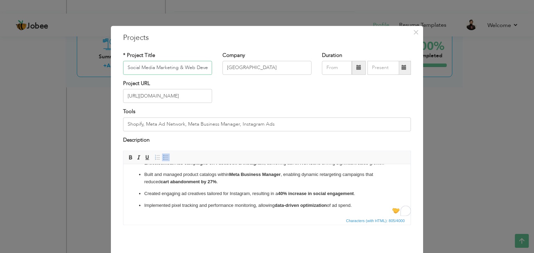
scroll to position [28, 0]
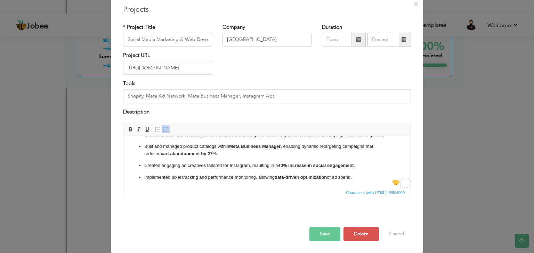
click at [326, 233] on button "Save" at bounding box center [324, 235] width 31 height 14
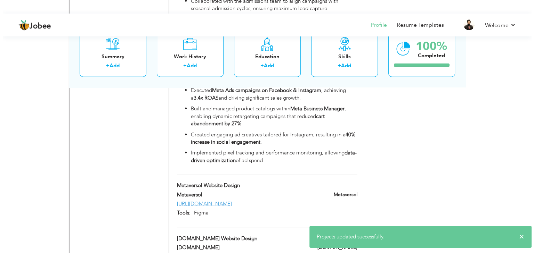
scroll to position [1832, 0]
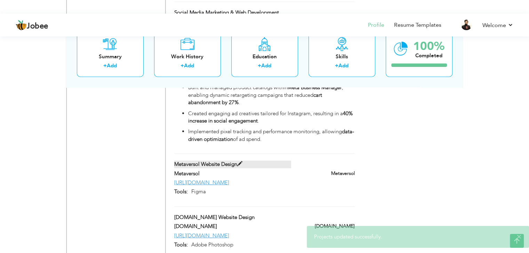
click at [241, 162] on span at bounding box center [239, 164] width 5 height 5
type input "Metaversol Website Design"
type input "Metaversol"
type input "https://mint.metaversol.com/"
type input "Figma"
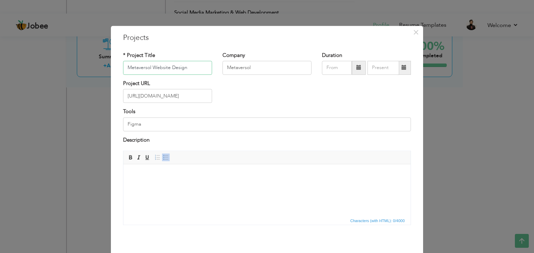
scroll to position [28, 0]
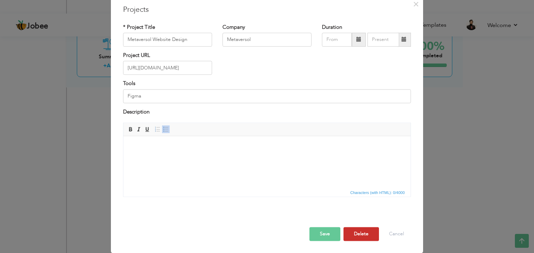
click at [355, 233] on button "Delete" at bounding box center [360, 235] width 35 height 14
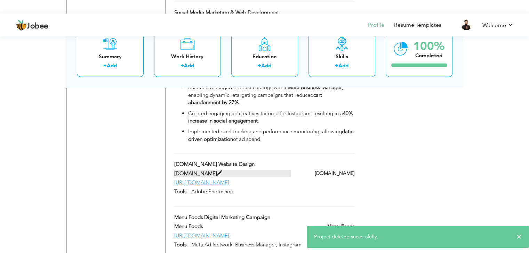
click at [217, 171] on span at bounding box center [219, 173] width 5 height 5
type input "TRANSFER.LC Website Design"
type input "TRANSFER.LC"
type input "https://transfer.lc/"
type input "Adobe Photoshop"
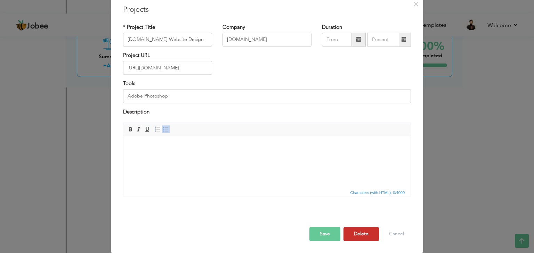
click at [362, 233] on button "Delete" at bounding box center [360, 235] width 35 height 14
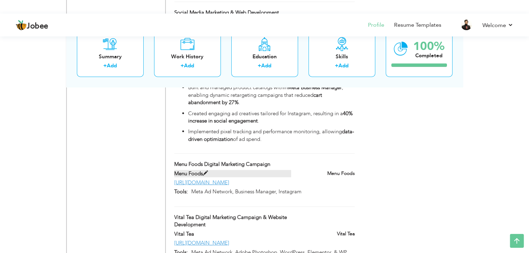
click at [207, 171] on span at bounding box center [205, 173] width 5 height 5
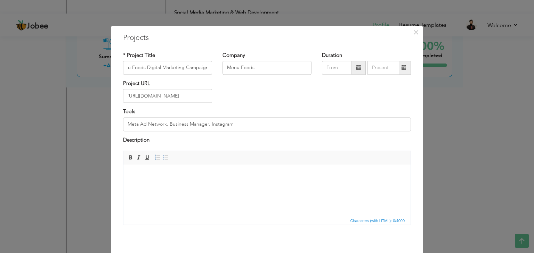
scroll to position [0, 0]
click at [242, 186] on html at bounding box center [266, 174] width 287 height 21
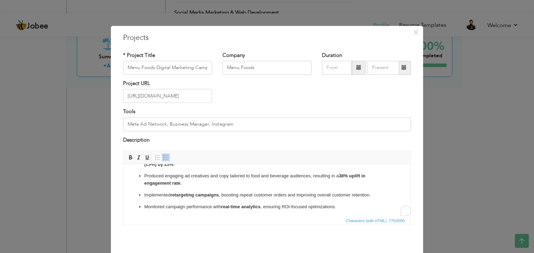
scroll to position [29, 0]
click at [239, 123] on input "Meta Ad Network, Business Manager, Instagram" at bounding box center [267, 124] width 288 height 14
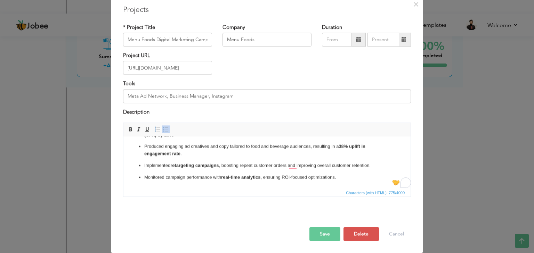
click at [330, 238] on button "Save" at bounding box center [324, 235] width 31 height 14
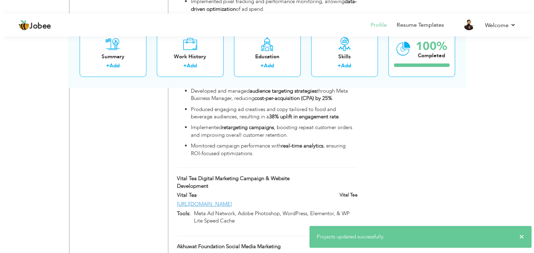
scroll to position [1963, 0]
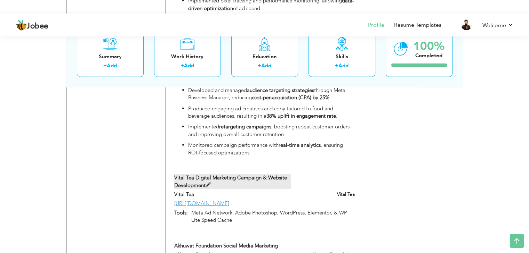
click at [206, 183] on span at bounding box center [207, 185] width 5 height 5
type input "Vital Tea Digital Marketing Campaign & Website Development"
type input "Vital Tea"
type input "https://vitalchai.pk/"
type input "Meta Ad Network, Adobe Photoshop, WordPress, Elementor, & WP Lite Speed Cache"
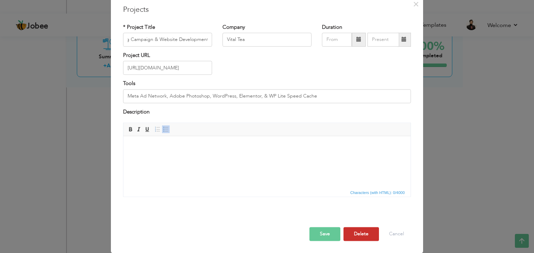
scroll to position [0, 0]
click at [361, 239] on button "Delete" at bounding box center [360, 235] width 35 height 14
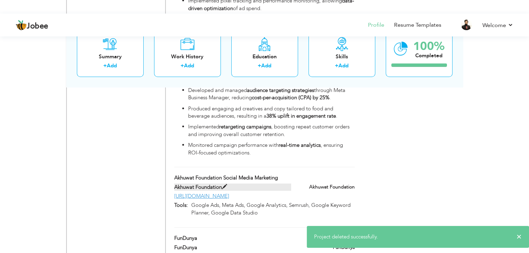
click at [222, 184] on label "Akhuwat Foundation" at bounding box center [232, 187] width 117 height 7
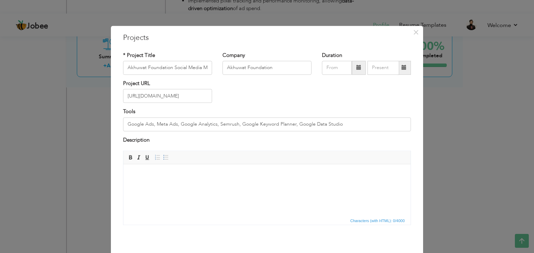
scroll to position [29, 0]
click at [232, 186] on html at bounding box center [266, 174] width 287 height 21
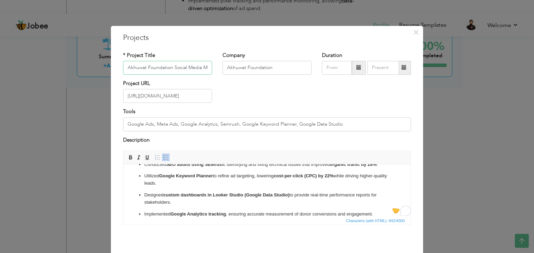
drag, startPoint x: 171, startPoint y: 68, endPoint x: 42, endPoint y: 67, distance: 128.9
click at [42, 67] on div "× Projects * Project Title Akhuwat Foundation Social Media Marketing Company Ak…" at bounding box center [267, 126] width 534 height 253
click at [183, 70] on input "Social Media Marketing" at bounding box center [167, 68] width 89 height 14
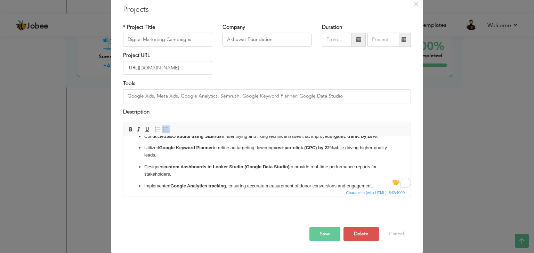
click at [322, 235] on button "Save" at bounding box center [324, 235] width 31 height 14
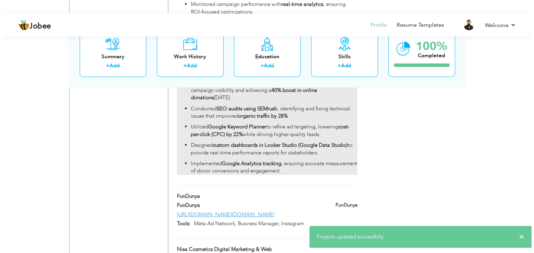
scroll to position [2104, 0]
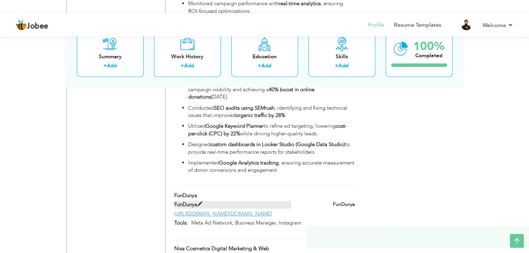
click at [202, 202] on span at bounding box center [199, 204] width 5 height 5
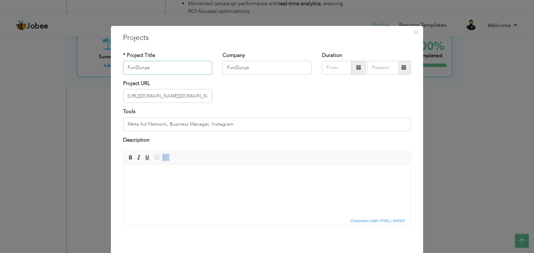
scroll to position [28, 0]
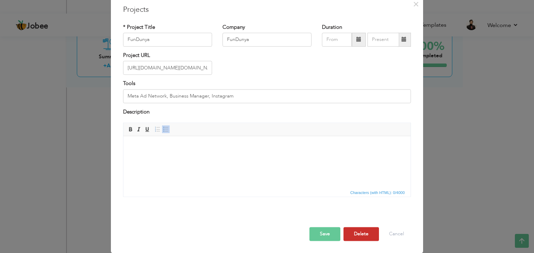
click at [355, 231] on button "Delete" at bounding box center [360, 235] width 35 height 14
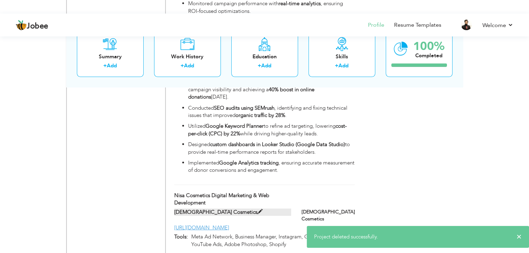
click at [257, 210] on span at bounding box center [259, 212] width 5 height 5
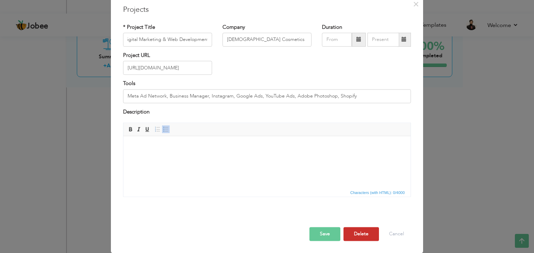
scroll to position [0, 0]
click at [363, 233] on button "Delete" at bounding box center [360, 235] width 35 height 14
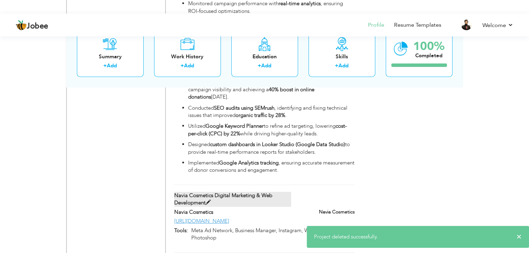
click at [208, 200] on span at bounding box center [207, 202] width 5 height 5
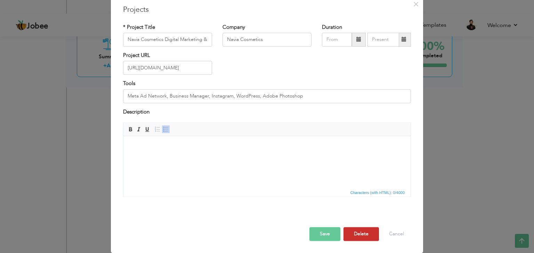
click at [361, 233] on button "Delete" at bounding box center [360, 235] width 35 height 14
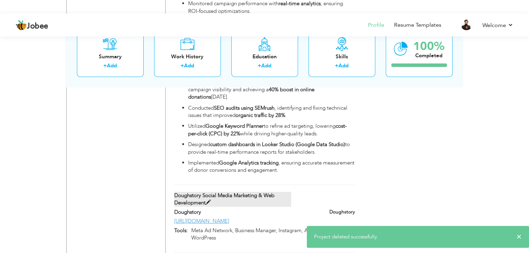
click at [205, 192] on label "Doughstory Social Media Marketing & Web Development" at bounding box center [232, 199] width 117 height 15
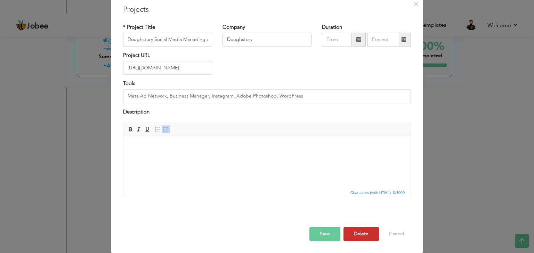
click at [363, 232] on button "Delete" at bounding box center [360, 235] width 35 height 14
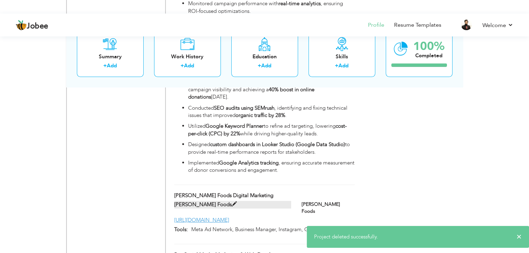
click at [210, 201] on label "Dawn Foods" at bounding box center [232, 204] width 117 height 7
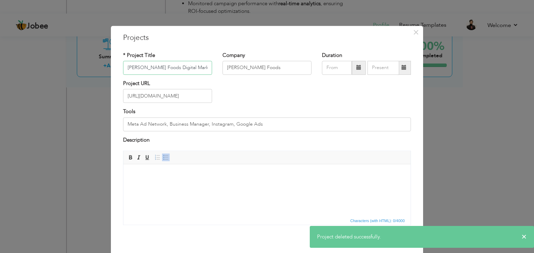
scroll to position [28, 0]
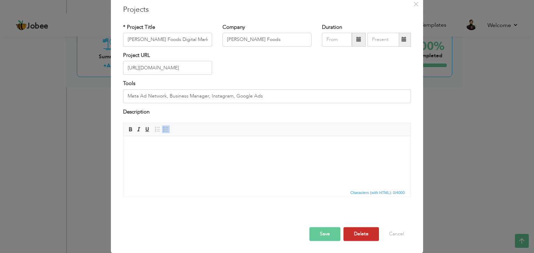
click at [361, 232] on button "Delete" at bounding box center [360, 235] width 35 height 14
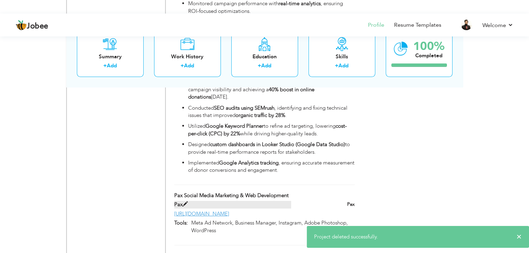
click at [187, 202] on span at bounding box center [184, 204] width 5 height 5
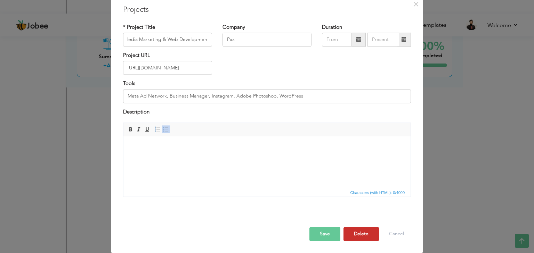
scroll to position [0, 0]
click at [358, 237] on button "Delete" at bounding box center [360, 235] width 35 height 14
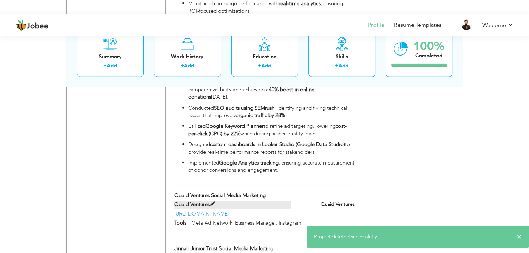
click at [214, 202] on span at bounding box center [212, 204] width 5 height 5
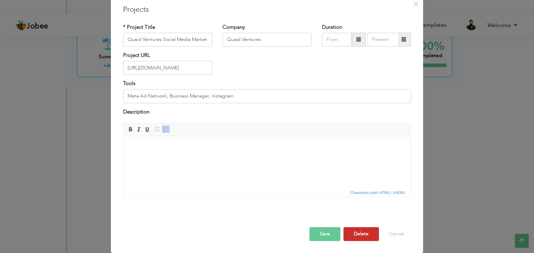
click at [352, 229] on button "Delete" at bounding box center [360, 235] width 35 height 14
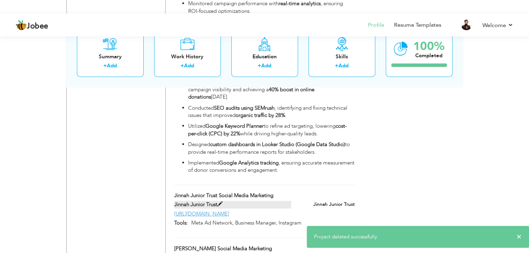
click at [218, 202] on span at bounding box center [219, 204] width 5 height 5
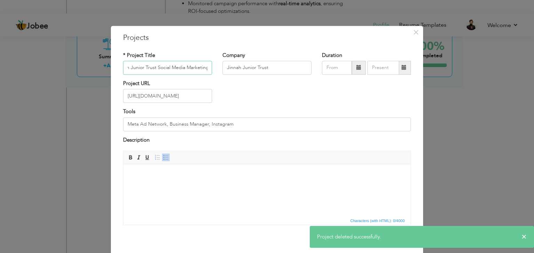
scroll to position [28, 0]
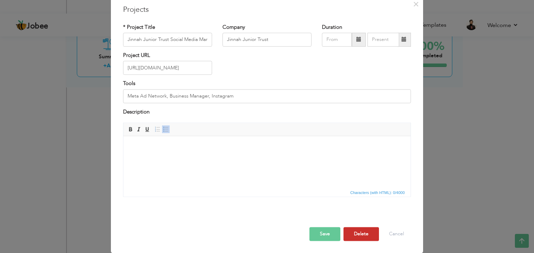
click at [361, 230] on button "Delete" at bounding box center [360, 235] width 35 height 14
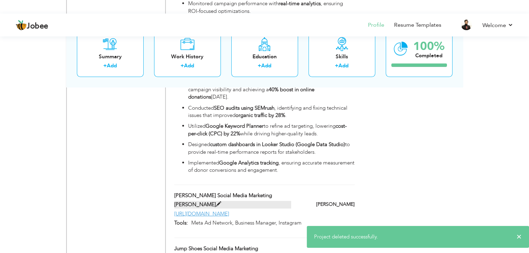
click at [216, 202] on span at bounding box center [218, 204] width 5 height 5
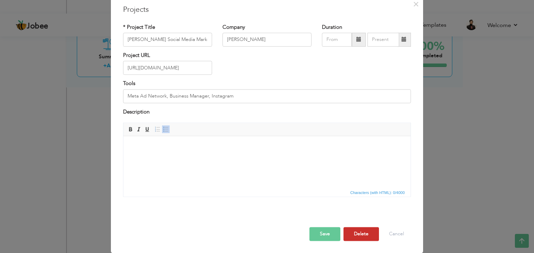
click at [359, 231] on button "Delete" at bounding box center [360, 235] width 35 height 14
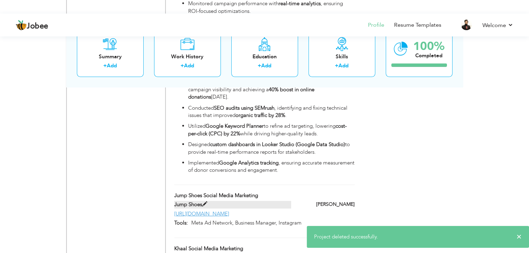
click at [209, 201] on label "Jump Shoes" at bounding box center [232, 204] width 117 height 7
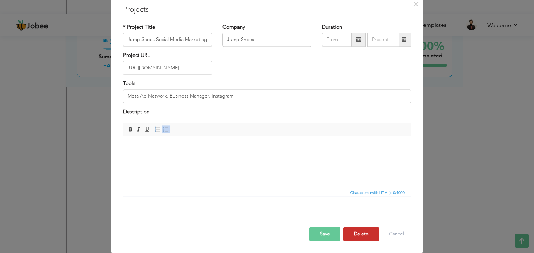
click at [362, 229] on button "Delete" at bounding box center [360, 235] width 35 height 14
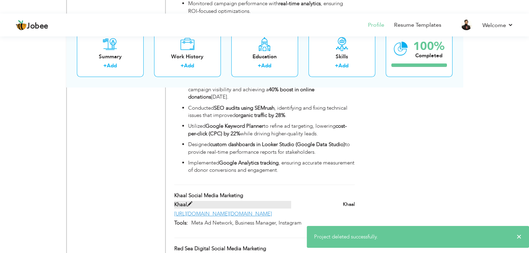
click at [194, 201] on label "Khaal" at bounding box center [232, 204] width 117 height 7
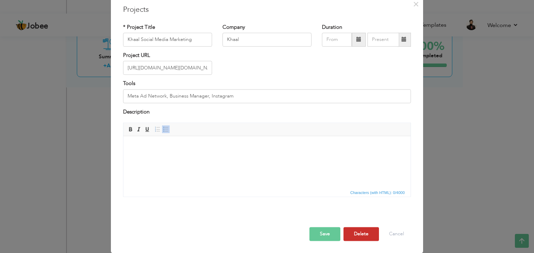
click at [357, 231] on button "Delete" at bounding box center [360, 235] width 35 height 14
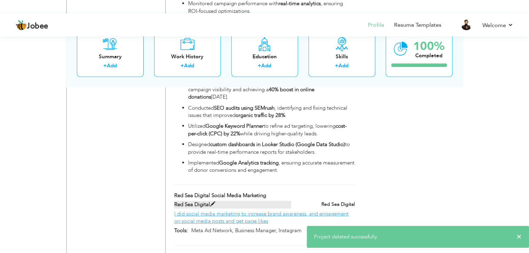
click at [211, 202] on span at bounding box center [212, 204] width 5 height 5
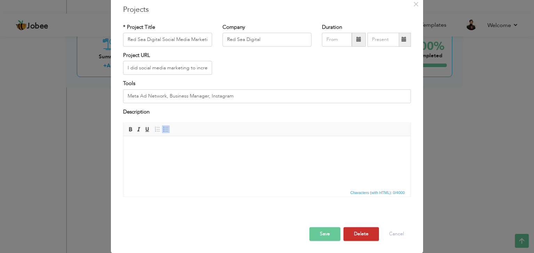
click at [360, 233] on button "Delete" at bounding box center [360, 235] width 35 height 14
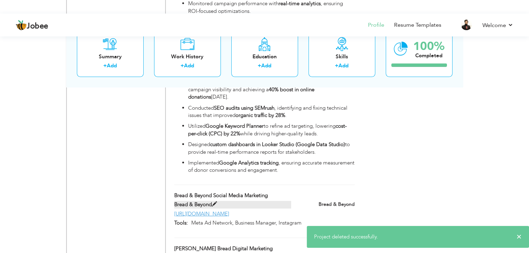
click at [215, 202] on span at bounding box center [214, 204] width 5 height 5
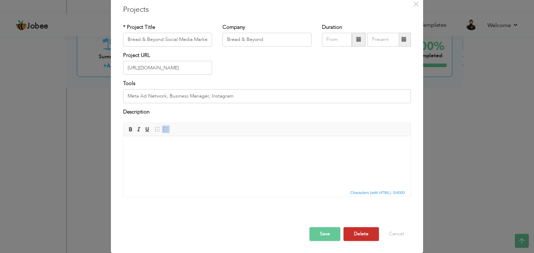
click at [361, 230] on button "Delete" at bounding box center [360, 235] width 35 height 14
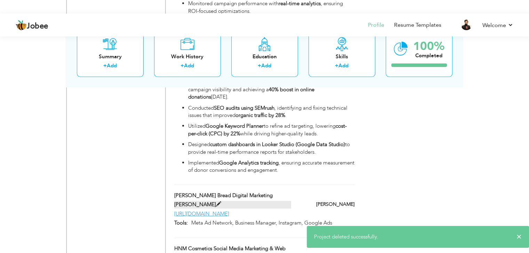
click at [216, 202] on span at bounding box center [218, 204] width 5 height 5
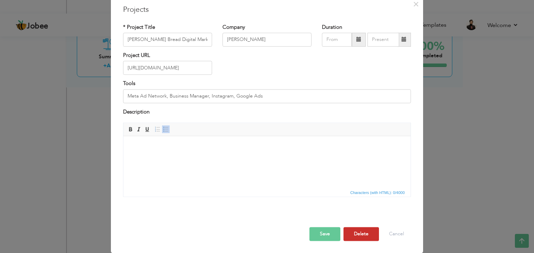
click at [359, 229] on button "Delete" at bounding box center [360, 235] width 35 height 14
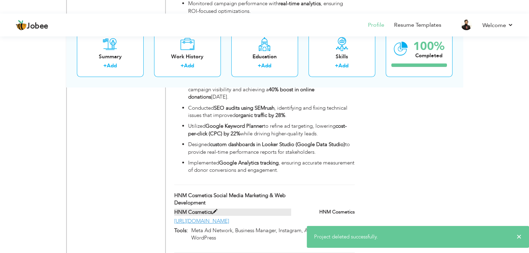
click at [216, 210] on span at bounding box center [214, 212] width 5 height 5
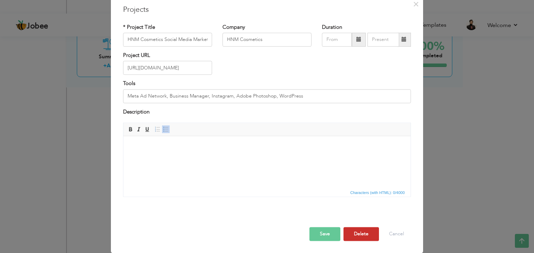
click at [361, 234] on button "Delete" at bounding box center [360, 235] width 35 height 14
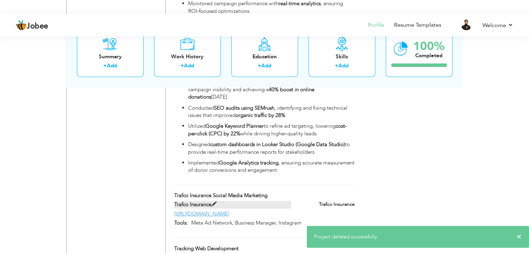
click at [215, 202] on span at bounding box center [213, 204] width 5 height 5
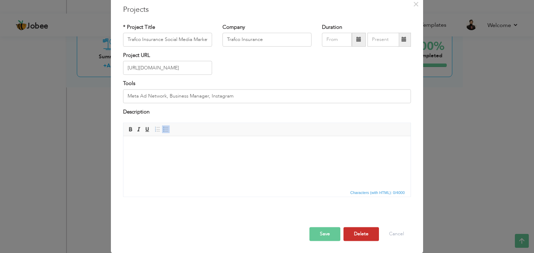
click at [364, 233] on button "Delete" at bounding box center [360, 235] width 35 height 14
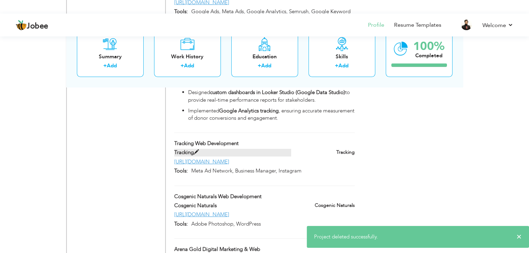
click at [199, 149] on label "Tracking" at bounding box center [232, 152] width 117 height 7
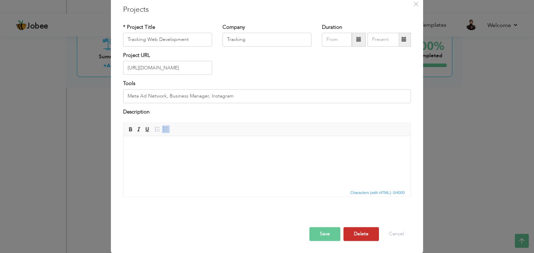
click at [364, 235] on button "Delete" at bounding box center [360, 235] width 35 height 14
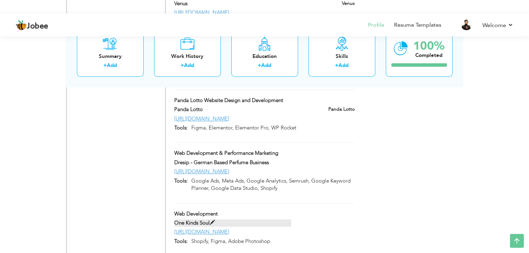
click at [213, 220] on span at bounding box center [212, 222] width 5 height 5
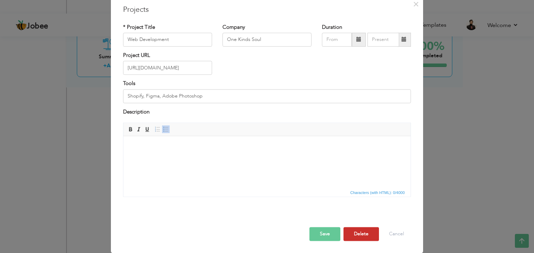
click at [359, 234] on button "Delete" at bounding box center [360, 235] width 35 height 14
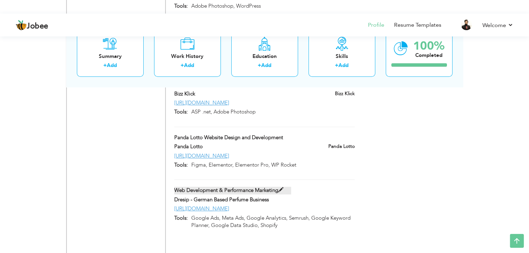
click at [281, 188] on span at bounding box center [280, 190] width 5 height 5
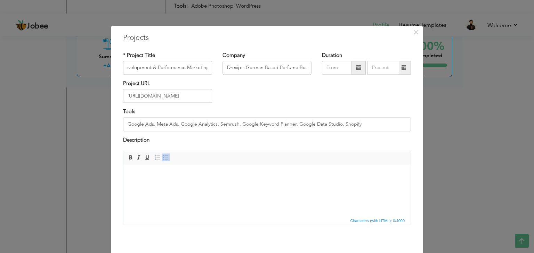
scroll to position [0, 0]
click at [273, 186] on html at bounding box center [266, 174] width 287 height 21
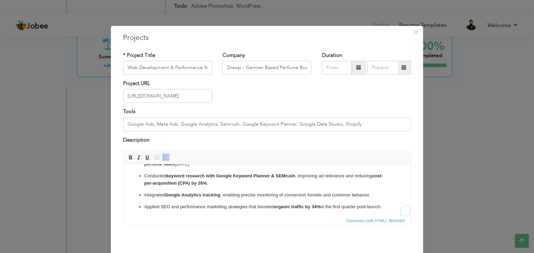
scroll to position [36, 0]
click at [264, 121] on input "Google Ads, Meta Ads, Google Analytics, Semrush, Google Keyword Planner, Google…" at bounding box center [267, 124] width 288 height 14
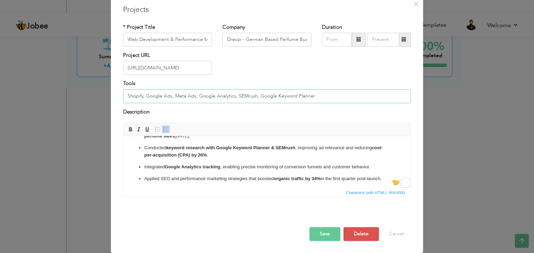
type input "Shopify, Google Ads, Meta Ads, Google Analytics, SEMrush, Google Keyword Planner"
click at [320, 233] on button "Save" at bounding box center [324, 235] width 31 height 14
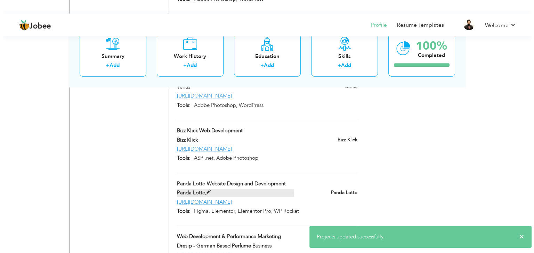
scroll to position [3153, 0]
click at [203, 190] on span at bounding box center [205, 192] width 5 height 5
type input "Panda Lotto Website Design and Development"
type input "Panda Lotto"
type input "[URL][DOMAIN_NAME]"
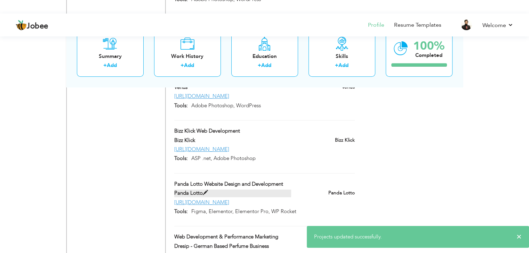
type input "Figma, Elementor, Elementor Pro, WP Rocket"
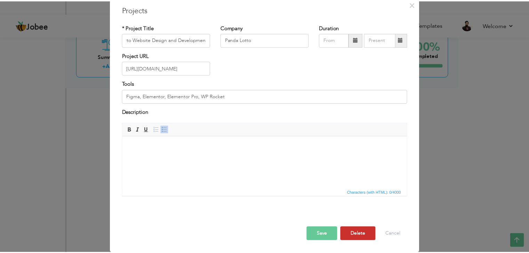
scroll to position [0, 0]
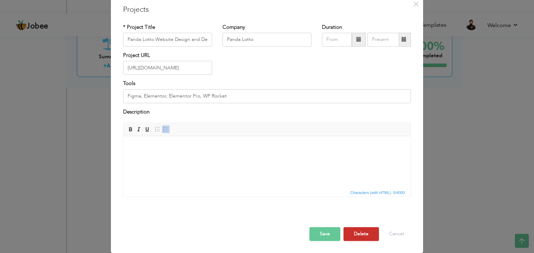
click at [351, 234] on button "Delete" at bounding box center [360, 235] width 35 height 14
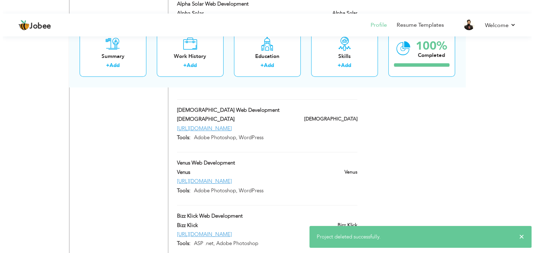
scroll to position [3067, 0]
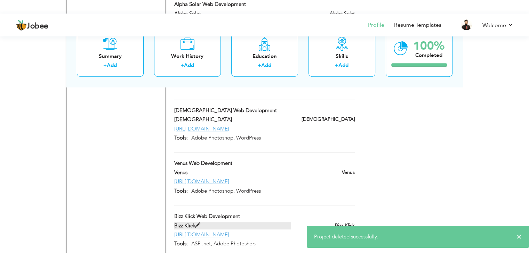
click at [199, 223] on span at bounding box center [197, 225] width 5 height 5
type input "Bizz Klick Web Development"
type input "Bizz Klick"
type input "[URL][DOMAIN_NAME]"
type input "ASP .net, Adobe Photoshop"
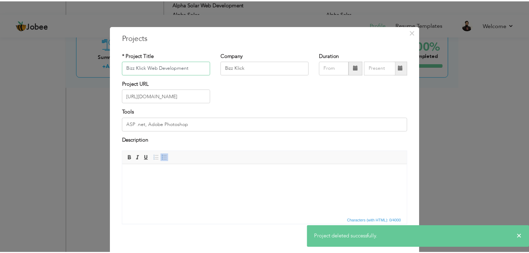
scroll to position [28, 0]
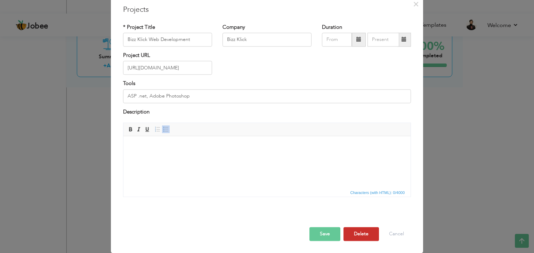
click at [351, 232] on button "Delete" at bounding box center [360, 235] width 35 height 14
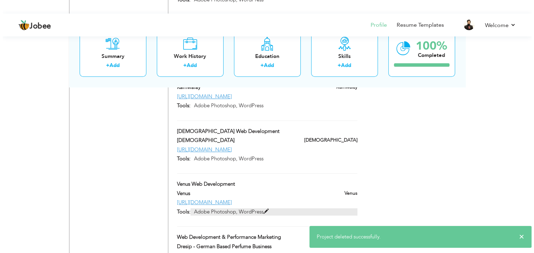
scroll to position [3045, 0]
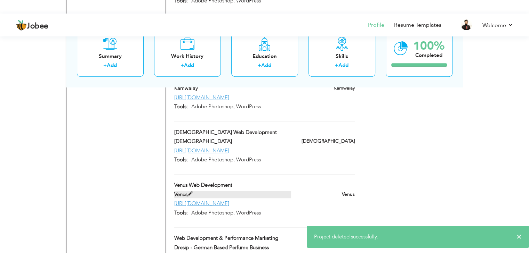
click at [190, 192] on span at bounding box center [189, 194] width 5 height 5
type input "Venus Web Development"
type input "Venus"
type input "[URL][DOMAIN_NAME]"
type input "Adobe Photoshop, WordPress"
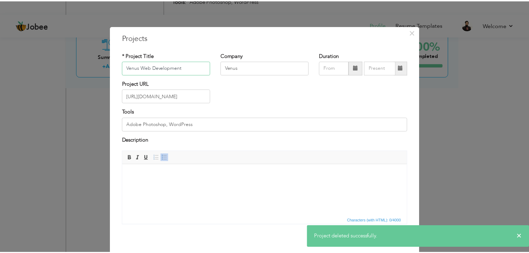
scroll to position [28, 0]
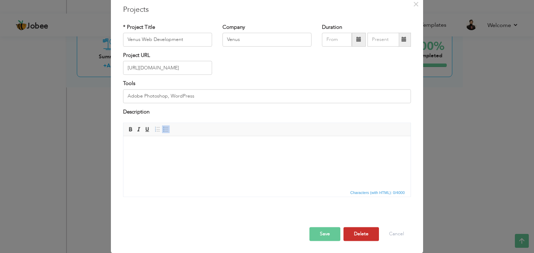
click at [357, 236] on button "Delete" at bounding box center [360, 235] width 35 height 14
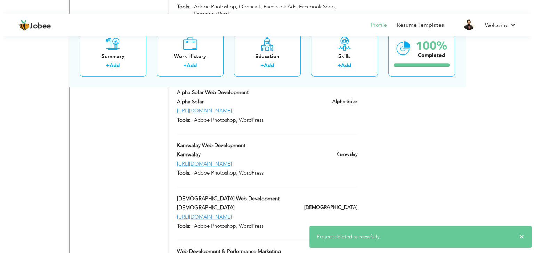
scroll to position [2978, 0]
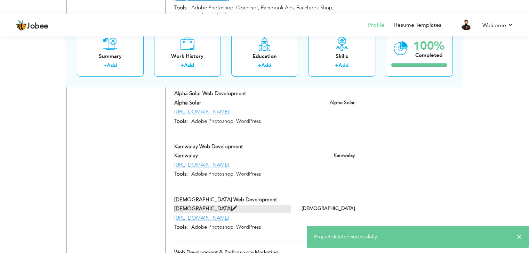
click at [232, 206] on span at bounding box center [234, 208] width 5 height 5
type input "Babri Masjid Web Development"
type input "Babri Masjid"
type input "https://babrimasjid.com"
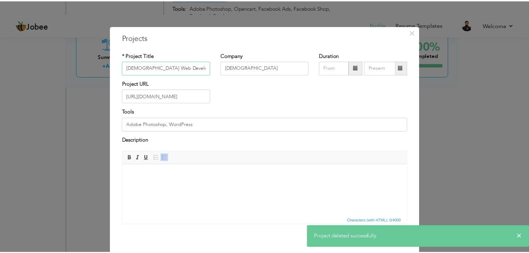
scroll to position [28, 0]
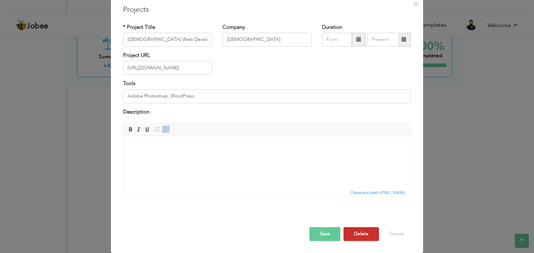
click at [358, 228] on button "Delete" at bounding box center [360, 235] width 35 height 14
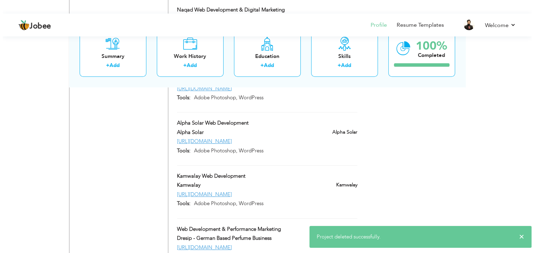
scroll to position [2947, 0]
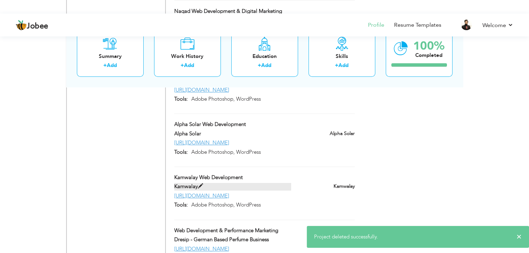
click at [198, 184] on span at bounding box center [200, 186] width 5 height 5
type input "Kamwalay Web Development"
type input "Kamwalay"
type input "https://www.kamwalay.com/"
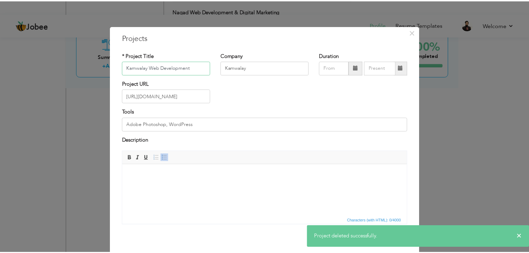
scroll to position [28, 0]
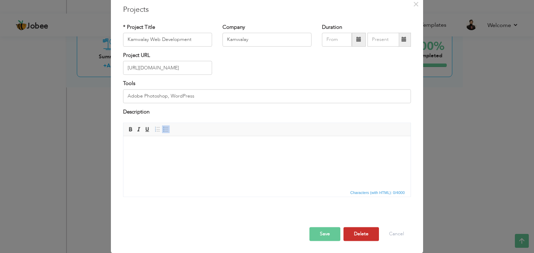
click at [366, 234] on button "Delete" at bounding box center [360, 235] width 35 height 14
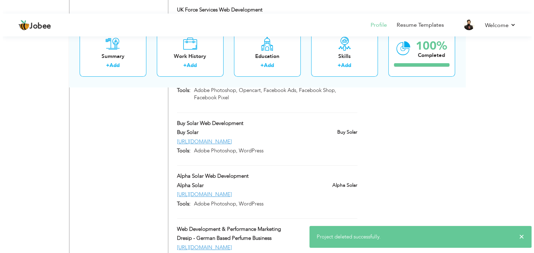
scroll to position [2894, 0]
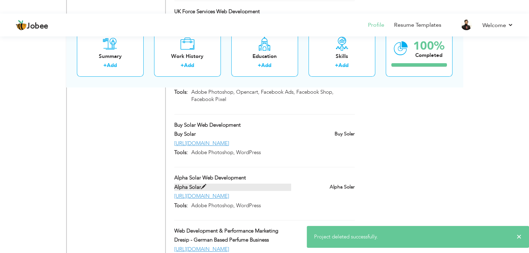
click at [203, 185] on span at bounding box center [203, 187] width 5 height 5
type input "Alpha Solar Web Development"
type input "Alpha Solar"
type input "https://alphasolar.com.pk/"
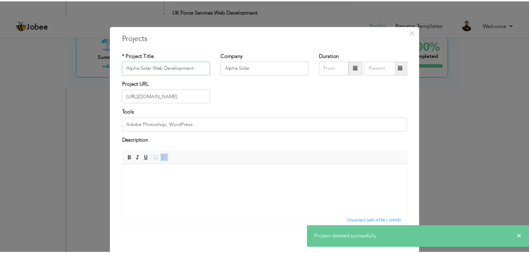
scroll to position [28, 0]
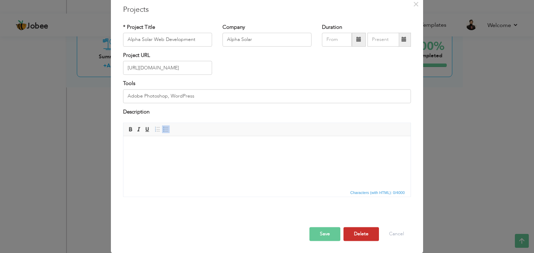
click at [359, 234] on button "Delete" at bounding box center [360, 235] width 35 height 14
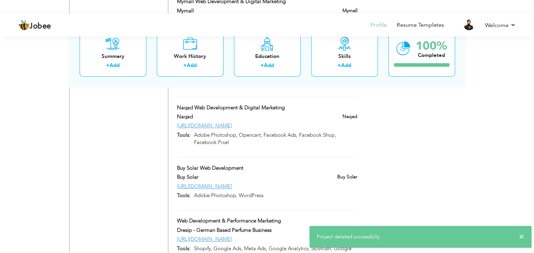
scroll to position [2847, 0]
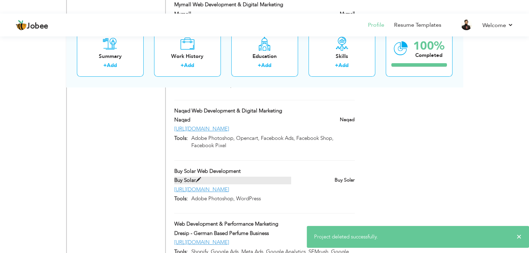
click at [193, 177] on label "Buy Solar" at bounding box center [232, 180] width 117 height 7
type input "Buy Solar Web Development"
type input "Buy Solar"
type input "http://www.buysolar.pk/"
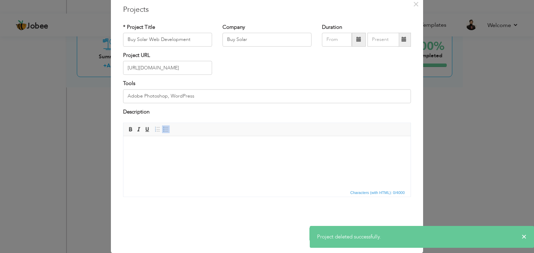
scroll to position [0, 0]
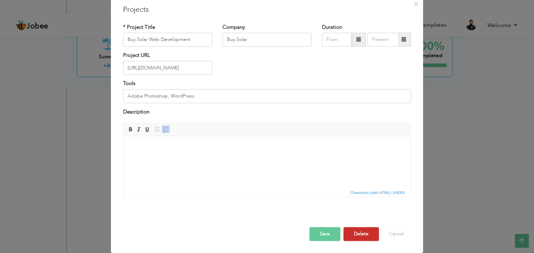
click at [362, 232] on button "Delete" at bounding box center [360, 235] width 35 height 14
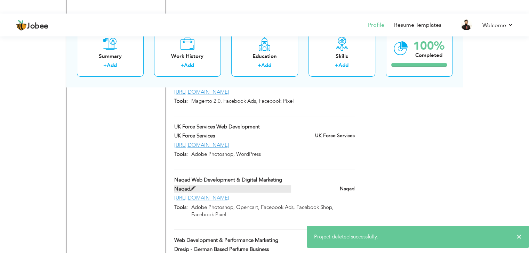
click at [196, 186] on label "Naqad" at bounding box center [232, 189] width 117 height 7
type input "Naqad Web Development & Digital Marketing"
type input "Naqad"
type input "https://naqad.pk/"
type input "Adobe Photoshop, Opencart, Facebook Ads, Facebook Shop, Facebook Pixel"
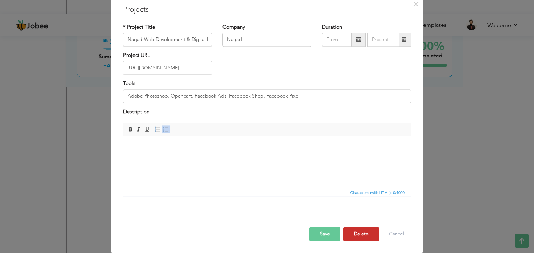
click at [359, 233] on button "Delete" at bounding box center [360, 235] width 35 height 14
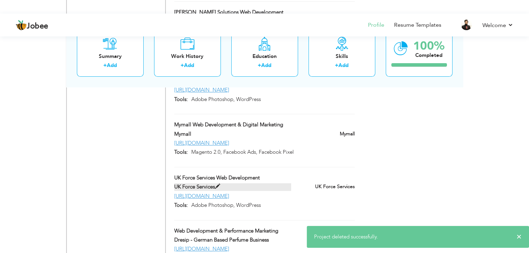
click at [218, 184] on span at bounding box center [217, 186] width 5 height 5
type input "UK Force Services Web Development"
type input "UK Force Services"
type input "https://ukforceservices.co.uk/"
type input "Adobe Photoshop, WordPress"
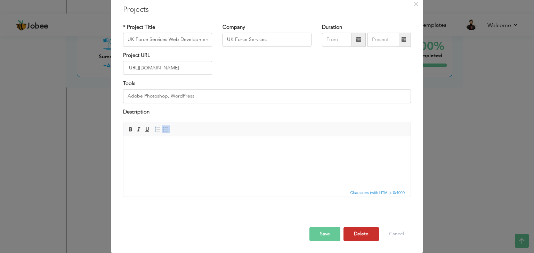
click at [354, 234] on button "Delete" at bounding box center [360, 235] width 35 height 14
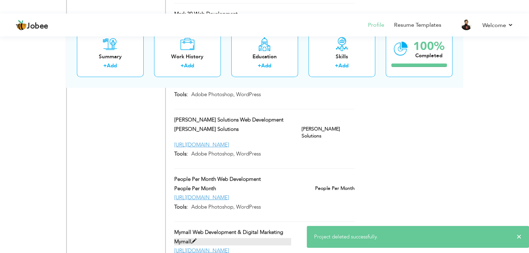
click at [203, 238] on label "Mymall" at bounding box center [232, 241] width 117 height 7
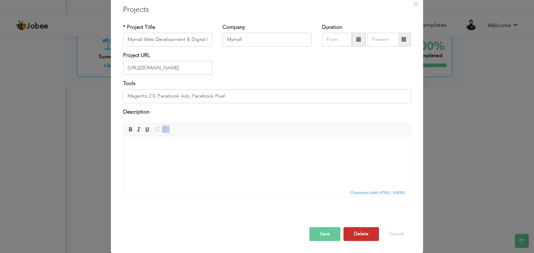
click at [362, 234] on button "Delete" at bounding box center [360, 235] width 35 height 14
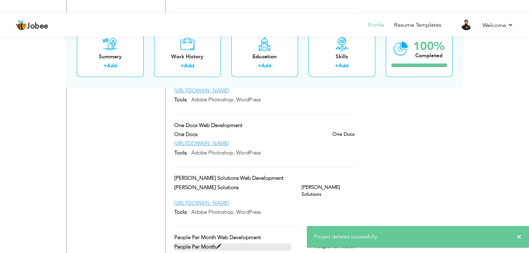
click at [220, 244] on span at bounding box center [218, 246] width 5 height 5
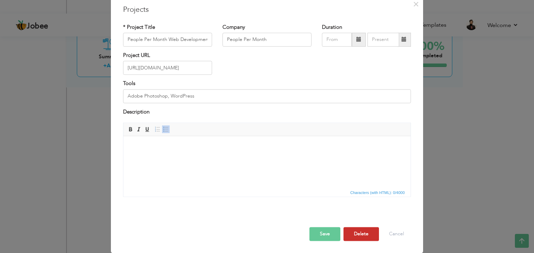
click at [354, 229] on button "Delete" at bounding box center [360, 235] width 35 height 14
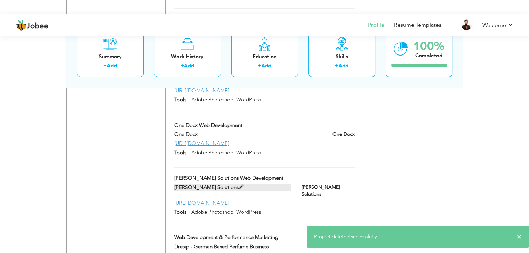
click at [238, 185] on span at bounding box center [240, 187] width 5 height 5
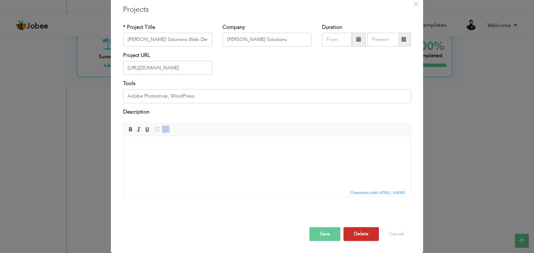
click at [361, 234] on button "Delete" at bounding box center [360, 235] width 35 height 14
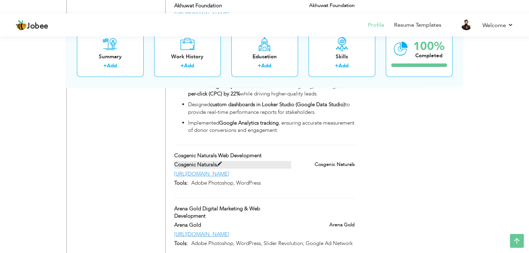
click at [220, 162] on span at bounding box center [218, 164] width 5 height 5
type input "Cosgenic Naturals Web Development"
type input "Cosgenic Naturals"
type input "https://cosgenicnaturals.com/"
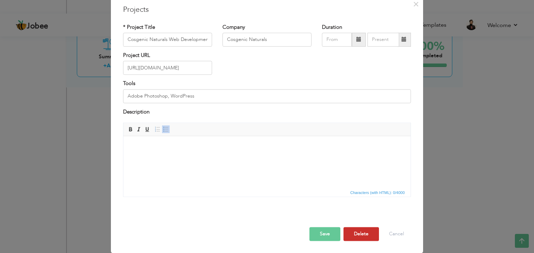
click at [361, 238] on button "Delete" at bounding box center [360, 235] width 35 height 14
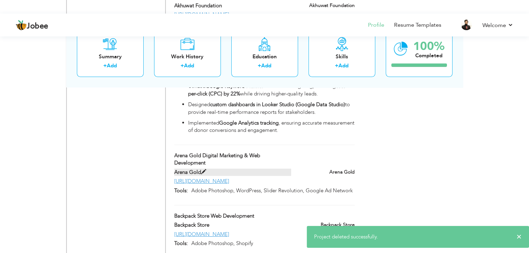
click at [205, 170] on span at bounding box center [203, 172] width 5 height 5
type input "Arena Gold Digital Marketing & Web Development"
type input "Arena Gold"
type input "https://arenagold.com.pk/"
type input "Adobe Photoshop, WordPress, Slider Revolution, Google Ad Network"
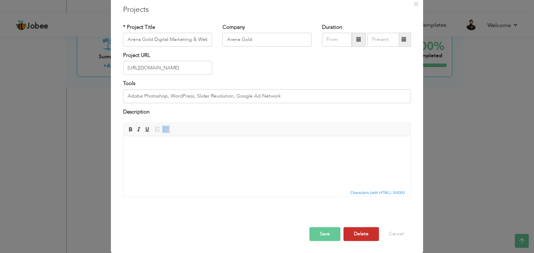
click at [358, 231] on button "Delete" at bounding box center [360, 235] width 35 height 14
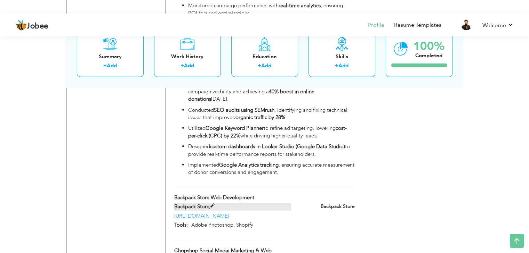
click at [213, 203] on label "Backpack Store" at bounding box center [232, 206] width 117 height 7
type input "Backpack Store Web Development"
type input "Backpack Store"
type input "https://thebackpackstore.co.uk/"
type input "Adobe Photoshop, Shopify"
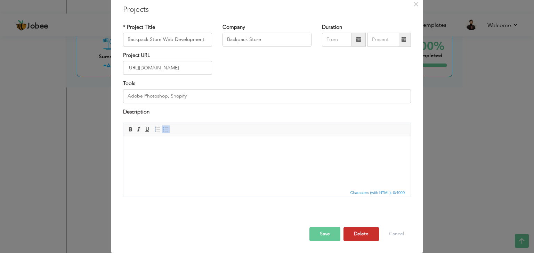
click at [352, 230] on button "Delete" at bounding box center [360, 235] width 35 height 14
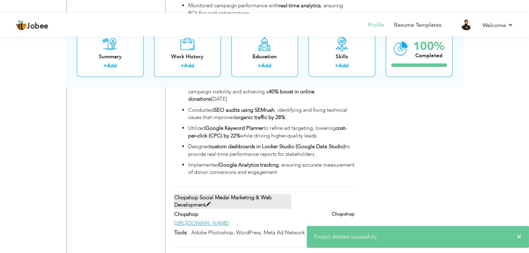
click at [207, 202] on span at bounding box center [207, 204] width 5 height 5
type input "Chopshop Social Medai Marketing & Web Development"
type input "Chopshop"
type input "http://chopshop.com.pk/"
type input "Adobe Photoshop, WordPress, Meta Ad Network"
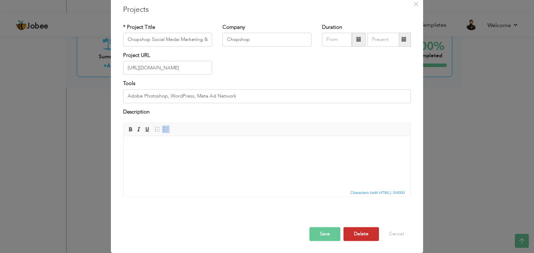
click at [357, 235] on button "Delete" at bounding box center [360, 235] width 35 height 14
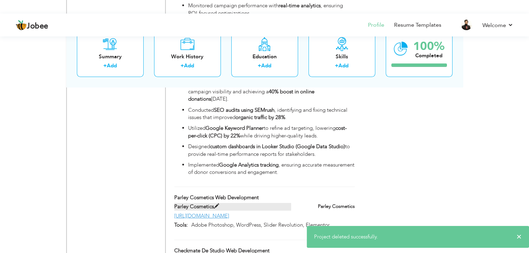
click at [218, 204] on span at bounding box center [216, 206] width 5 height 5
type input "Parley Cosmetics Web Development"
type input "Parley Cosmetics"
type input "https://parleycosmetics.com/"
type input "Adobe Photoshop, WordPress, Slider Revolution, Elementor"
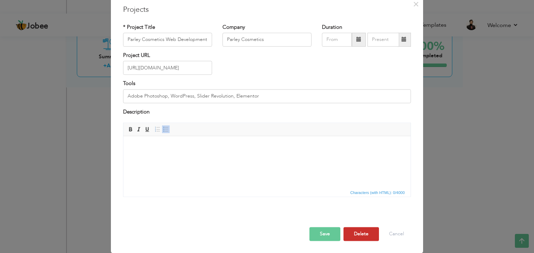
click at [359, 232] on button "Delete" at bounding box center [360, 235] width 35 height 14
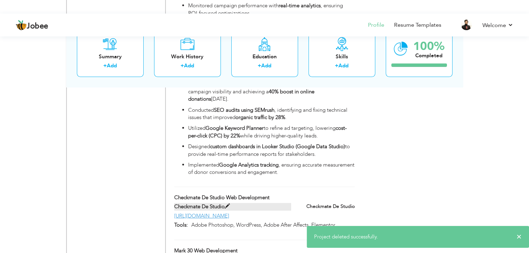
click at [227, 204] on span at bounding box center [226, 206] width 5 height 5
type input "Checkmate De Studio Web Development"
type input "Checkmate De Studio"
type input "https://checkmate.pk/"
type input "Adobe Photoshop, WordPress, Adobe After Affects, Elementor"
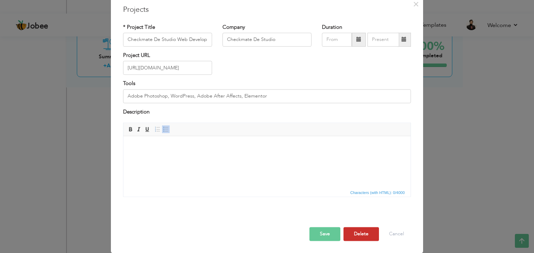
click at [355, 233] on button "Delete" at bounding box center [360, 235] width 35 height 14
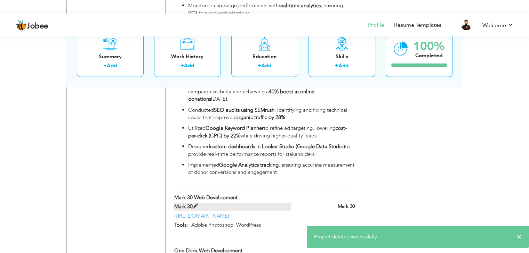
click at [199, 203] on label "Mark 30" at bounding box center [232, 206] width 117 height 7
type input "Mark 30 Web Development"
type input "Mark 30"
type input "https://mark-30.com/"
type input "Adobe Photoshop, WordPress"
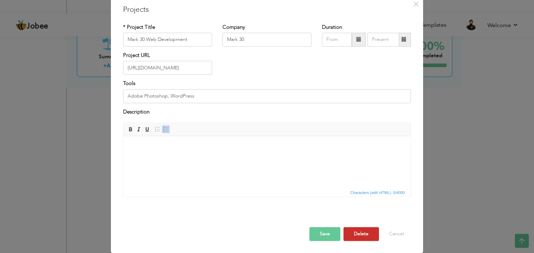
click at [356, 238] on button "Delete" at bounding box center [360, 235] width 35 height 14
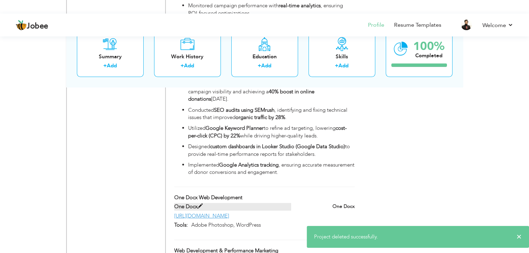
click at [201, 204] on span at bounding box center [199, 206] width 5 height 5
type input "One Docx Web Development"
type input "One Docx"
type input "https://onedocx.com/"
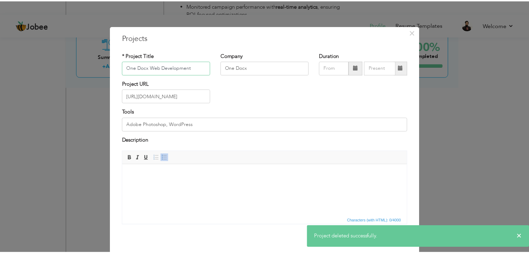
scroll to position [28, 0]
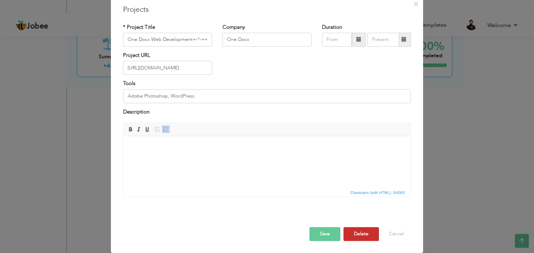
click at [365, 230] on button "Delete" at bounding box center [360, 235] width 35 height 14
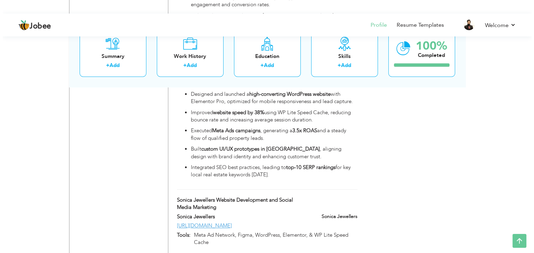
scroll to position [983, 0]
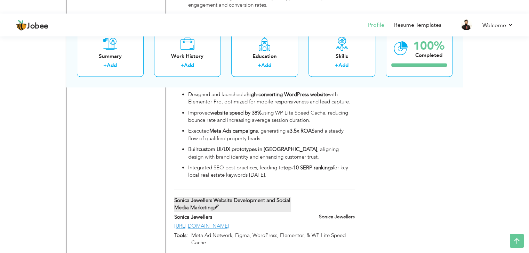
click at [214, 205] on span at bounding box center [215, 207] width 5 height 5
type input "Sonica Jewellers Website Development and Social Media Marketing"
type input "Sonica Jewellers"
type input "https://sonicajewellerssignature.com/"
type input "Meta Ad Network, Figma, WordPress, Elementor, & WP Lite Speed Cache"
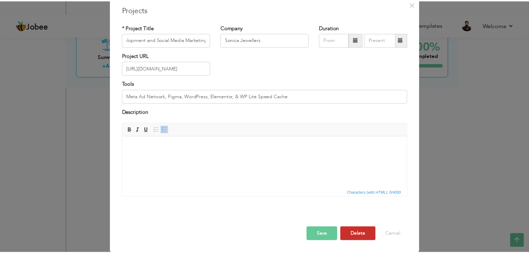
scroll to position [0, 0]
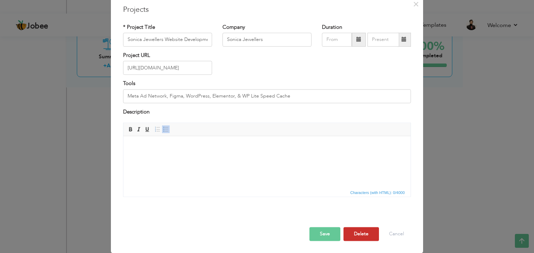
click at [354, 231] on button "Delete" at bounding box center [360, 235] width 35 height 14
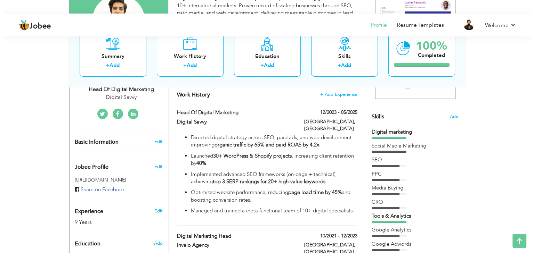
scroll to position [190, 0]
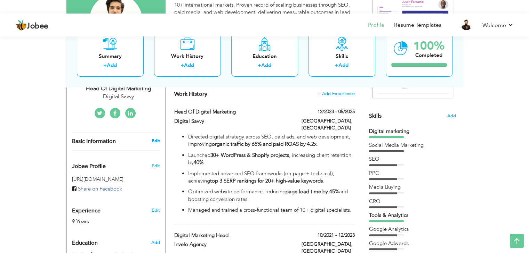
click at [154, 138] on link "Edit" at bounding box center [155, 141] width 8 height 6
type input "Junaid"
type input "[PERSON_NAME]"
type input "[PHONE_NUMBER]"
select select "number:166"
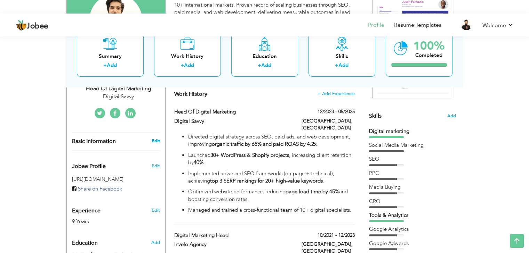
type input "[GEOGRAPHIC_DATA]"
select select "number:11"
type input "Digital Savvy"
type input "Head of Digital Marketing"
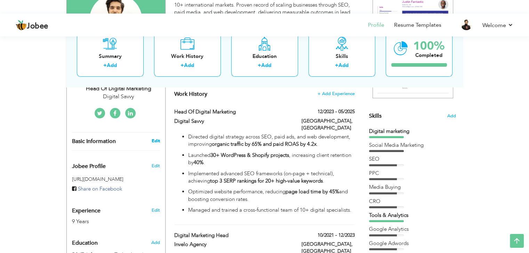
type input "https://www.linkedin.com/in/junaid-shakeel30/"
type input "https://www.facebook.com/junaid.shakeel30"
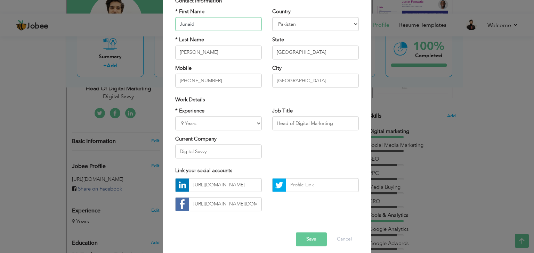
scroll to position [63, 0]
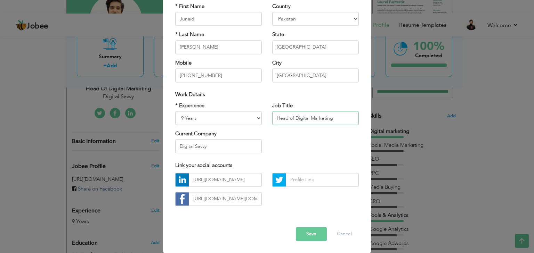
click at [334, 115] on input "Head of Digital Marketing" at bounding box center [315, 118] width 87 height 14
click at [213, 208] on div "https://www.linkedin.com/in/junaid-shakeel30/ https://www.facebook.com/junaid.s…" at bounding box center [218, 192] width 97 height 38
click at [213, 204] on input "https://www.facebook.com/junaid.shakeel30" at bounding box center [225, 199] width 73 height 14
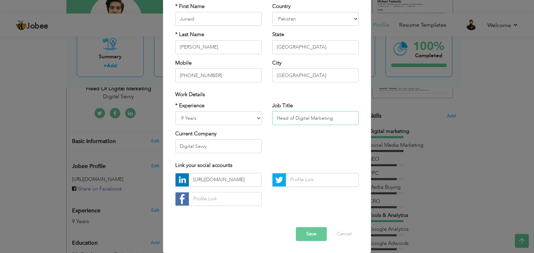
click at [319, 114] on input "Head of Digital Marketing" at bounding box center [315, 118] width 87 height 14
paste input "Digital Growth & Web Development Specialist"
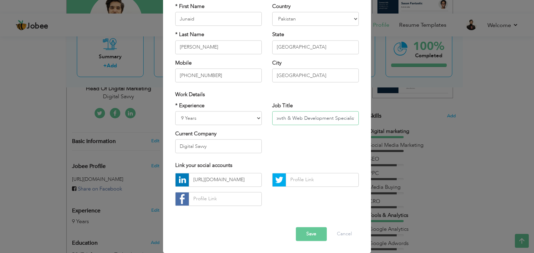
type input "Digital Growth & Web Development Specialist"
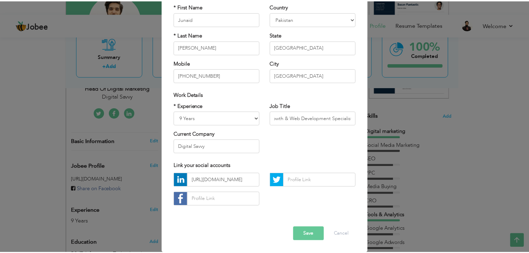
scroll to position [0, 0]
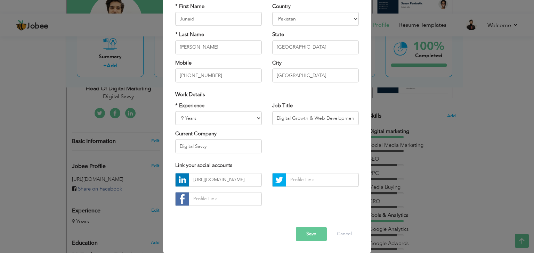
click at [305, 234] on button "Save" at bounding box center [311, 234] width 31 height 14
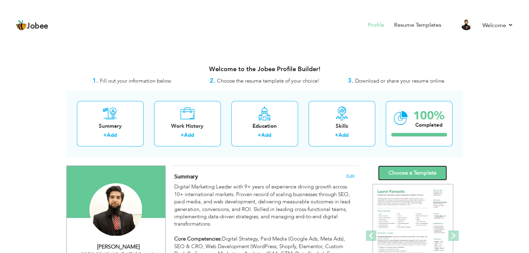
click at [404, 167] on link "Choose a Template" at bounding box center [412, 173] width 69 height 15
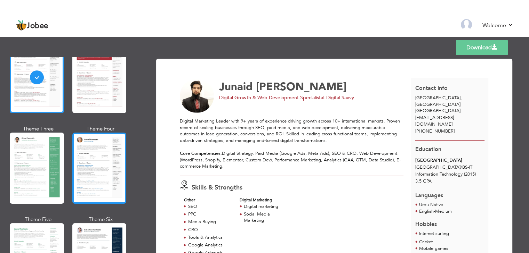
scroll to position [65, 0]
click at [91, 170] on div at bounding box center [99, 167] width 54 height 71
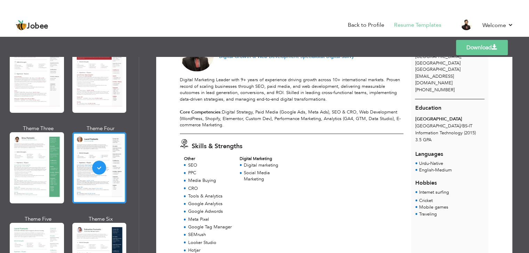
scroll to position [42, 0]
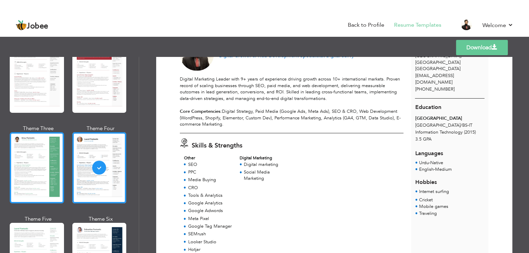
click at [31, 162] on div at bounding box center [37, 167] width 54 height 71
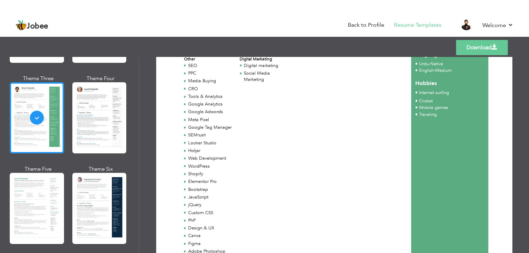
scroll to position [115, 0]
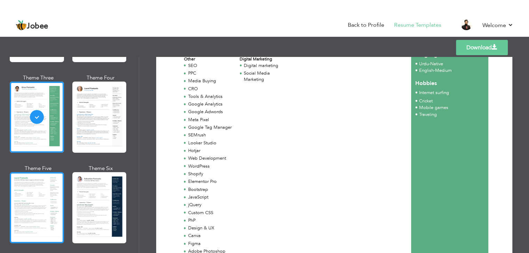
click at [41, 200] on div at bounding box center [37, 207] width 54 height 71
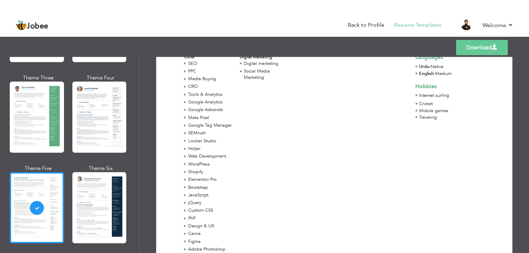
scroll to position [74, 0]
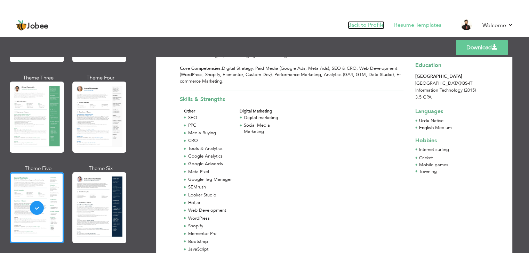
click at [360, 27] on link "Back to Profile" at bounding box center [366, 25] width 36 height 8
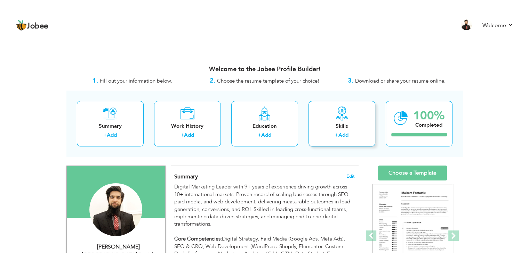
click at [341, 111] on icon at bounding box center [342, 114] width 14 height 14
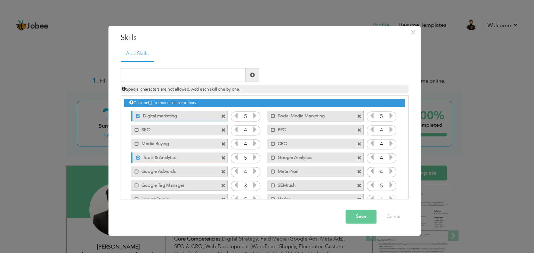
drag, startPoint x: 156, startPoint y: 129, endPoint x: 197, endPoint y: 130, distance: 41.0
click at [197, 130] on label "SEO" at bounding box center [174, 129] width 70 height 9
click at [136, 129] on span at bounding box center [138, 130] width 5 height 5
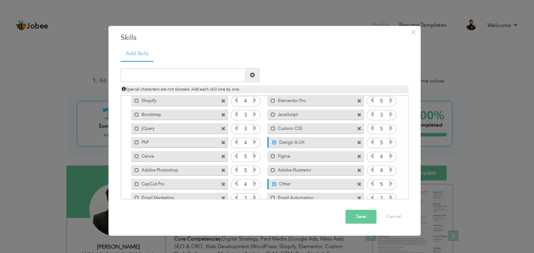
scroll to position [154, 0]
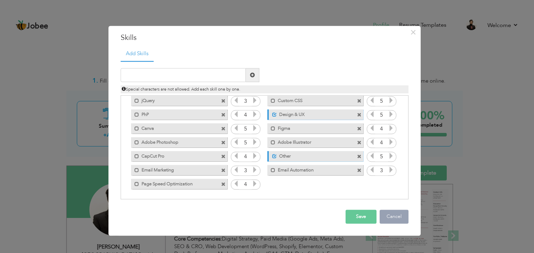
click at [404, 213] on button "Cancel" at bounding box center [393, 217] width 29 height 14
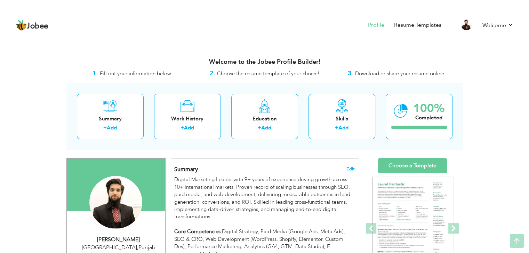
scroll to position [0, 0]
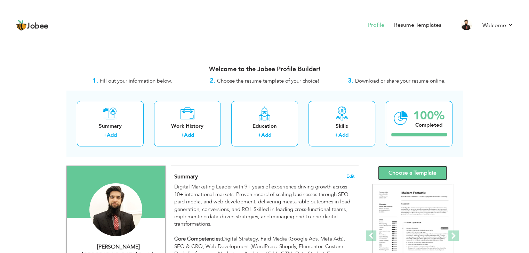
click at [403, 172] on link "Choose a Template" at bounding box center [412, 173] width 69 height 15
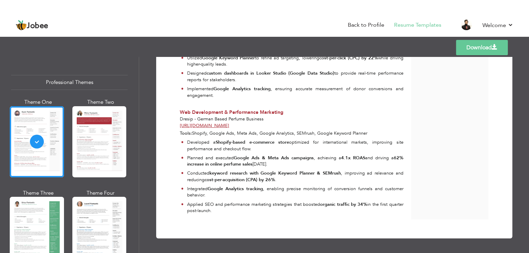
scroll to position [33, 0]
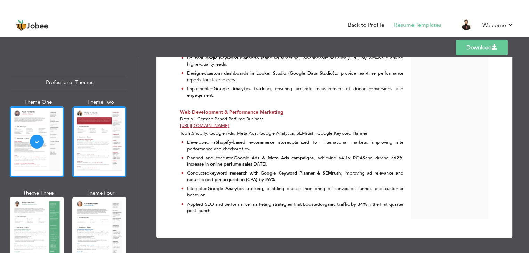
click at [97, 149] on div at bounding box center [99, 141] width 54 height 71
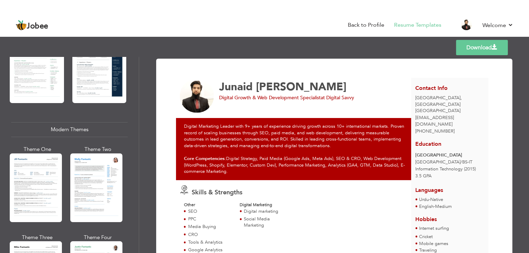
scroll to position [267, 0]
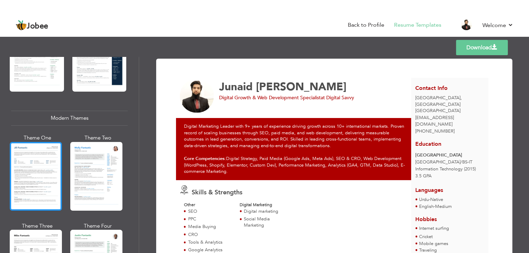
click at [26, 179] on div at bounding box center [36, 176] width 52 height 69
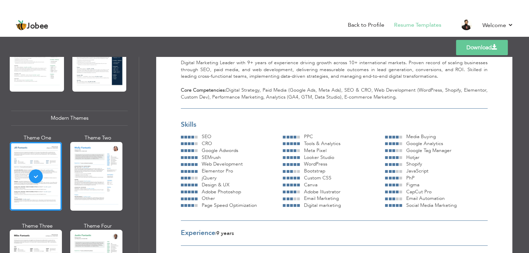
scroll to position [57, 0]
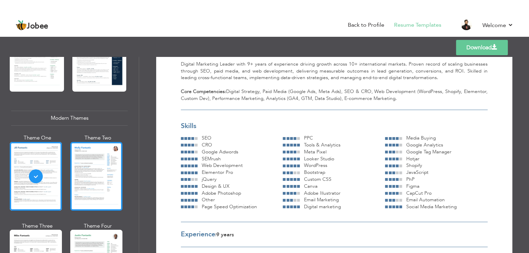
click at [114, 167] on div at bounding box center [96, 176] width 52 height 69
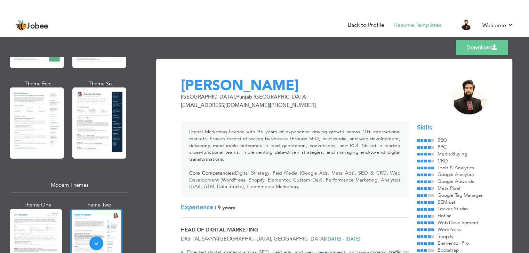
scroll to position [199, 0]
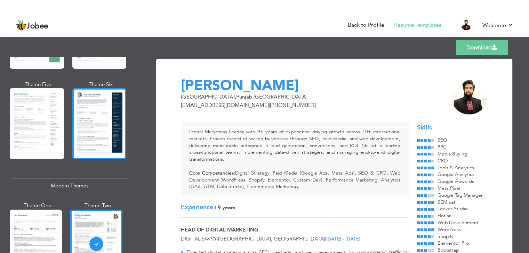
click at [98, 116] on div at bounding box center [99, 123] width 54 height 71
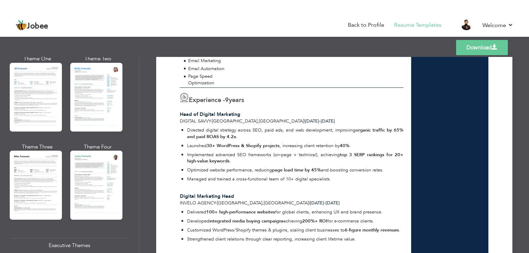
scroll to position [348, 0]
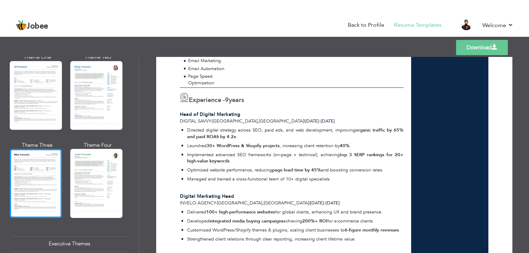
click at [32, 182] on div at bounding box center [36, 183] width 52 height 69
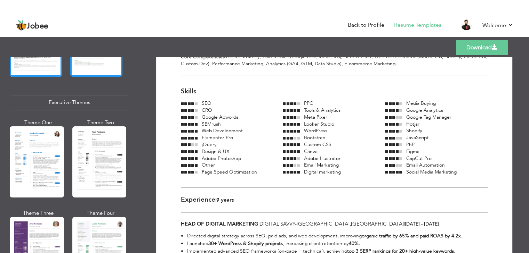
scroll to position [490, 0]
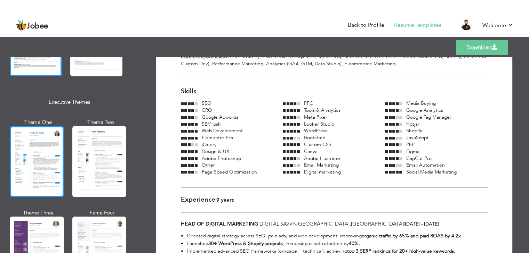
click at [47, 173] on div at bounding box center [37, 161] width 54 height 71
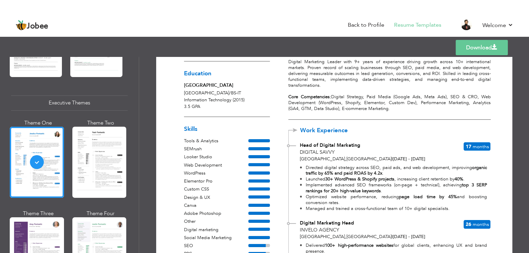
scroll to position [76, 0]
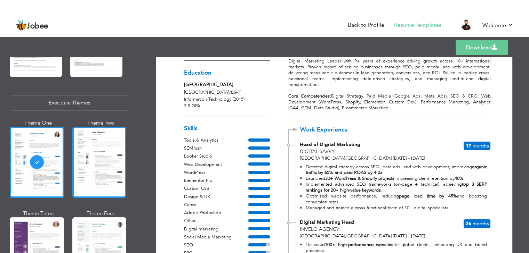
click at [104, 170] on div at bounding box center [99, 162] width 54 height 71
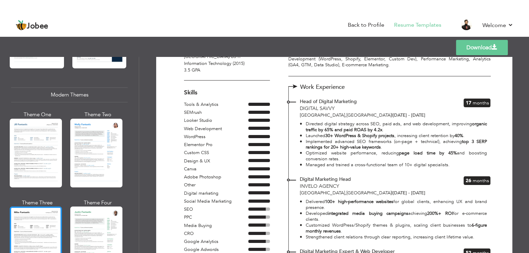
scroll to position [289, 0]
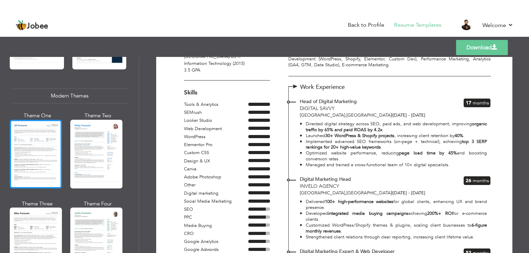
click at [36, 158] on div at bounding box center [36, 154] width 52 height 69
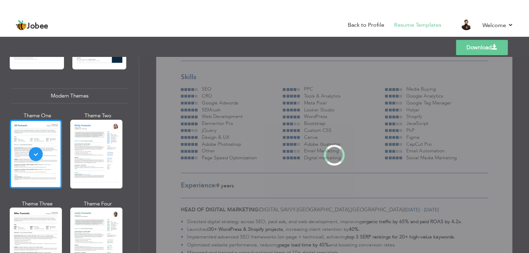
scroll to position [0, 0]
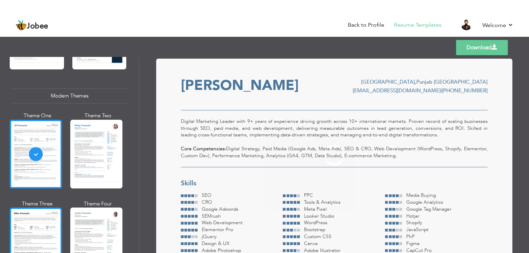
click at [40, 230] on div at bounding box center [36, 242] width 52 height 69
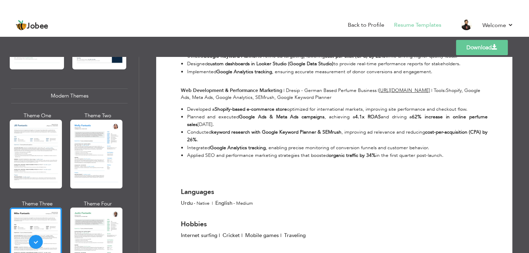
scroll to position [1225, 0]
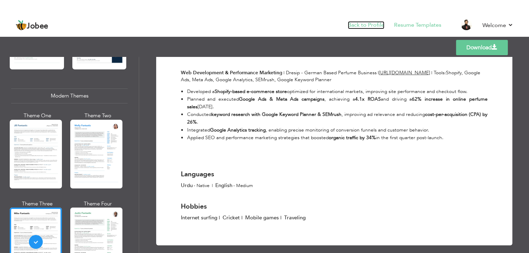
click at [363, 25] on link "Back to Profile" at bounding box center [366, 25] width 36 height 8
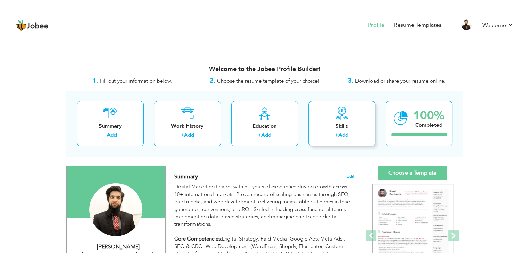
click at [332, 124] on div "Skills" at bounding box center [342, 126] width 56 height 7
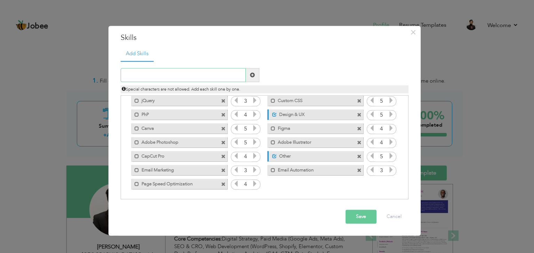
scroll to position [154, 0]
click at [357, 155] on span at bounding box center [359, 157] width 5 height 5
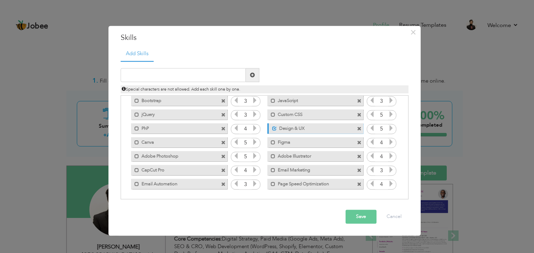
click at [358, 218] on button "Save" at bounding box center [360, 217] width 31 height 14
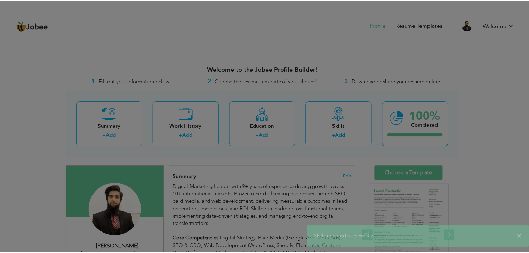
scroll to position [0, 0]
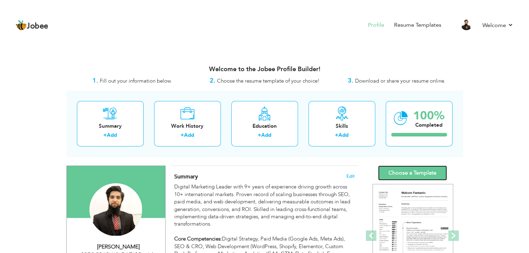
click at [416, 177] on link "Choose a Template" at bounding box center [412, 173] width 69 height 15
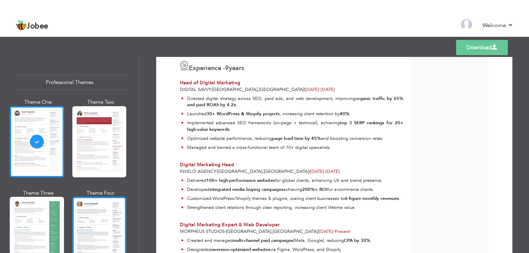
scroll to position [72, 0]
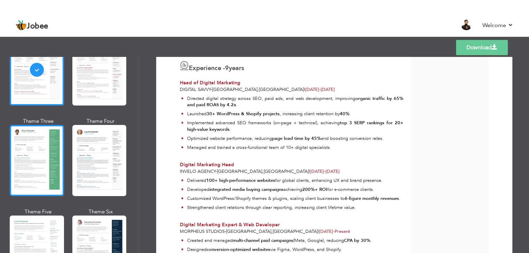
click at [35, 153] on div at bounding box center [37, 160] width 54 height 71
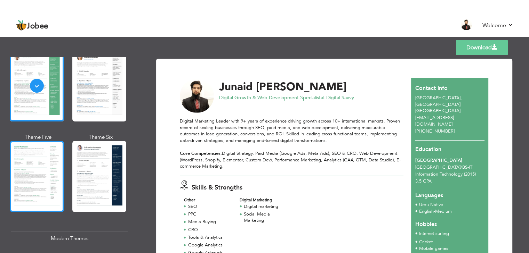
scroll to position [147, 0]
click at [31, 175] on div at bounding box center [37, 176] width 54 height 71
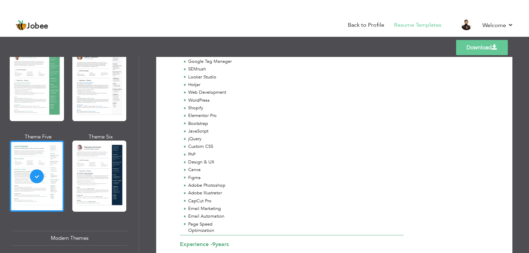
scroll to position [193, 0]
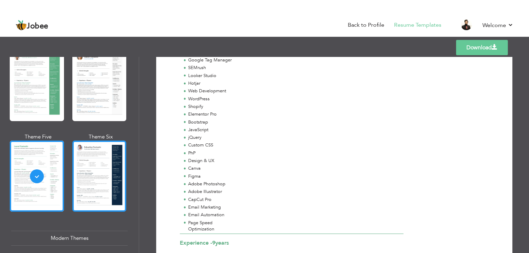
click at [90, 178] on div at bounding box center [99, 176] width 54 height 71
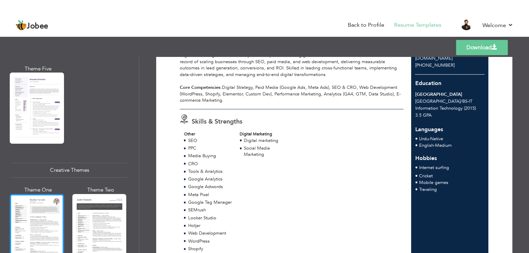
scroll to position [753, 0]
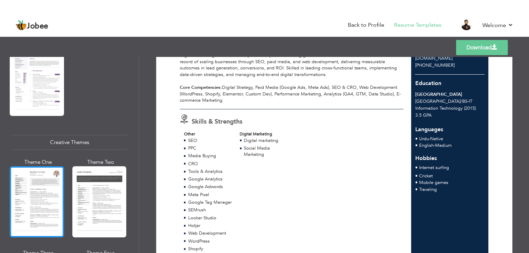
click at [40, 190] on div at bounding box center [37, 201] width 54 height 71
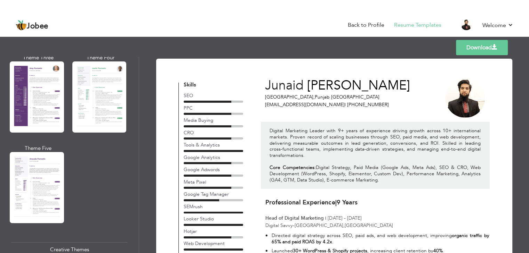
scroll to position [645, 0]
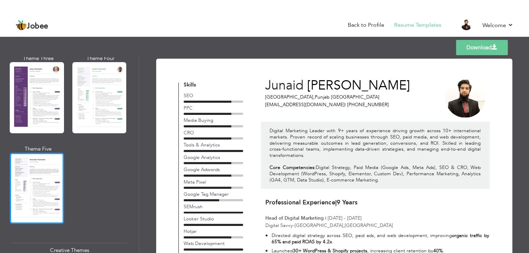
click at [50, 180] on div at bounding box center [37, 188] width 54 height 71
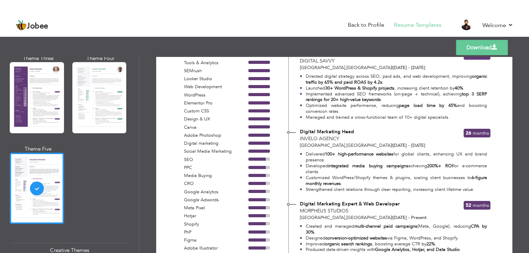
scroll to position [0, 0]
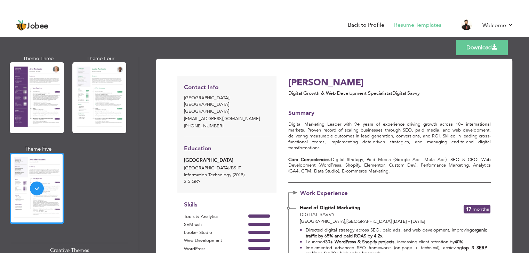
click at [475, 47] on link "Download" at bounding box center [482, 47] width 52 height 15
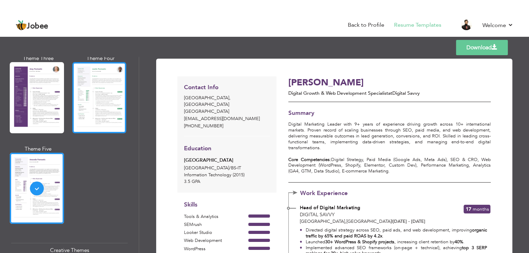
click at [105, 89] on div at bounding box center [99, 97] width 54 height 71
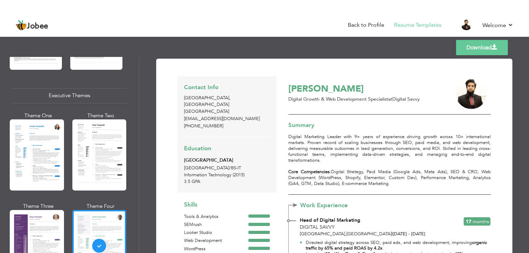
scroll to position [496, 0]
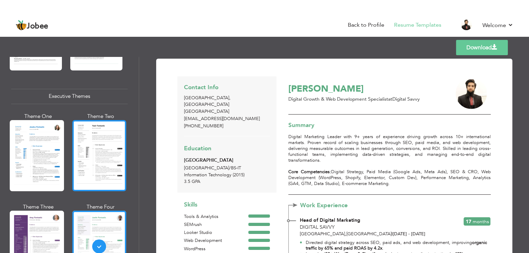
click at [89, 136] on div at bounding box center [99, 155] width 54 height 71
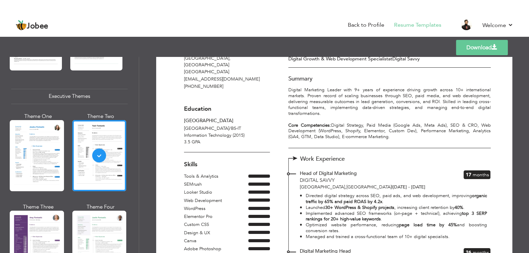
scroll to position [0, 0]
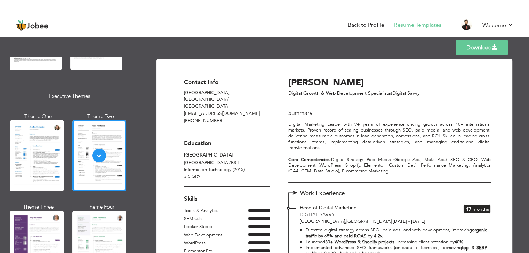
click at [477, 46] on link "Download" at bounding box center [482, 47] width 52 height 15
click at [374, 24] on link "Back to Profile" at bounding box center [366, 25] width 36 height 8
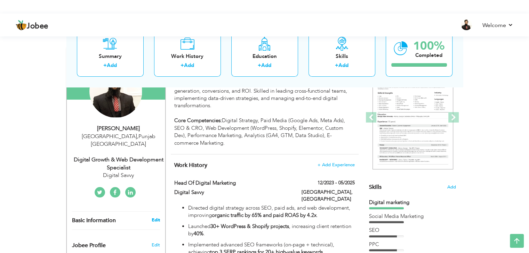
click at [153, 217] on link "Edit" at bounding box center [155, 220] width 8 height 6
type input "Junaid"
type input "[PERSON_NAME]"
type input "[PHONE_NUMBER]"
select select "number:166"
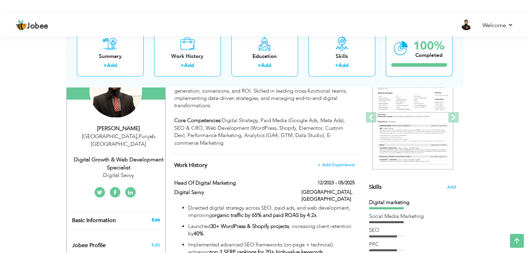
type input "[GEOGRAPHIC_DATA]"
select select "number:11"
type input "Digital Savvy"
type input "Digital Growth & Web Development Specialist"
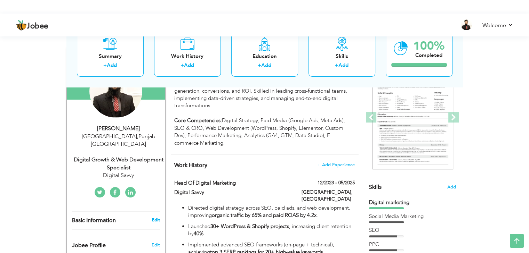
type input "[URL][DOMAIN_NAME]"
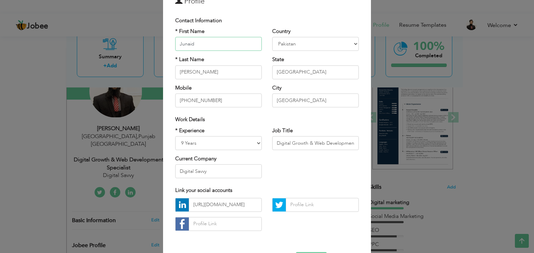
scroll to position [39, 0]
click at [210, 168] on input "Digital Savvy" at bounding box center [218, 171] width 87 height 14
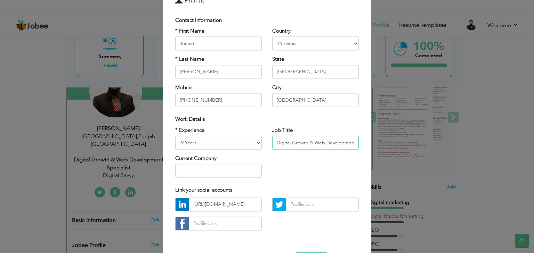
click at [303, 146] on input "Digital Growth & Web Development Specialist" at bounding box center [315, 143] width 87 height 14
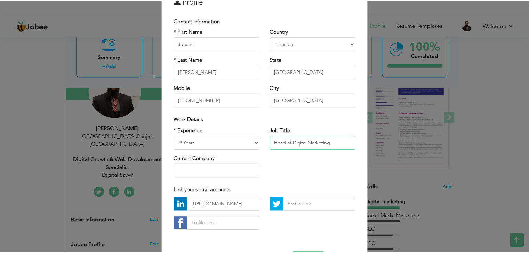
scroll to position [63, 0]
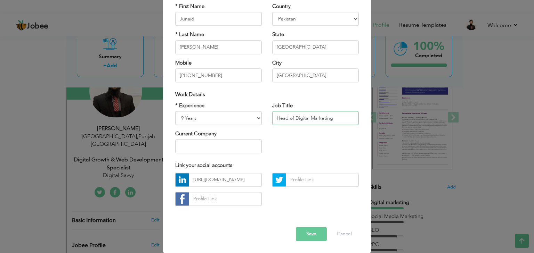
type input "Head of Digital Marketing"
click at [309, 239] on button "Save" at bounding box center [311, 234] width 31 height 14
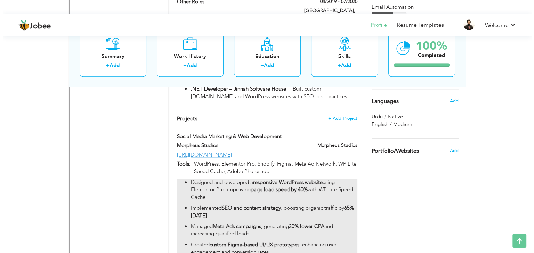
scroll to position [734, 0]
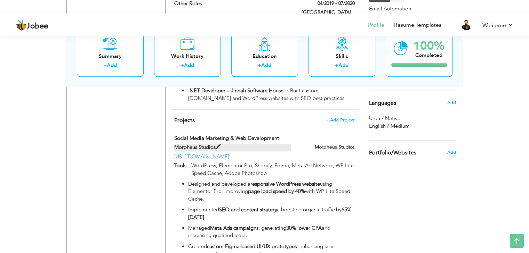
click at [220, 145] on span at bounding box center [217, 147] width 5 height 5
type input "Social Media Marketing & Web Development"
type input "Morpheus Studios"
type input "[URL][DOMAIN_NAME]"
type input "WordPress, Elementor Pro, Shopify, Figma, Meta Ad Network, WP Lite Speed Cache,…"
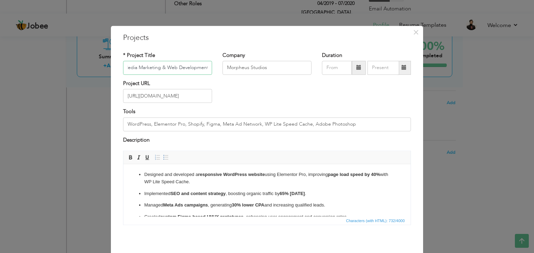
scroll to position [30, 0]
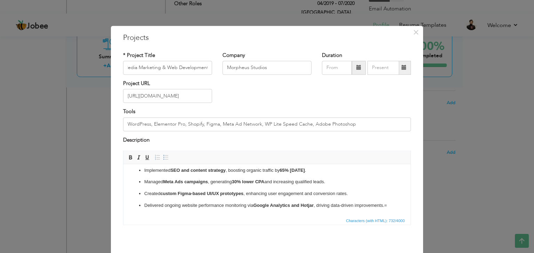
click at [187, 207] on p "Delivered ongoing website performance monitoring via Google Analytics and Hotja…" at bounding box center [266, 205] width 245 height 7
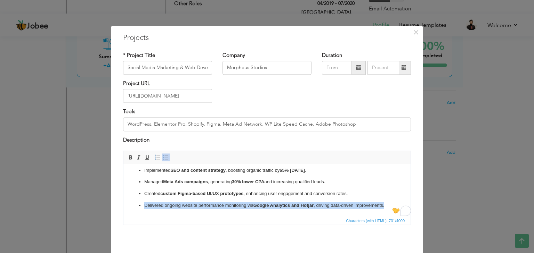
drag, startPoint x: 187, startPoint y: 207, endPoint x: 357, endPoint y: 187, distance: 170.5
click at [357, 187] on ul "Designed and developed a responsive WordPress website using Elementor Pro, impr…" at bounding box center [266, 179] width 273 height 62
click at [251, 210] on html "Designed and developed a responsive WordPress website using Elementor Pro, impr…" at bounding box center [266, 178] width 287 height 75
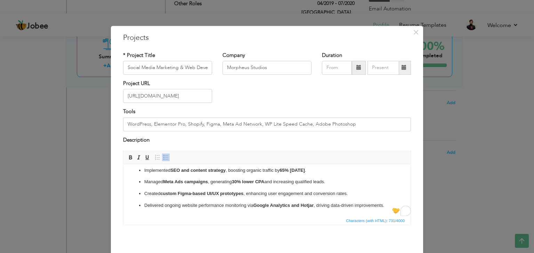
scroll to position [28, 0]
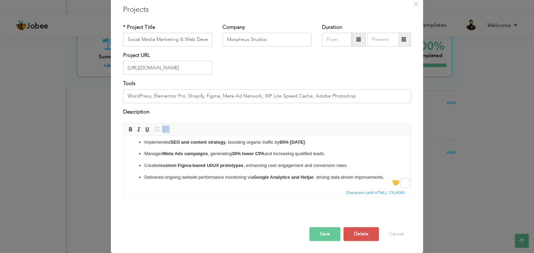
click at [318, 240] on button "Save" at bounding box center [324, 235] width 31 height 14
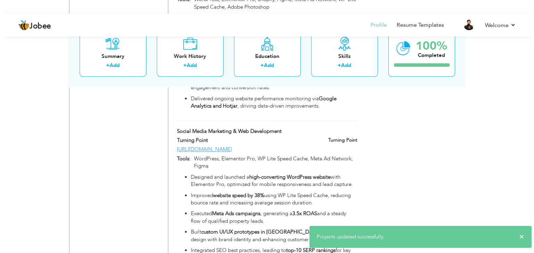
scroll to position [900, 0]
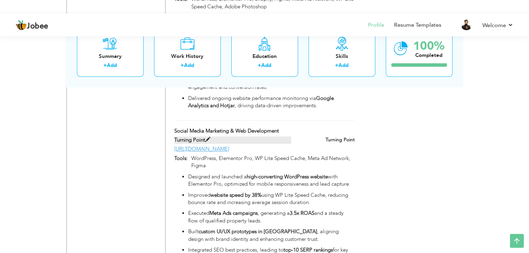
click at [208, 137] on span at bounding box center [207, 139] width 5 height 5
type input "Turning Point"
type input "[URL][DOMAIN_NAME]"
type input "WordPress, Elementor Pro, WP Lite Speed Cache, Meta Ad Network, Figma"
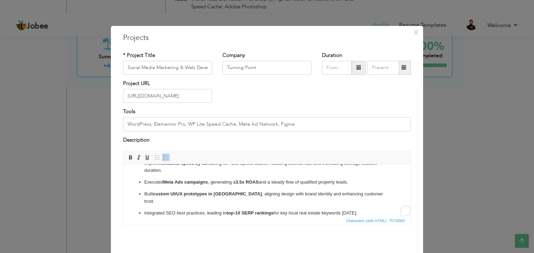
scroll to position [30, 0]
drag, startPoint x: 378, startPoint y: 206, endPoint x: 376, endPoint y: 195, distance: 11.4
click at [376, 195] on ul "Designed and launched a high-converting WordPress website with Elementor Pro, o…" at bounding box center [266, 179] width 273 height 76
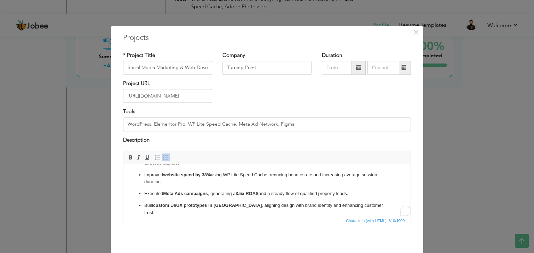
scroll to position [28, 0]
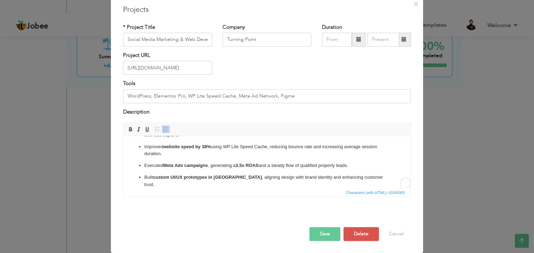
click at [322, 240] on button "Save" at bounding box center [324, 235] width 31 height 14
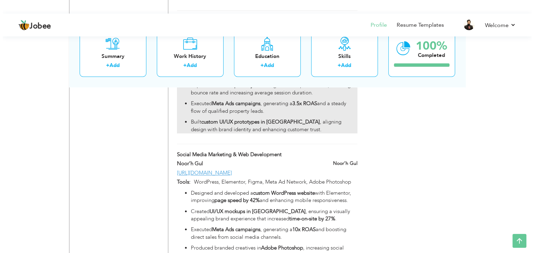
scroll to position [1012, 0]
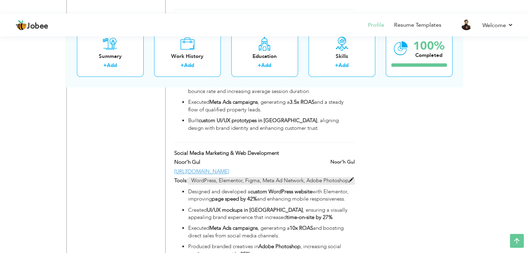
click at [353, 178] on span at bounding box center [350, 180] width 5 height 5
type input "Noor’h Gul"
type input "[URL][DOMAIN_NAME]"
type input "WordPress, Elementor, Figma, Meta Ad Network, Adobe Photoshop"
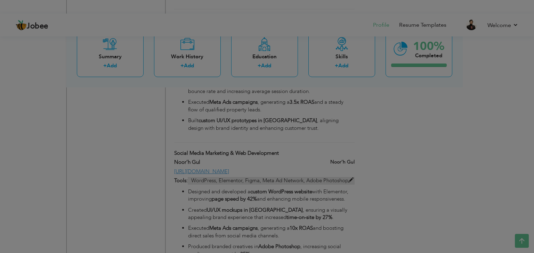
scroll to position [0, 0]
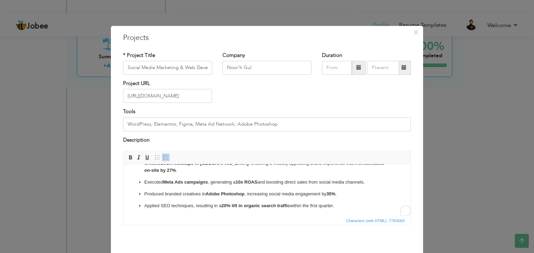
drag, startPoint x: 355, startPoint y: 204, endPoint x: 357, endPoint y: 198, distance: 6.6
click at [357, 198] on ul "Designed and developed a custom WordPress website with Elementor, improving pag…" at bounding box center [266, 175] width 273 height 69
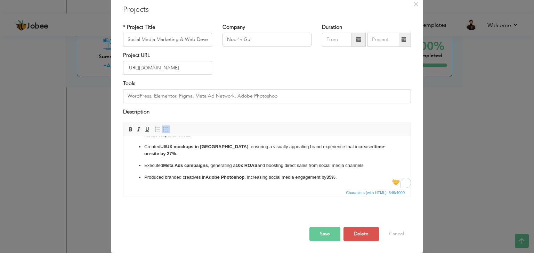
click at [318, 228] on button "Save" at bounding box center [324, 235] width 31 height 14
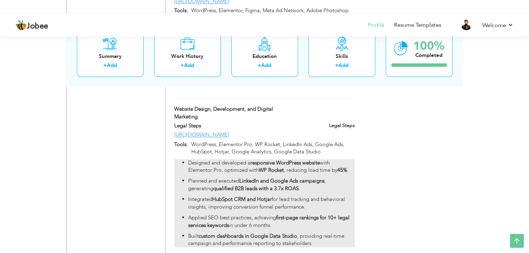
click at [323, 196] on p "Integrated HubSpot CRM and Hotjar for lead tracking and behavioral insights, im…" at bounding box center [271, 203] width 166 height 15
type input "Website Design, Development, and Digital Marketing"
type input "Legal Steps"
type input "[URL][DOMAIN_NAME]"
type input "WordPress, Elementor Pro, WP Rocket, LinkedIn Ads, Google Ads, HubSpot, Hotjar,…"
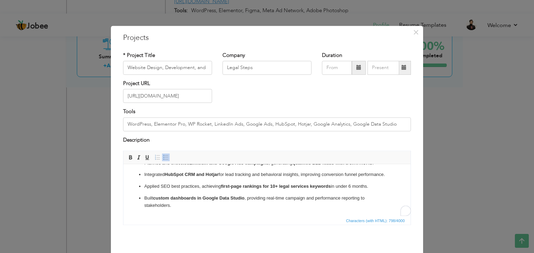
drag, startPoint x: 371, startPoint y: 188, endPoint x: 368, endPoint y: 175, distance: 12.6
click at [368, 175] on ul "Designed and developed a responsive WordPress website with Elementor Pro, optim…" at bounding box center [266, 175] width 273 height 69
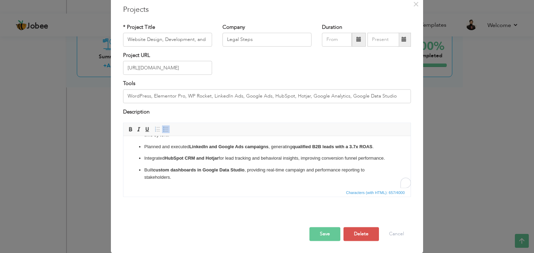
click at [325, 229] on button "Save" at bounding box center [324, 235] width 31 height 14
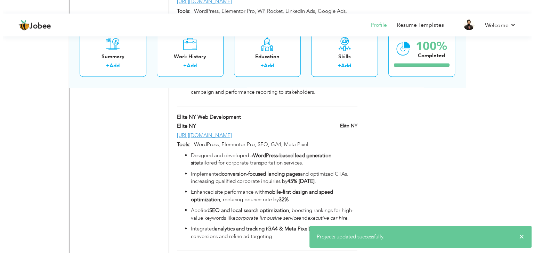
scroll to position [1316, 0]
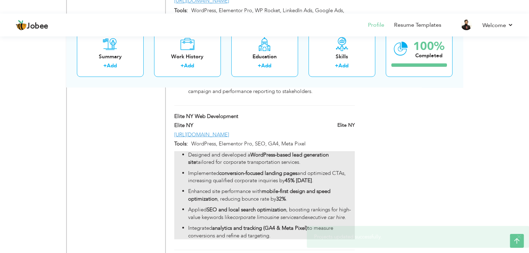
click at [309, 206] on p "Applied SEO and local search optimization , boosting rankings for high-value ke…" at bounding box center [271, 213] width 166 height 15
type input "Elite NY Web Development"
type input "Elite NY"
type input "[URL][DOMAIN_NAME]"
type input "WordPress, Elementor Pro, SEO, GA4, Meta Pixel"
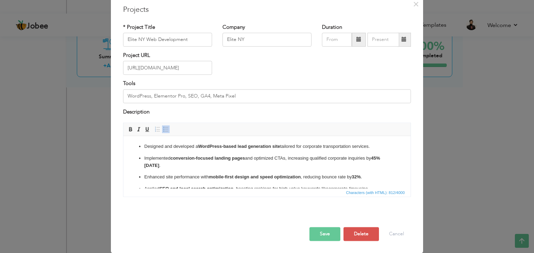
scroll to position [0, 0]
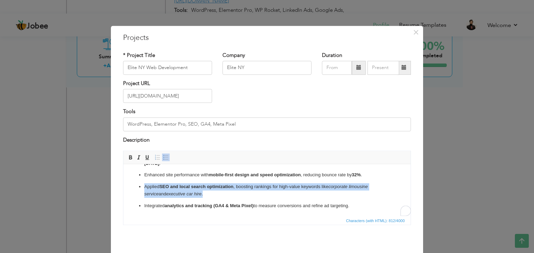
drag, startPoint x: 316, startPoint y: 193, endPoint x: 373, endPoint y: 175, distance: 59.1
click at [373, 175] on ul "Designed and developed a WordPress-based lead generation site tailored for corp…" at bounding box center [266, 175] width 273 height 69
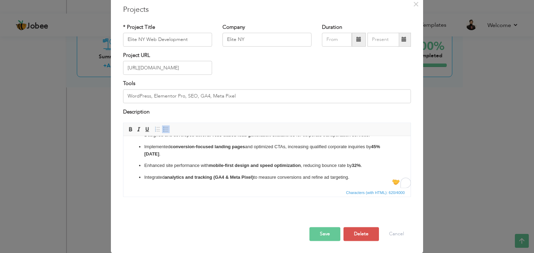
click at [326, 235] on button "Save" at bounding box center [324, 235] width 31 height 14
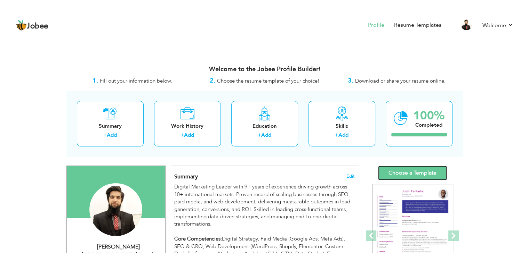
click at [410, 175] on link "Choose a Template" at bounding box center [412, 173] width 69 height 15
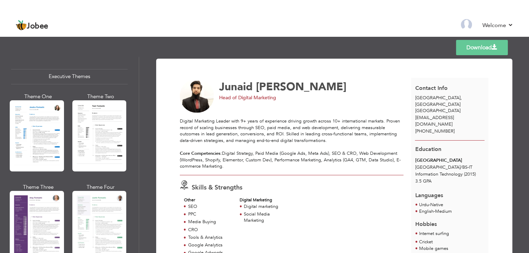
scroll to position [514, 0]
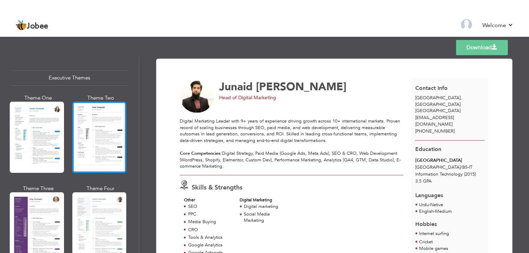
click at [100, 134] on div at bounding box center [99, 137] width 54 height 71
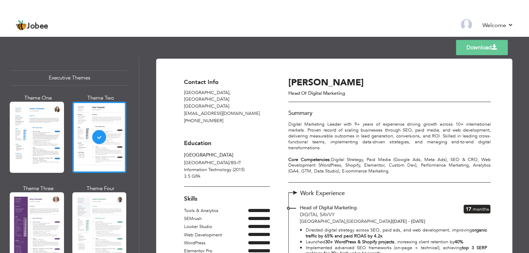
click at [485, 49] on link "Download" at bounding box center [482, 47] width 52 height 15
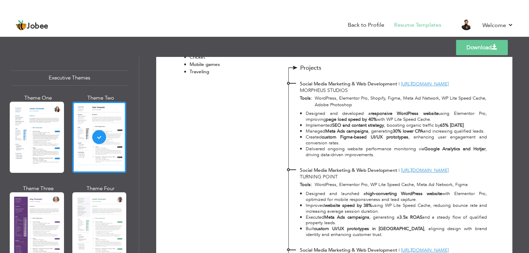
scroll to position [484, 0]
